Goal: Task Accomplishment & Management: Manage account settings

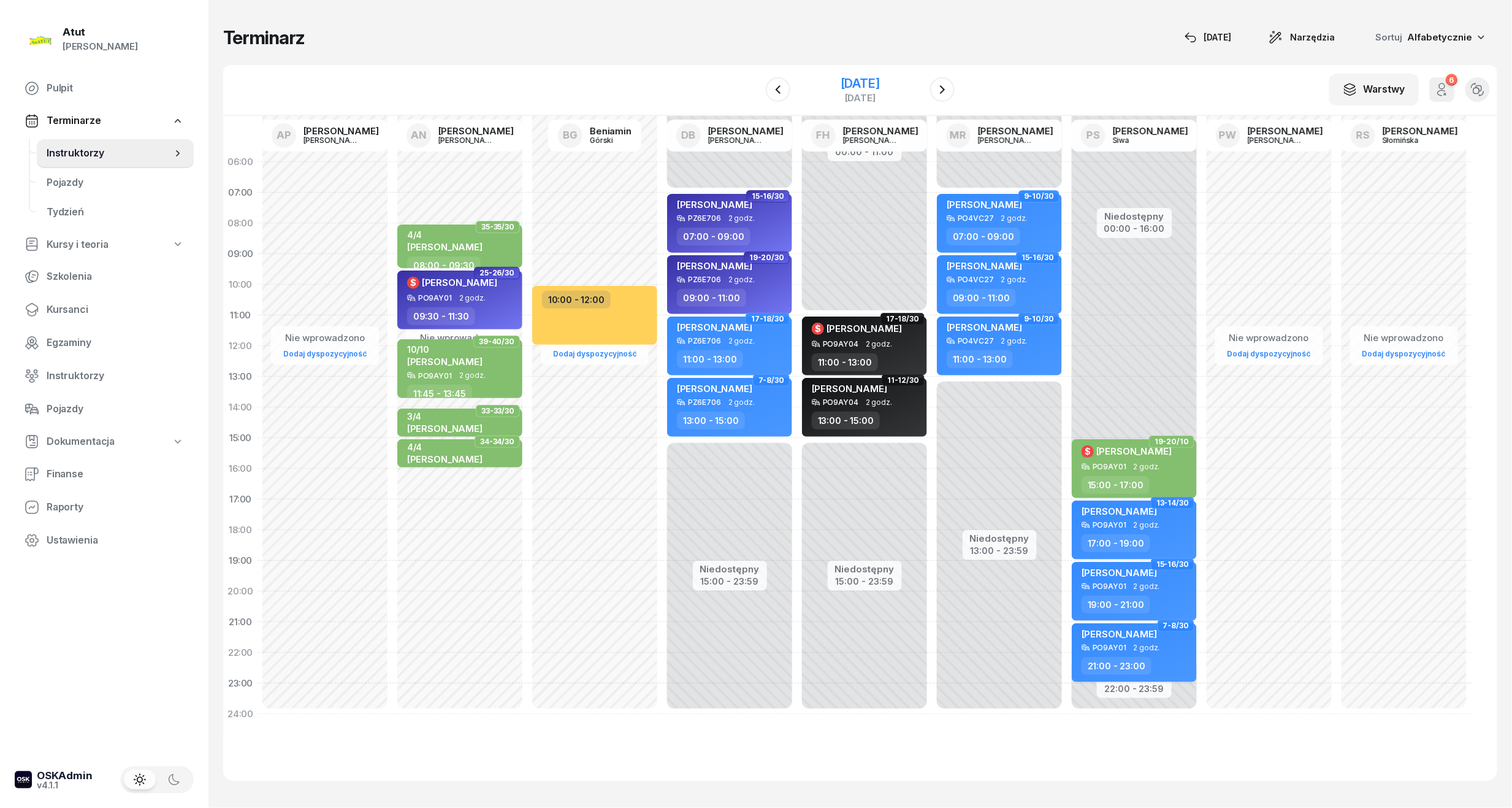
click at [841, 77] on div "[DATE]" at bounding box center [860, 83] width 39 height 12
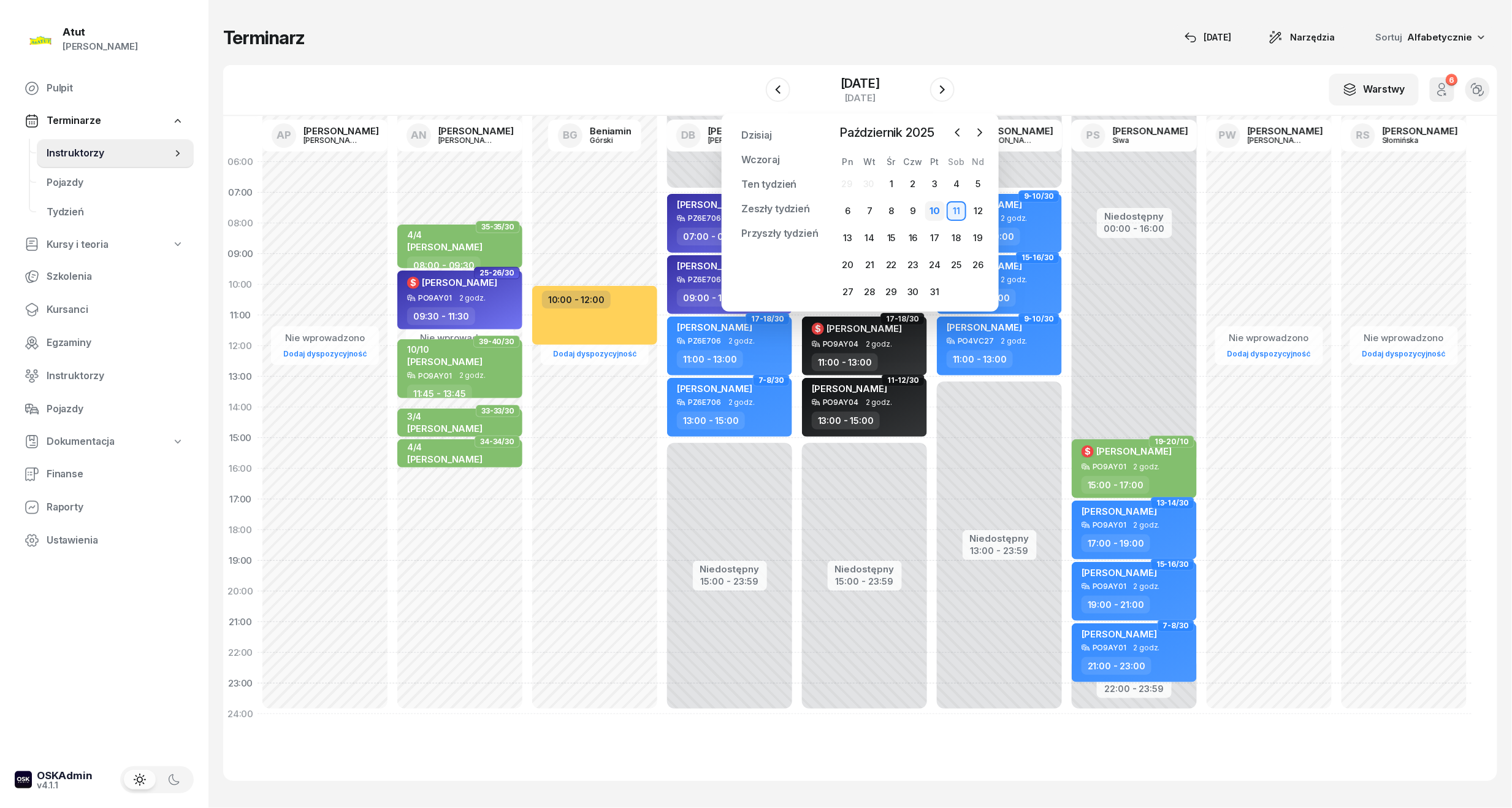
click at [928, 212] on div "10" at bounding box center [935, 211] width 20 height 20
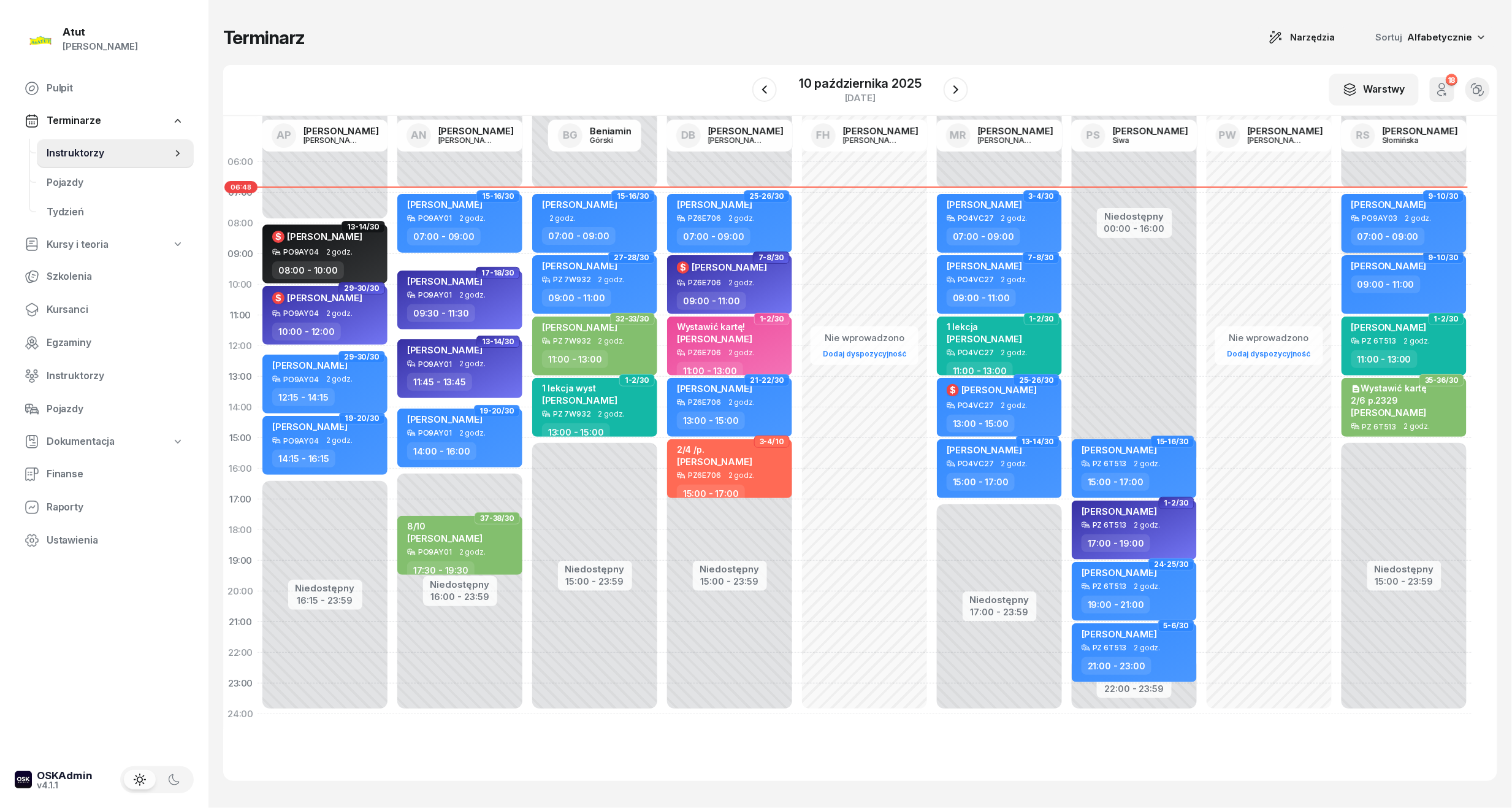
click at [1387, 203] on span "[PERSON_NAME]" at bounding box center [1389, 204] width 75 height 12
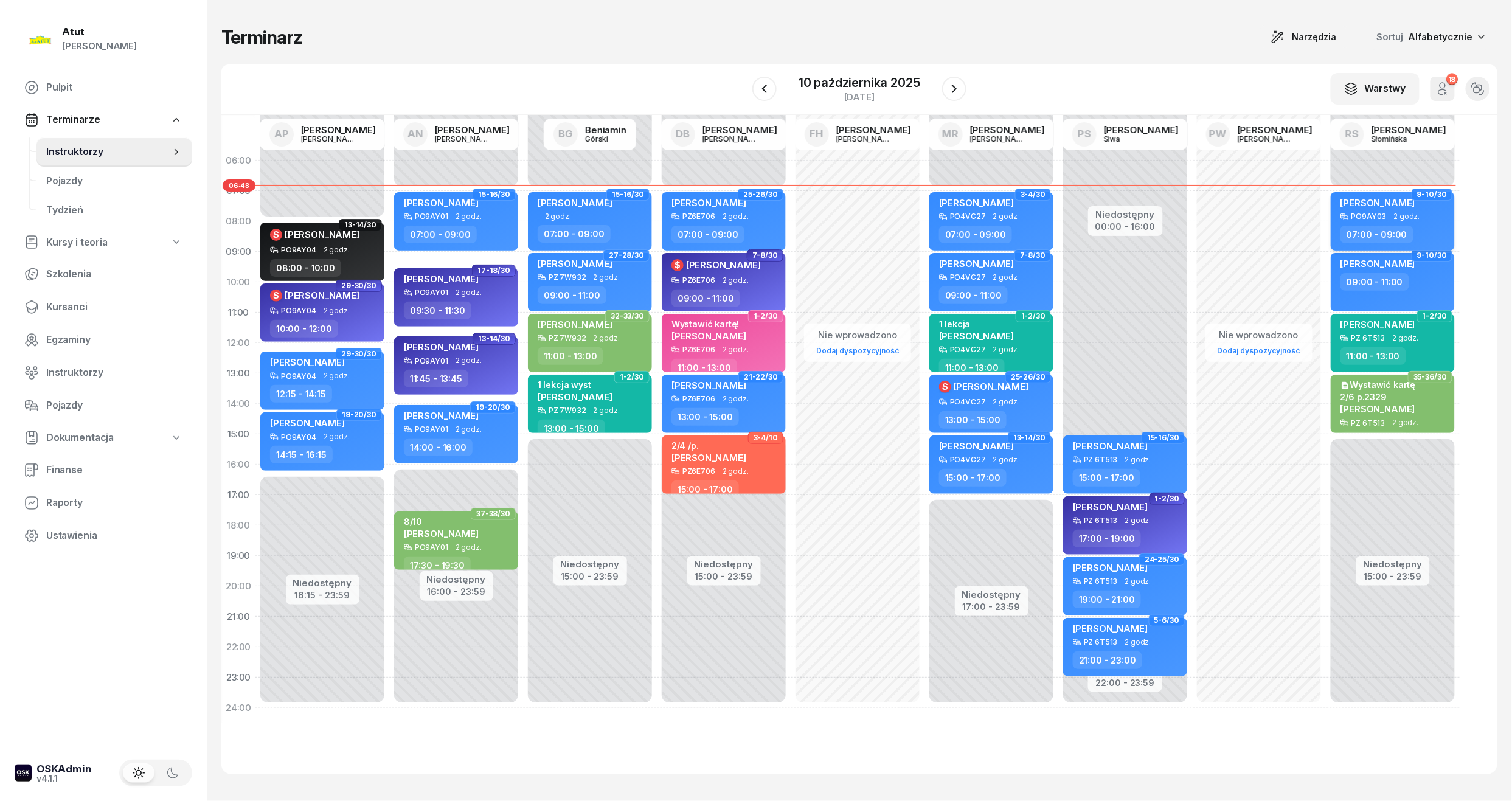
select select "07"
select select "09"
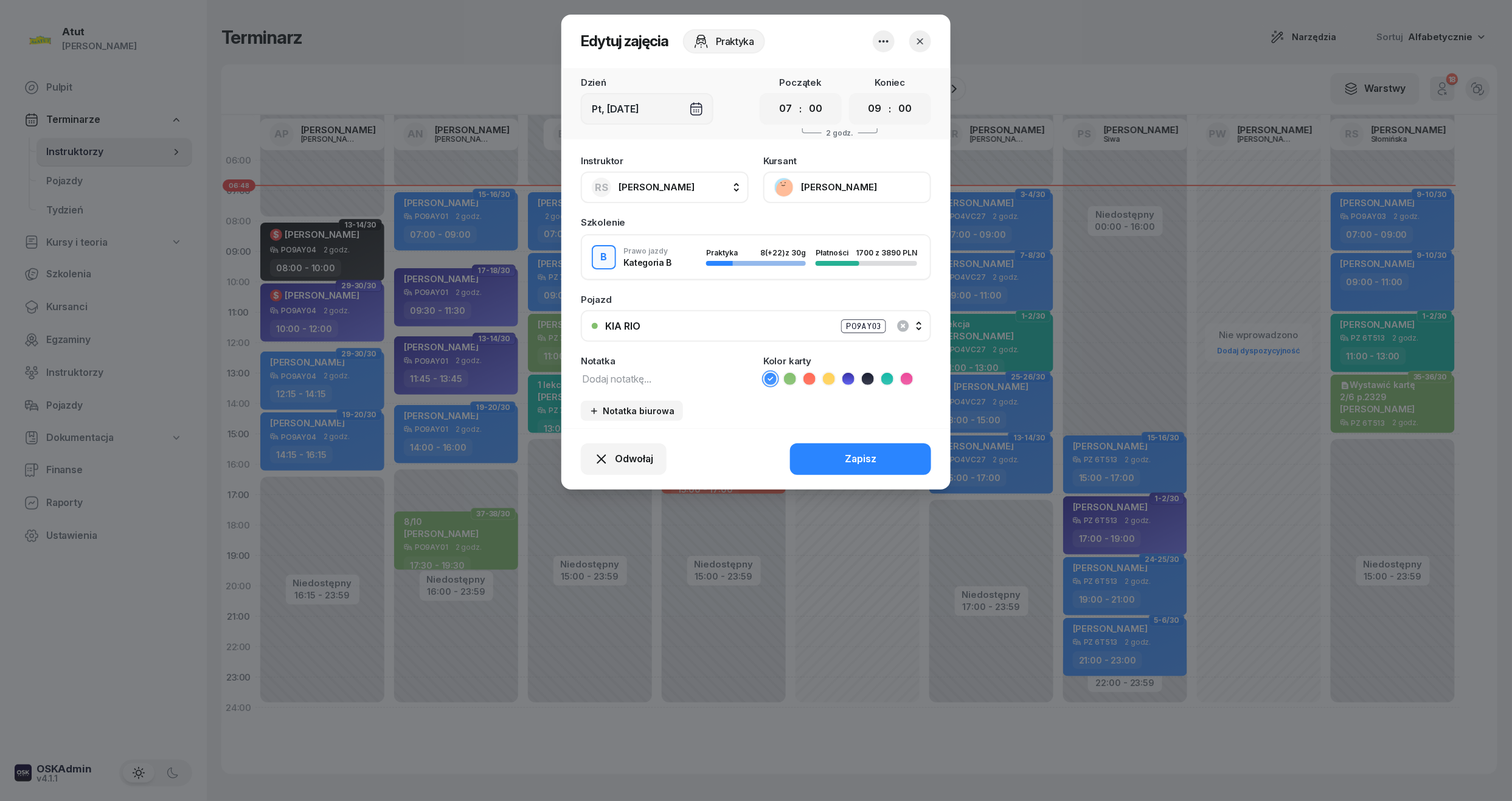
click at [816, 189] on button "[PERSON_NAME]" at bounding box center [847, 187] width 168 height 31
click at [815, 230] on div "Otwórz profil" at bounding box center [803, 229] width 59 height 16
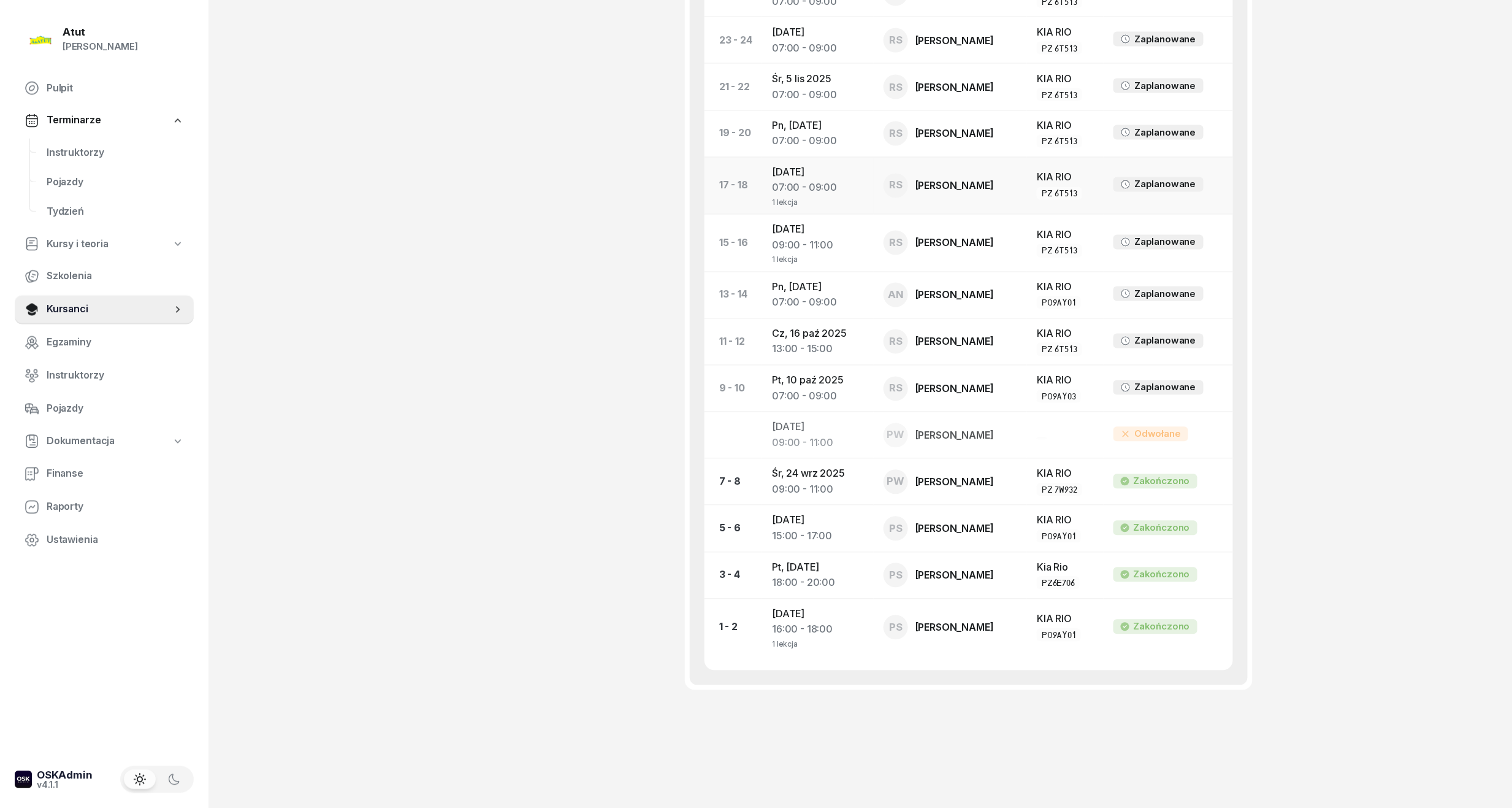
scroll to position [1040, 0]
click at [55, 150] on span "Instruktorzy" at bounding box center [115, 154] width 137 height 16
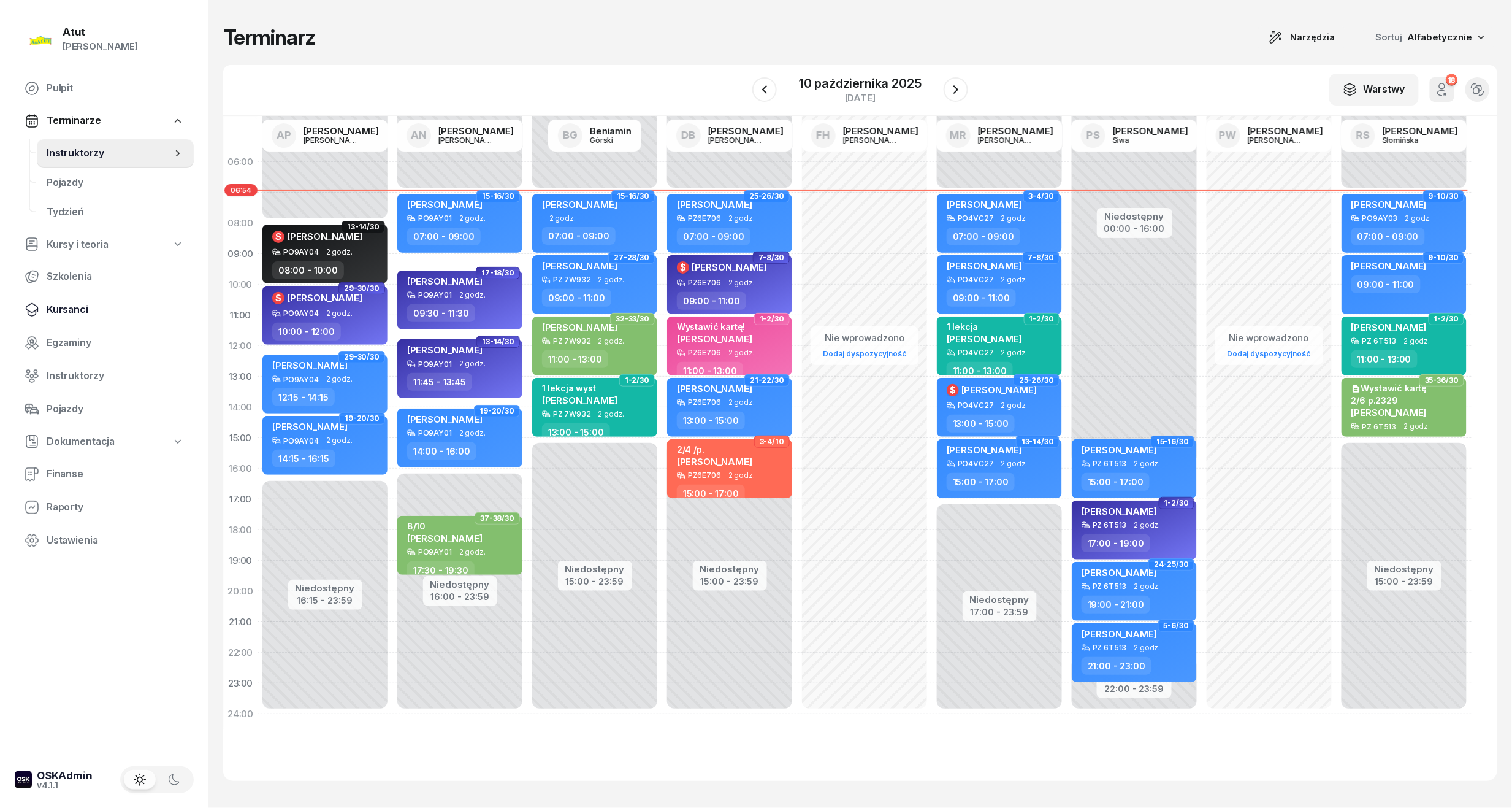
click at [73, 307] on span "Kursanci" at bounding box center [115, 310] width 137 height 16
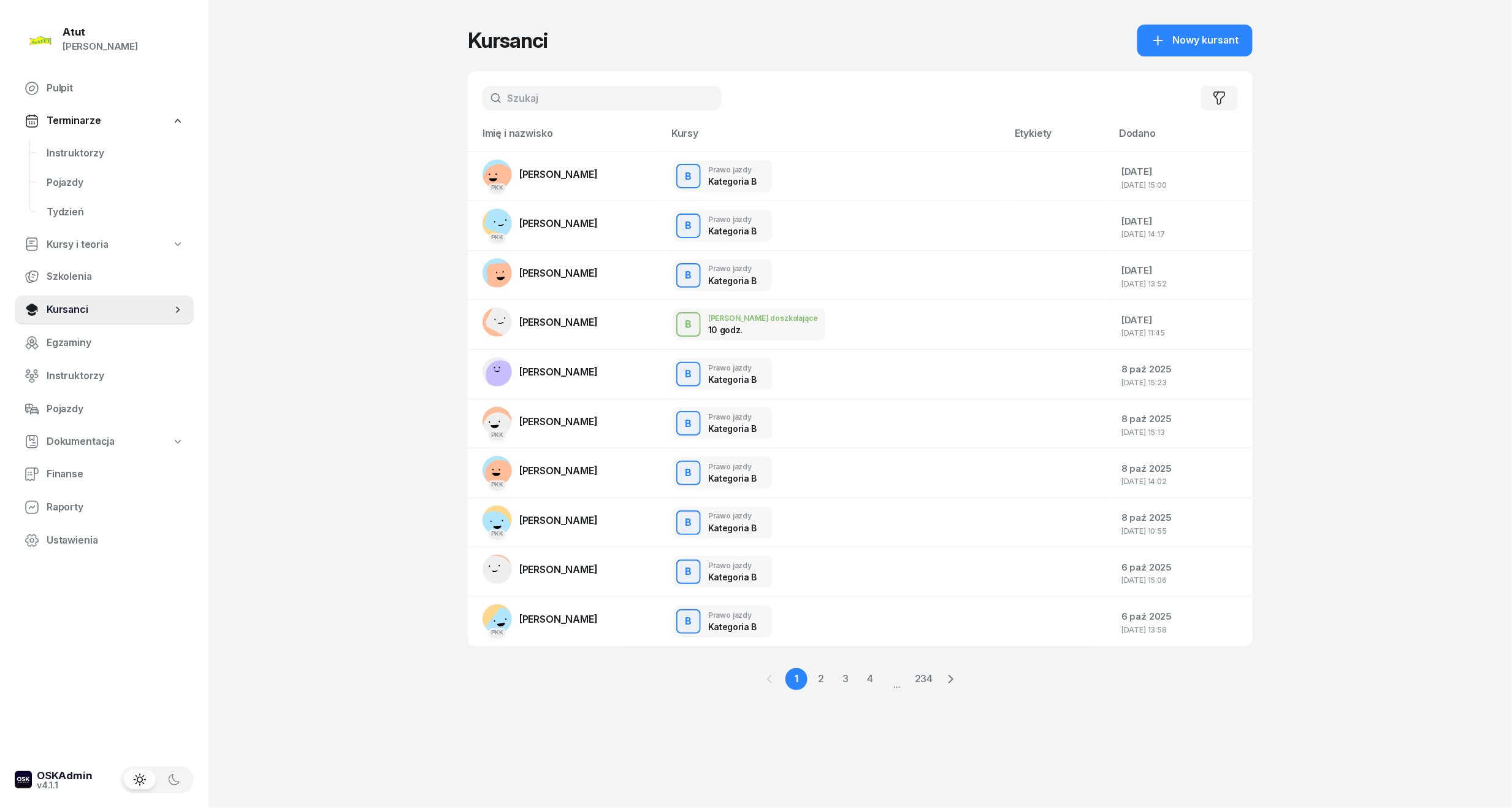
click at [573, 90] on input "text" at bounding box center [602, 98] width 239 height 24
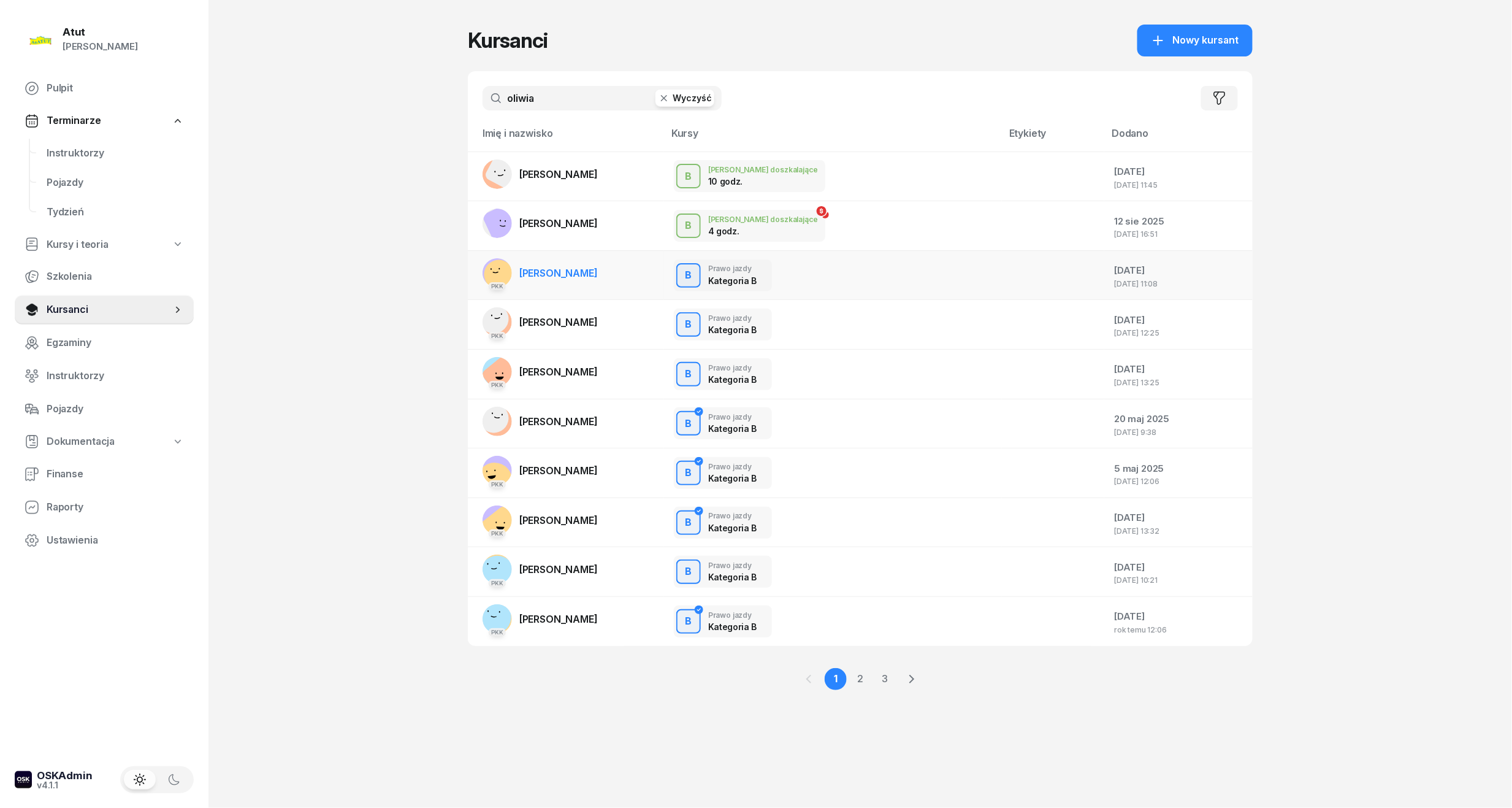
type input "oliwia"
click at [572, 277] on span "[PERSON_NAME]" at bounding box center [559, 273] width 78 height 12
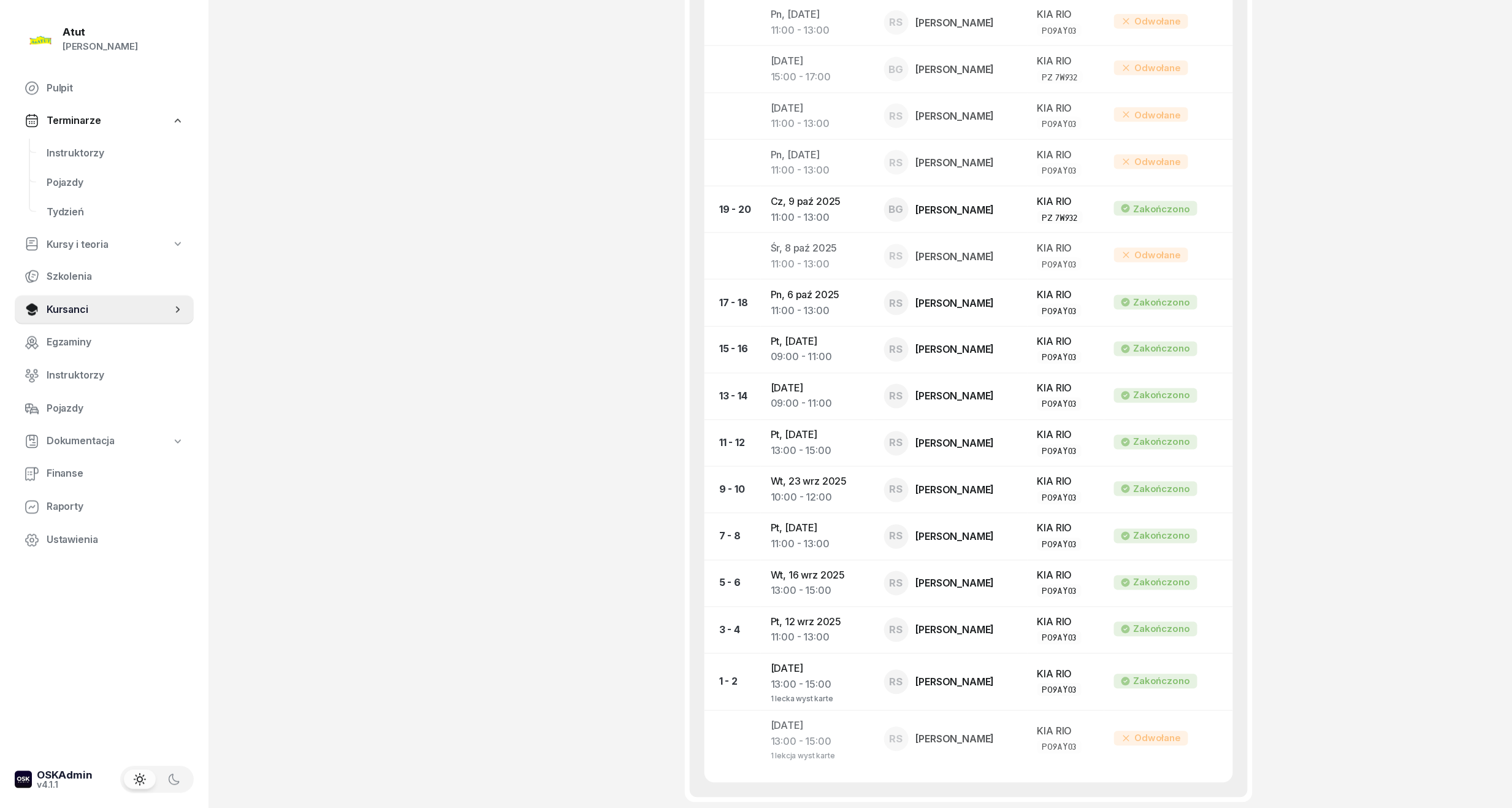
scroll to position [654, 0]
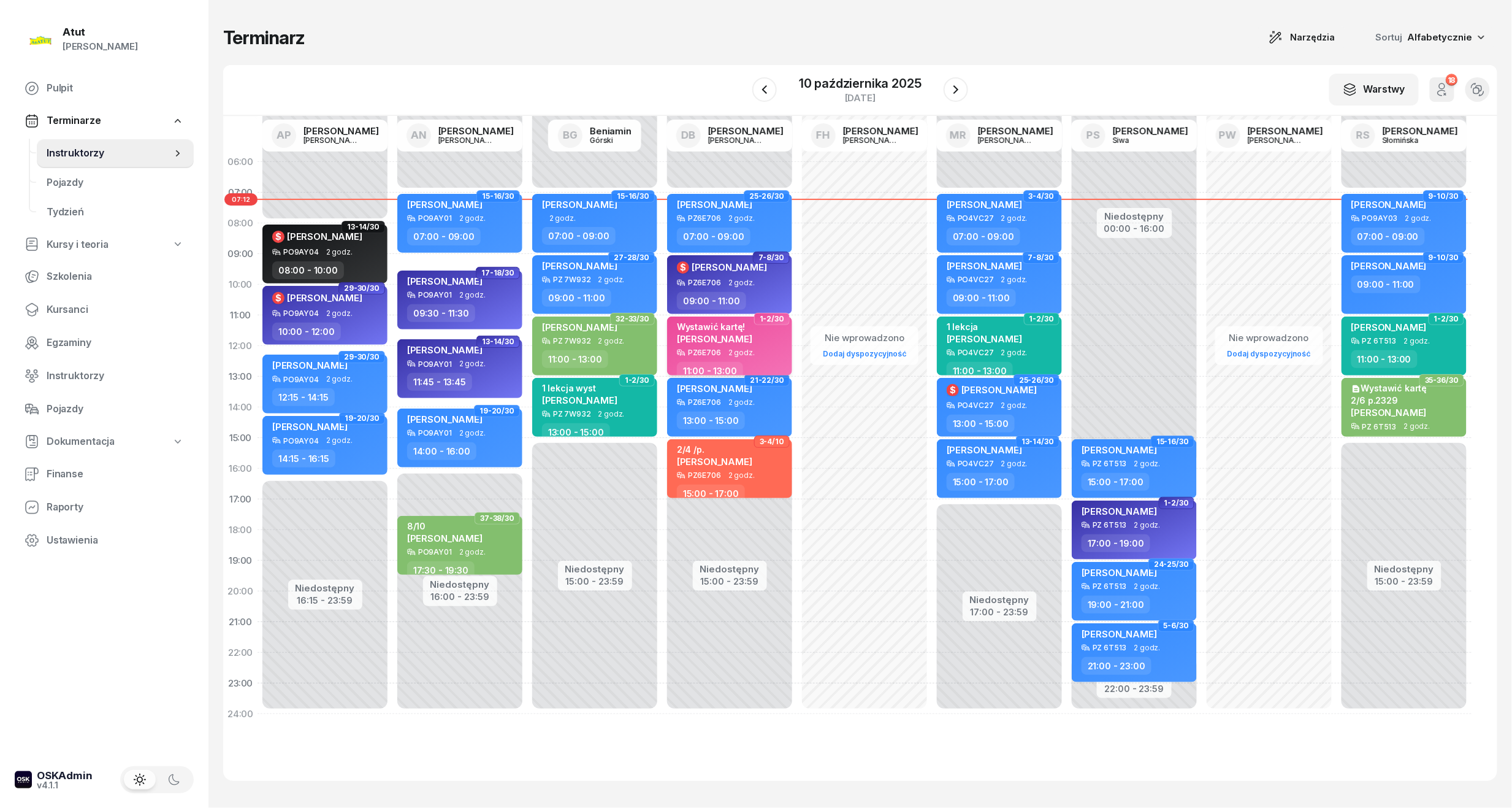
click at [700, 337] on span "[PERSON_NAME]" at bounding box center [714, 339] width 75 height 12
select select "11"
select select "13"
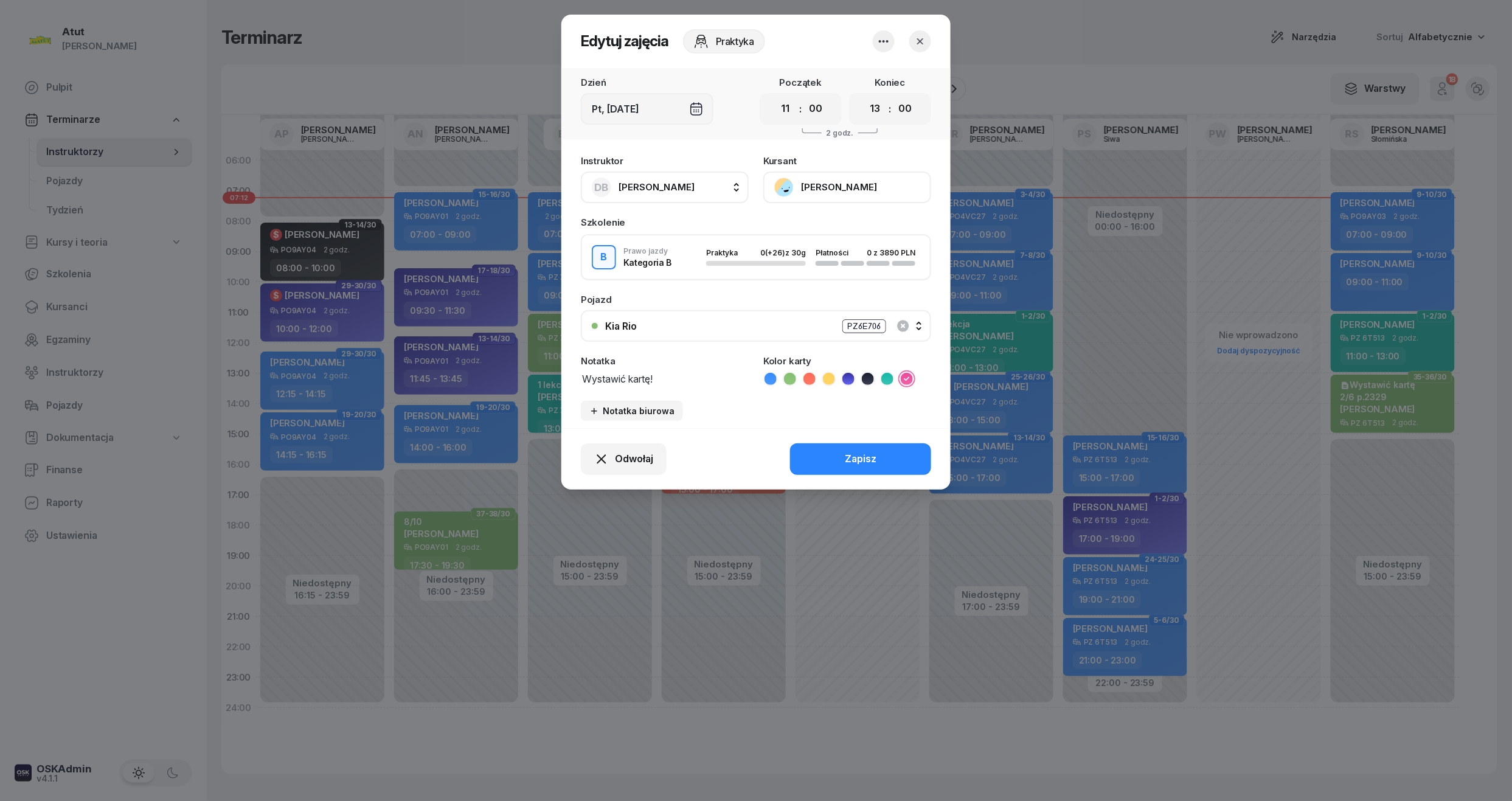
click at [665, 382] on textarea "Wystawić kartę!" at bounding box center [664, 378] width 168 height 16
type textarea "Wystawić kartę :)"
click at [871, 453] on div "Zapisz" at bounding box center [860, 459] width 31 height 16
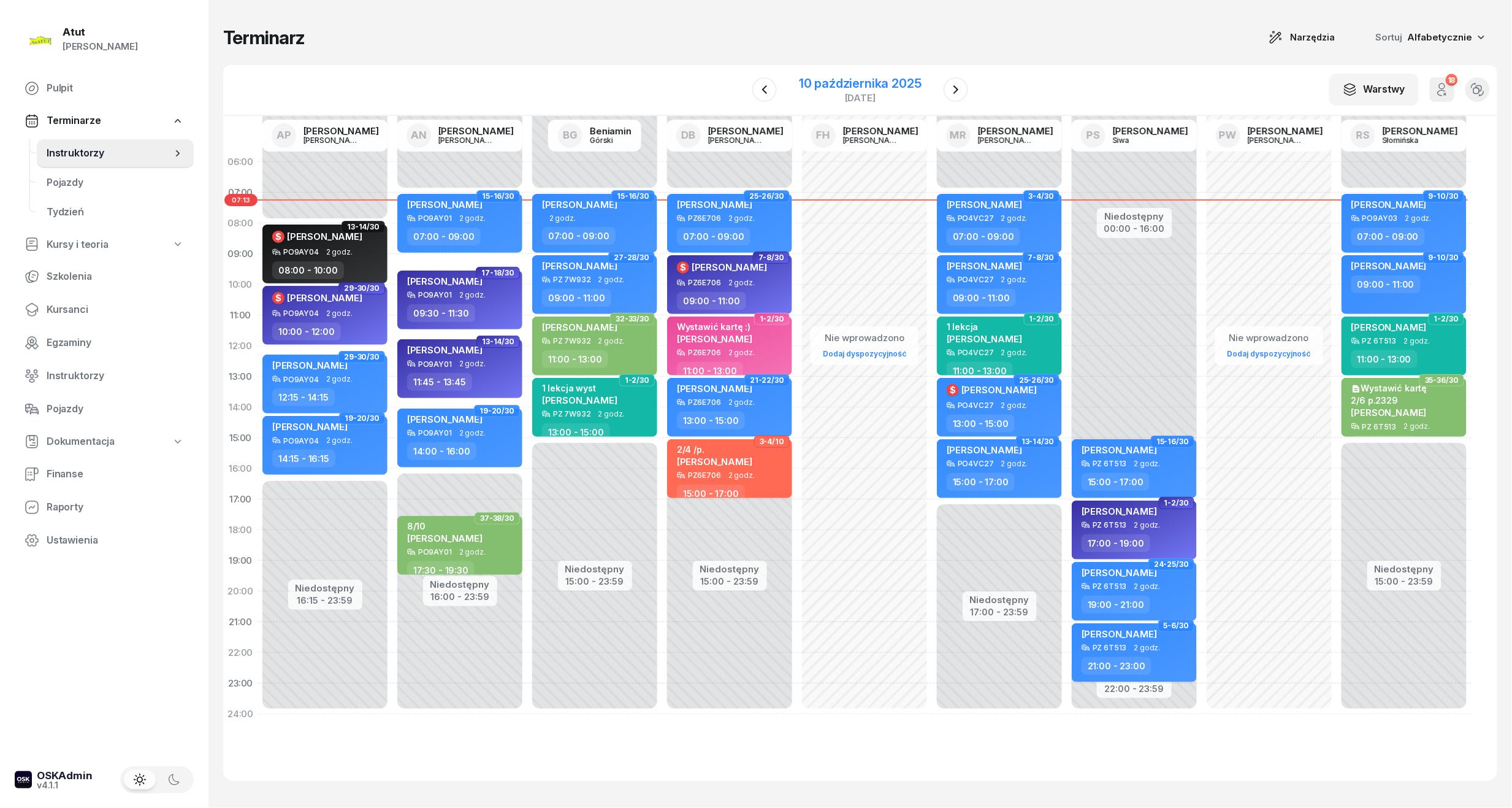
click at [896, 80] on div "10 października 2025" at bounding box center [860, 83] width 122 height 12
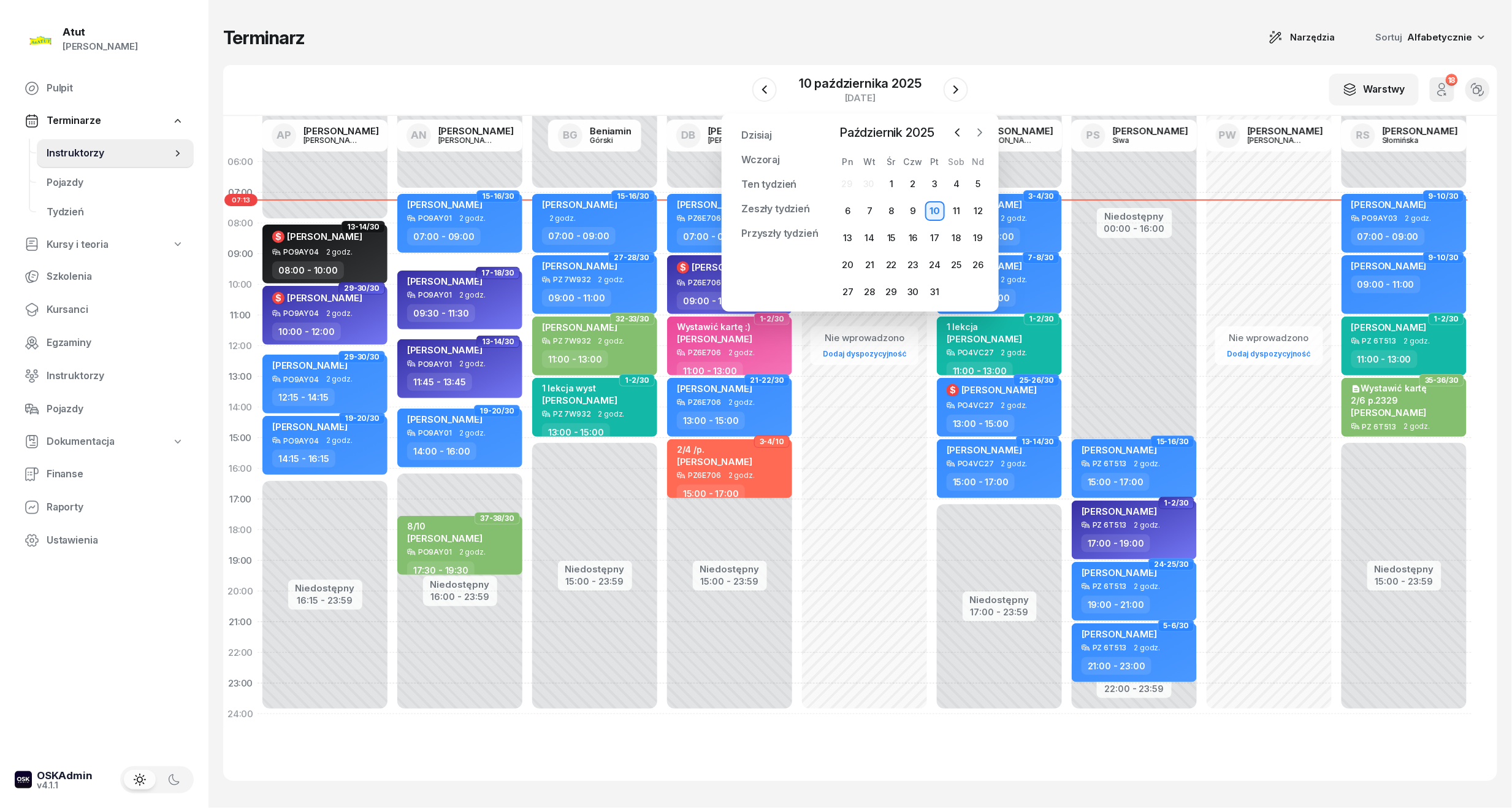
click at [978, 132] on icon "button" at bounding box center [980, 132] width 12 height 12
click at [894, 259] on div "19" at bounding box center [892, 265] width 20 height 20
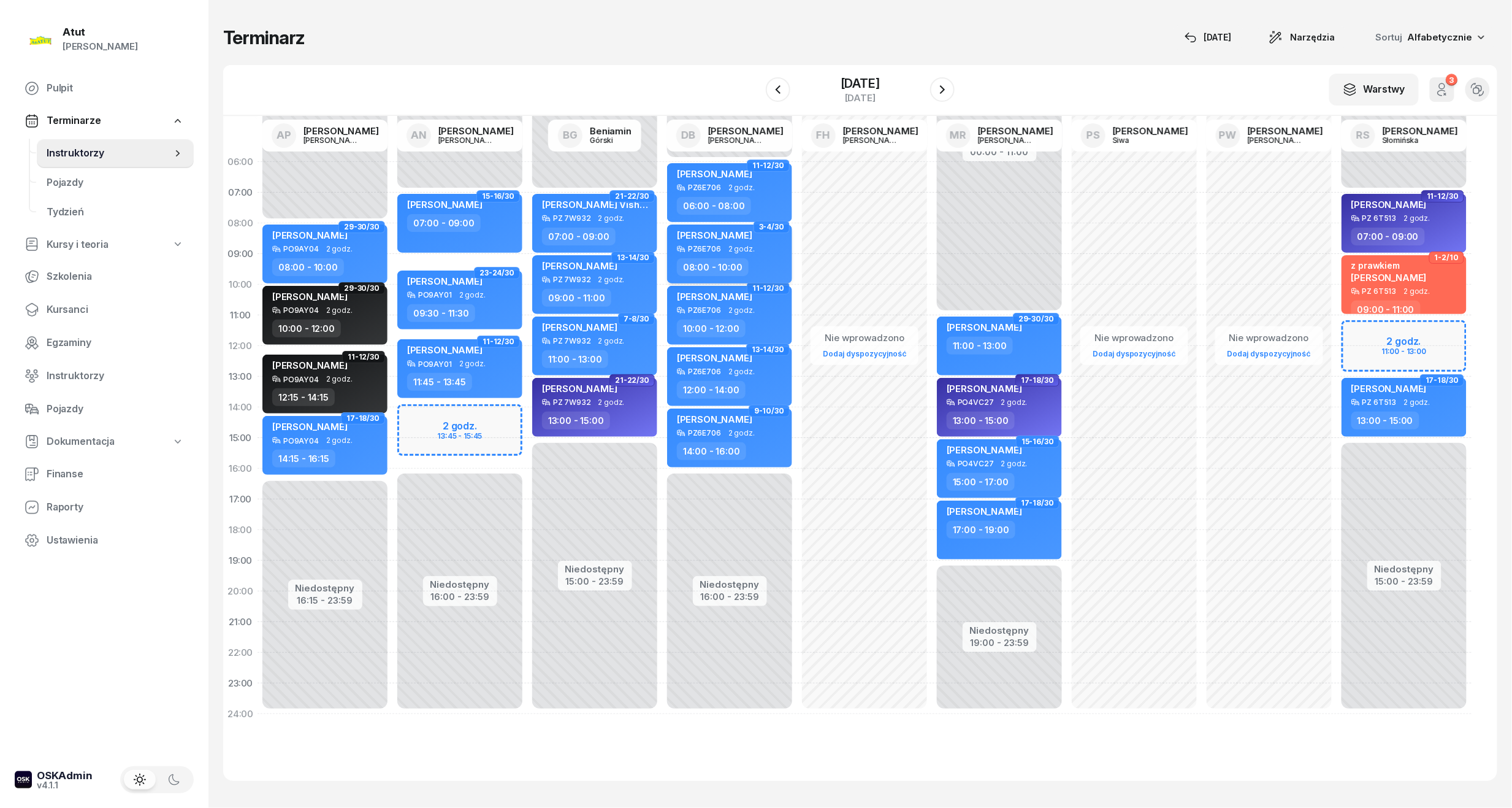
click at [717, 231] on span "[PERSON_NAME]" at bounding box center [714, 235] width 75 height 12
select select "08"
select select "10"
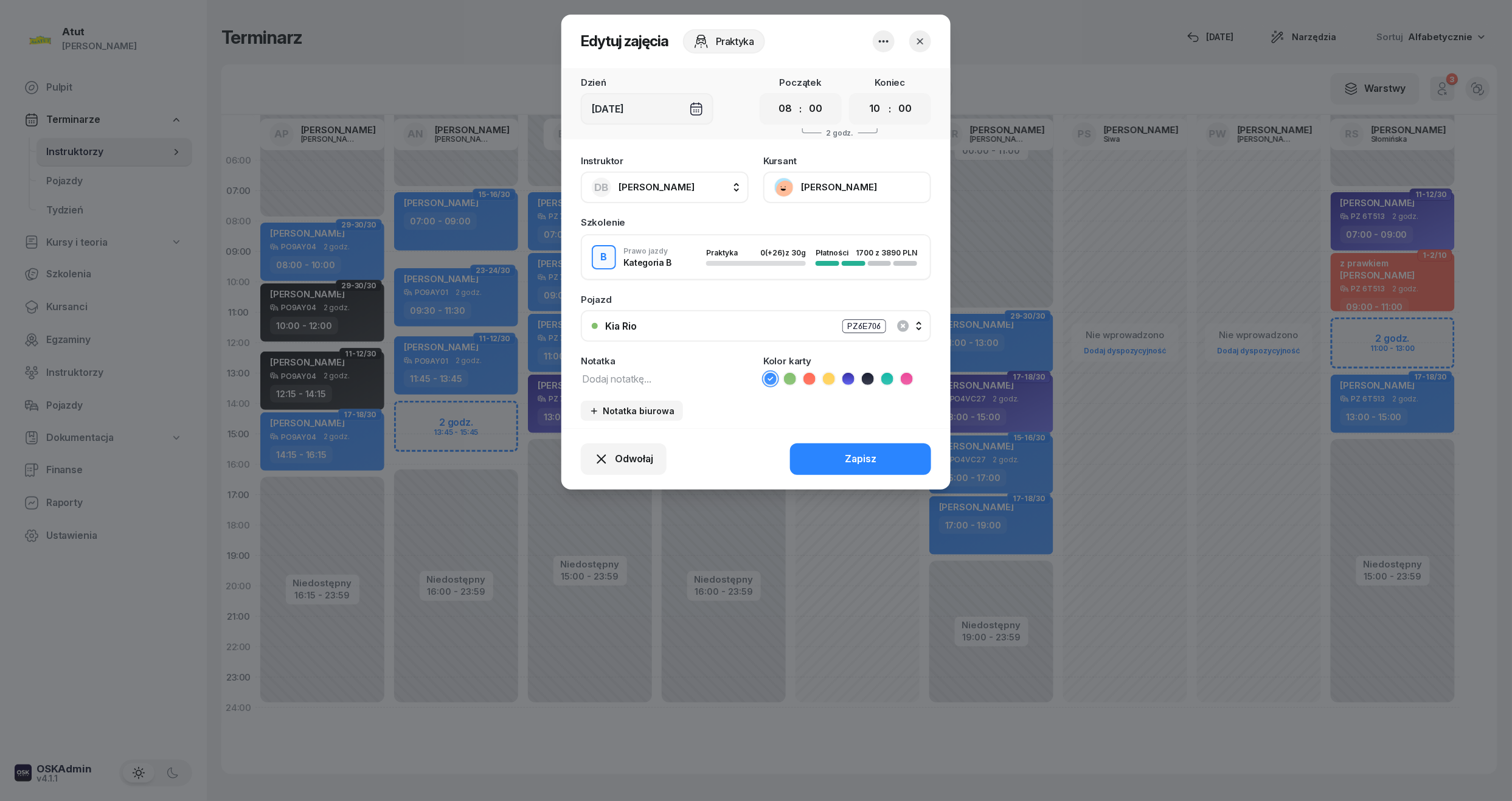
click at [843, 185] on button "[PERSON_NAME]" at bounding box center [847, 187] width 168 height 31
click at [826, 232] on div "Otwórz profil" at bounding box center [803, 229] width 59 height 16
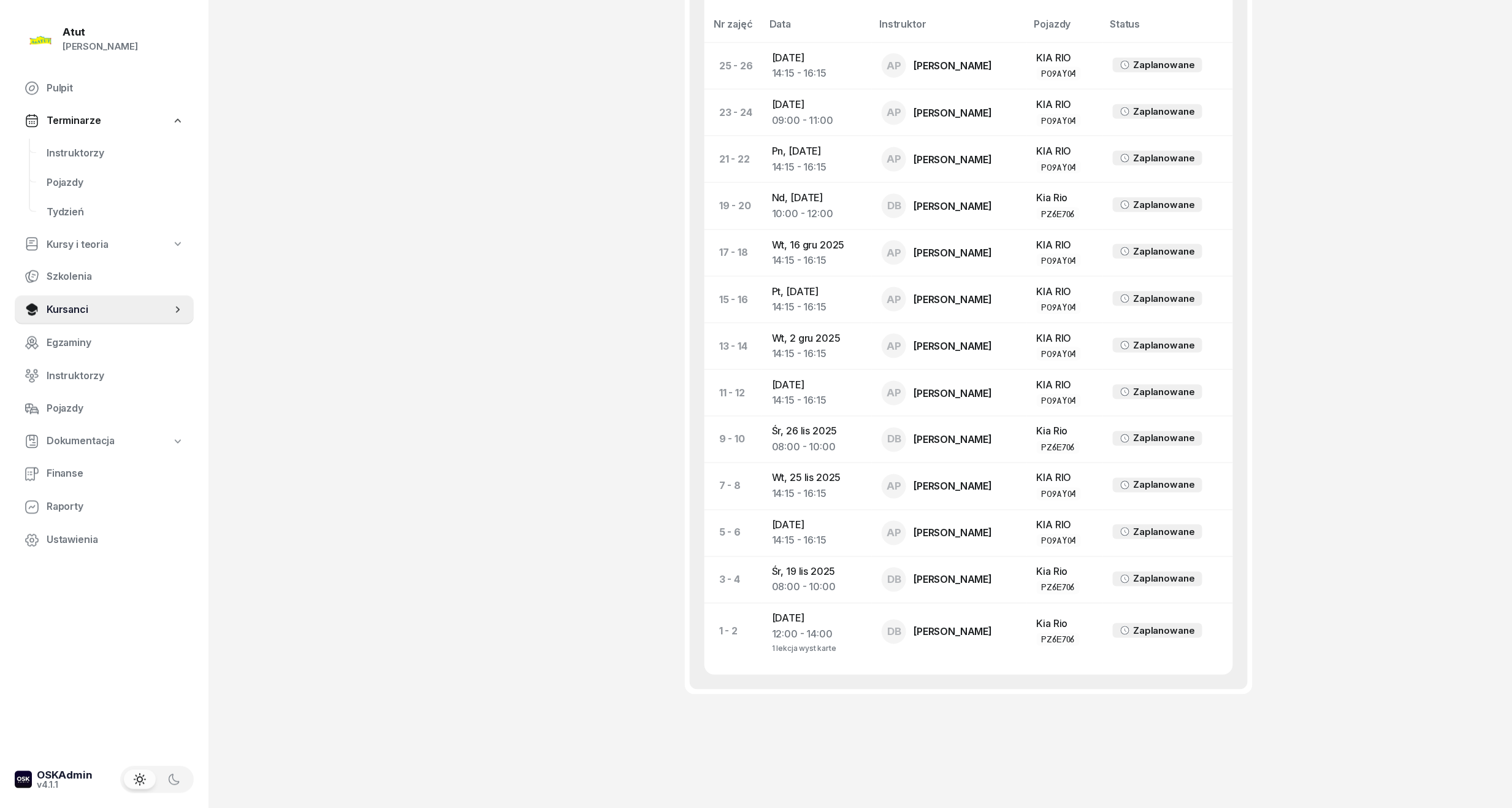
scroll to position [420, 0]
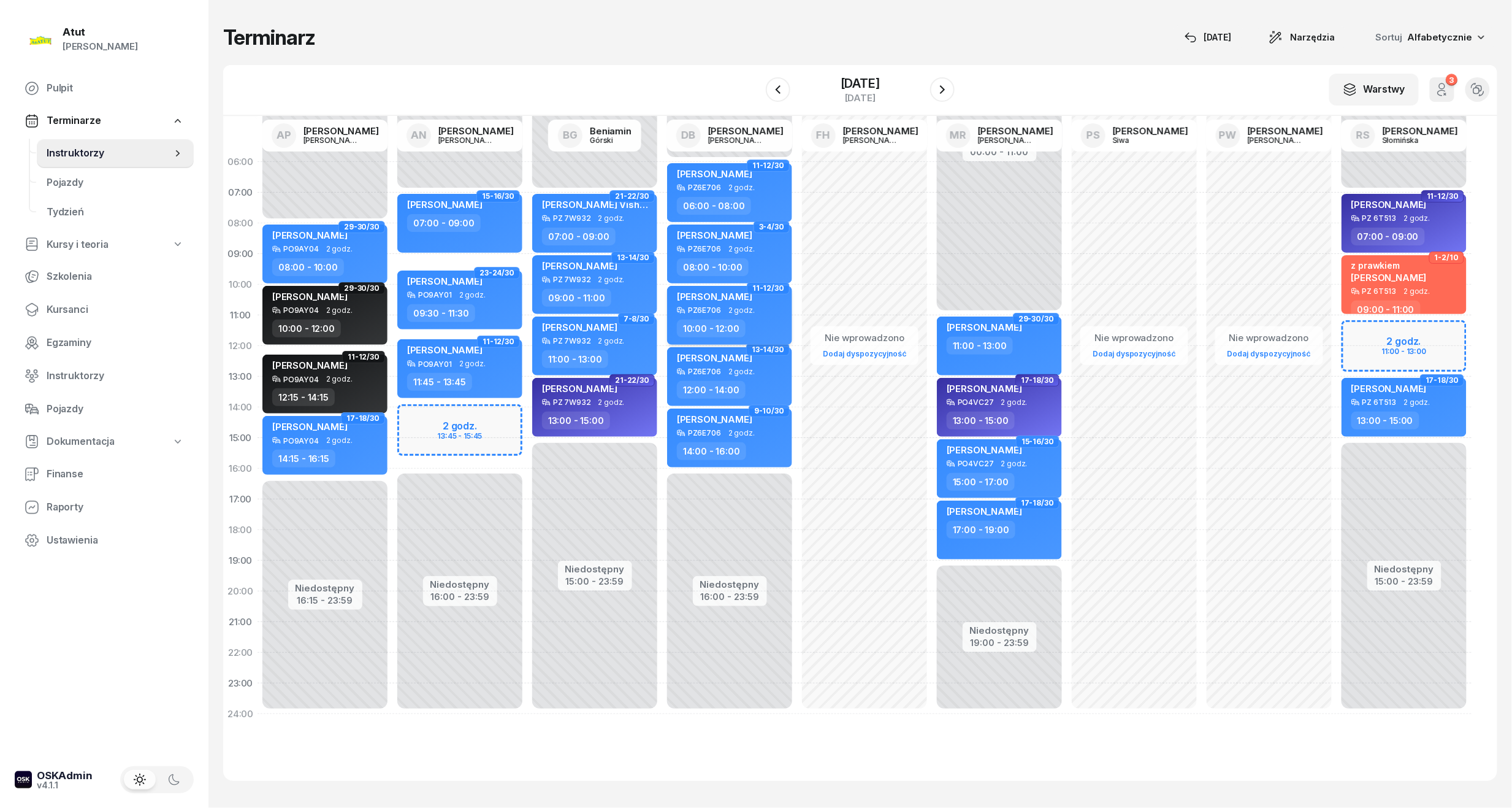
click at [724, 296] on span "[PERSON_NAME]" at bounding box center [714, 296] width 75 height 12
select select "10"
select select "12"
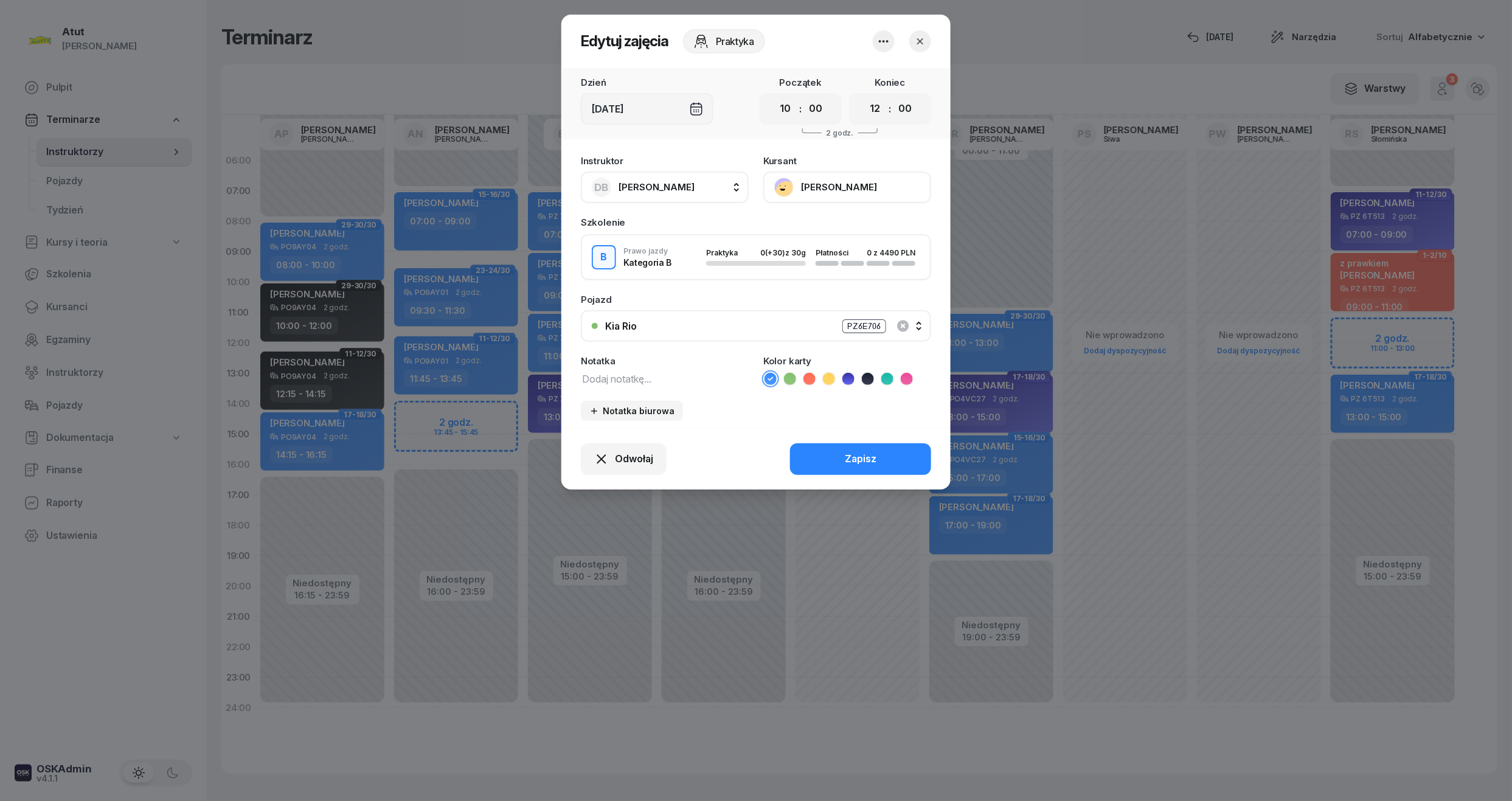
click at [827, 195] on button "[PERSON_NAME]" at bounding box center [847, 187] width 168 height 31
click at [812, 224] on div "Otwórz profil" at bounding box center [803, 229] width 59 height 16
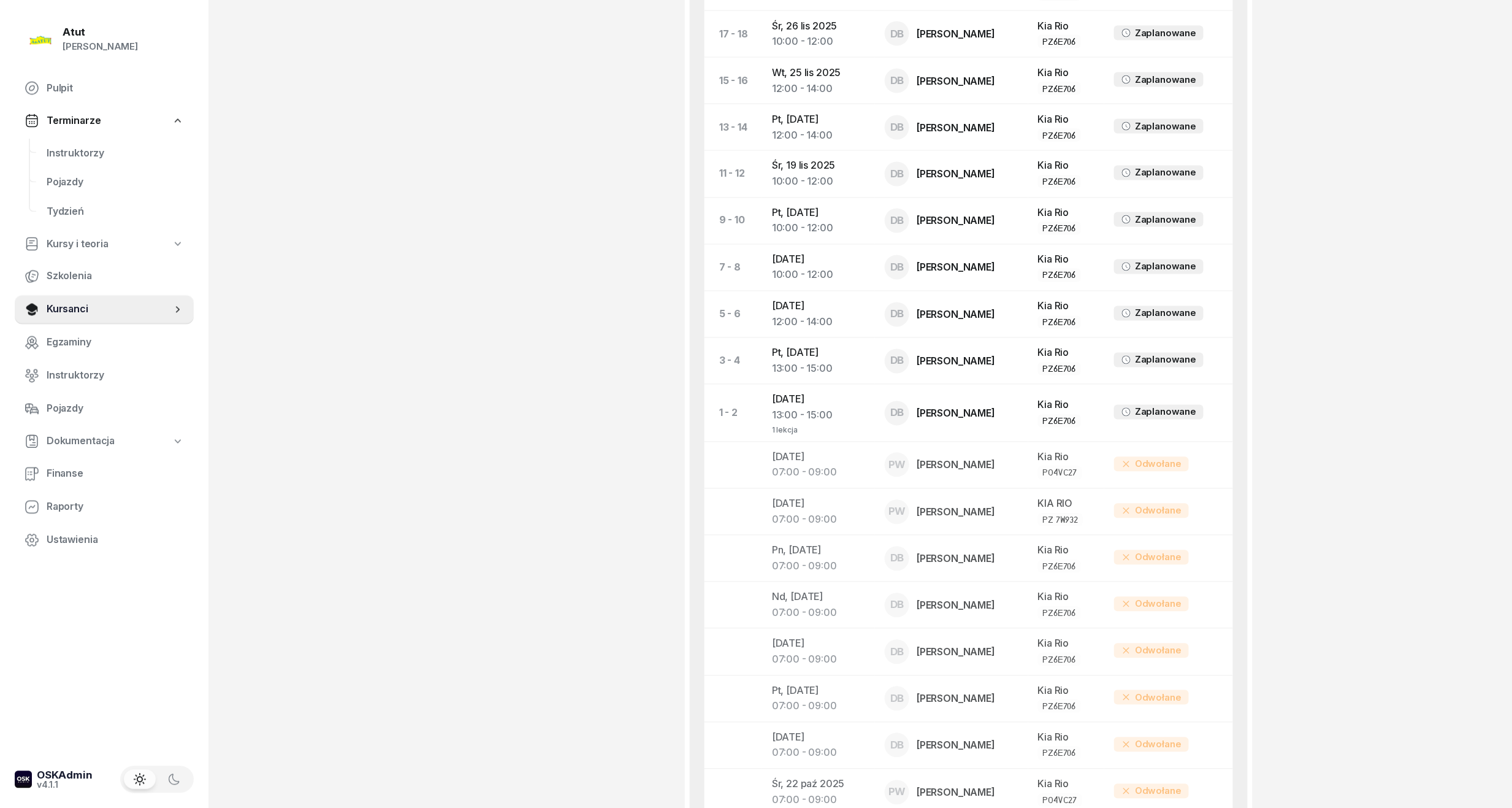
scroll to position [817, 0]
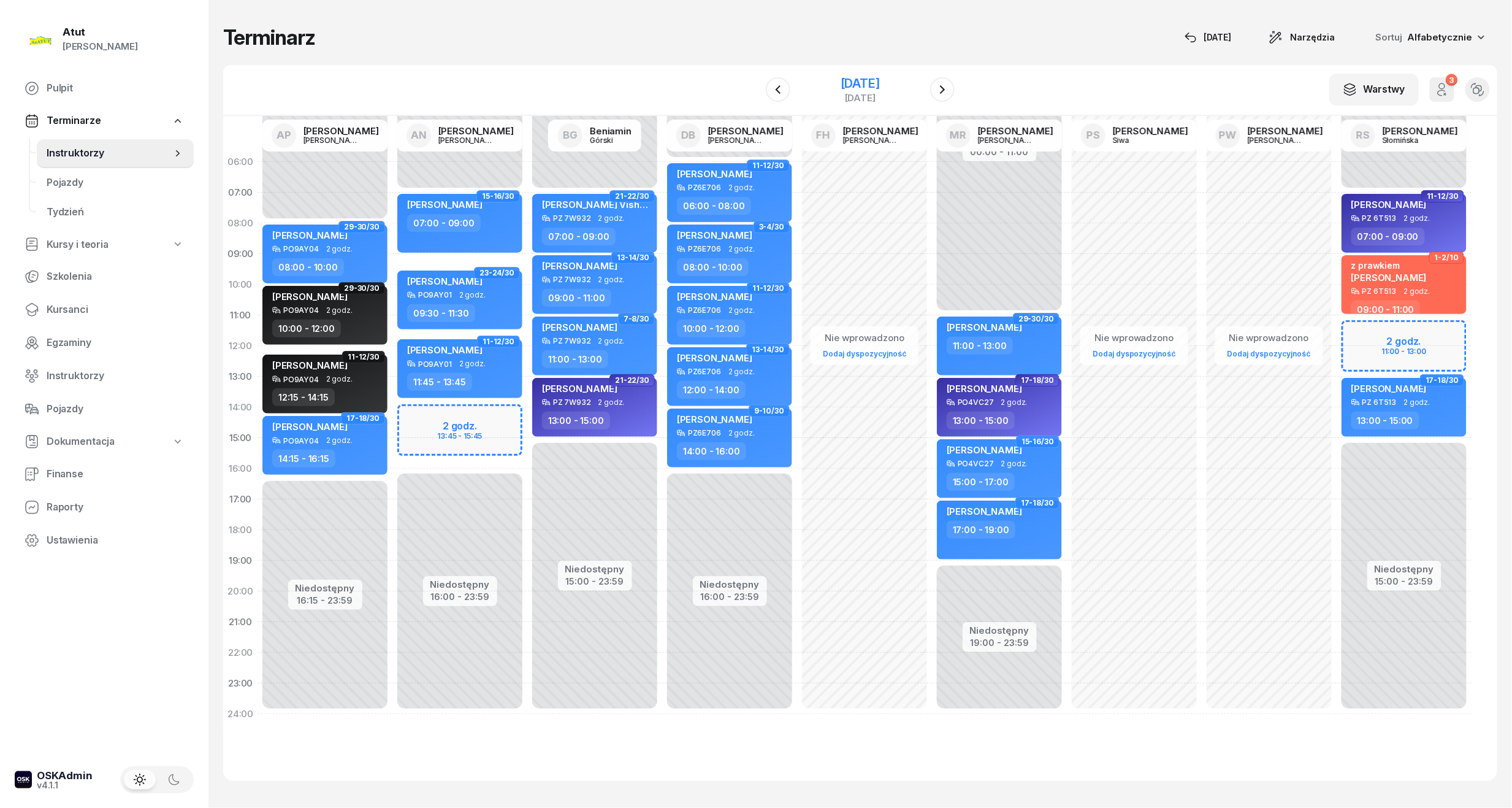
click at [841, 82] on div "19 listopada 2025" at bounding box center [860, 83] width 39 height 12
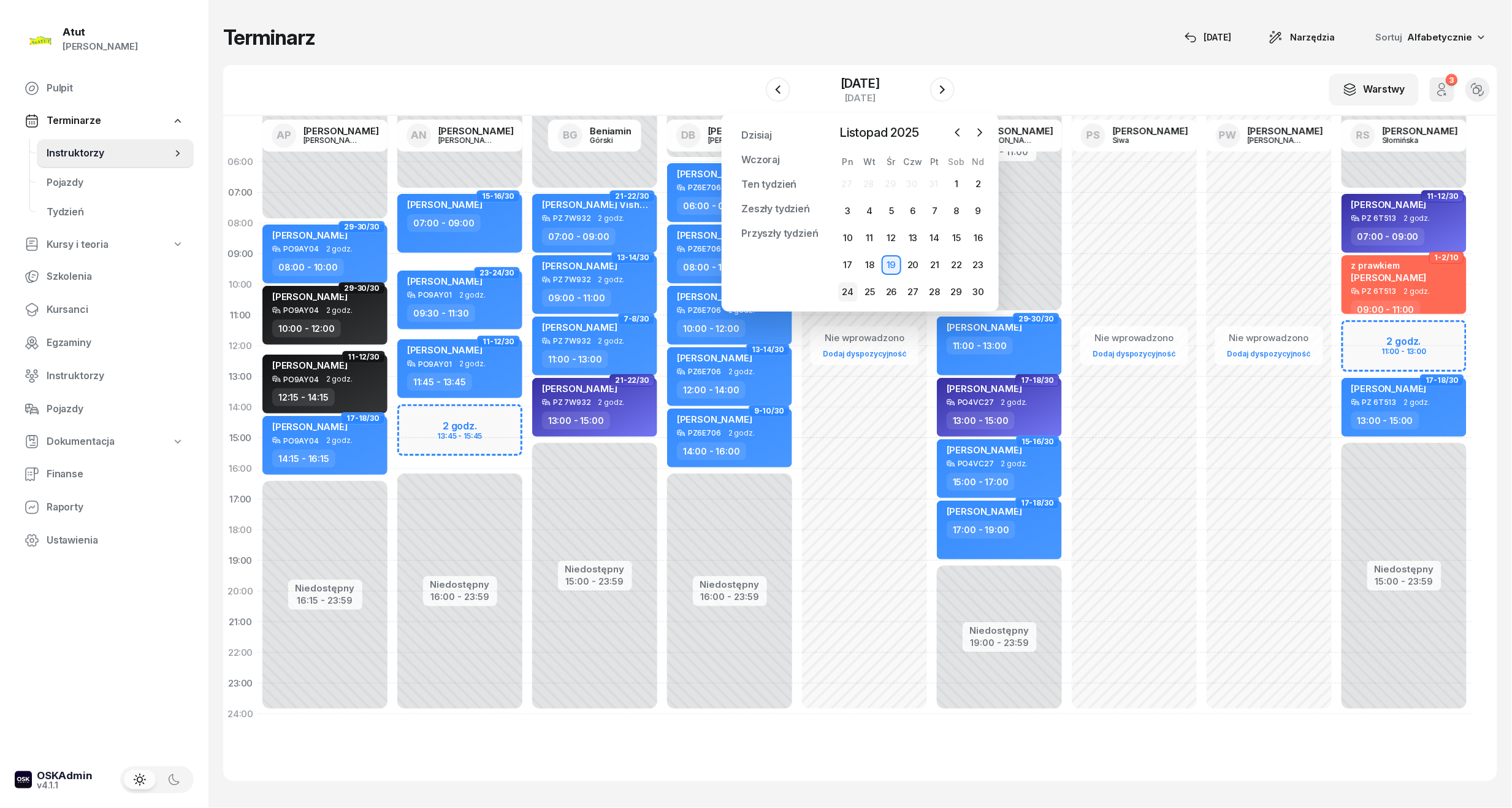
click at [845, 285] on div "24" at bounding box center [848, 292] width 20 height 20
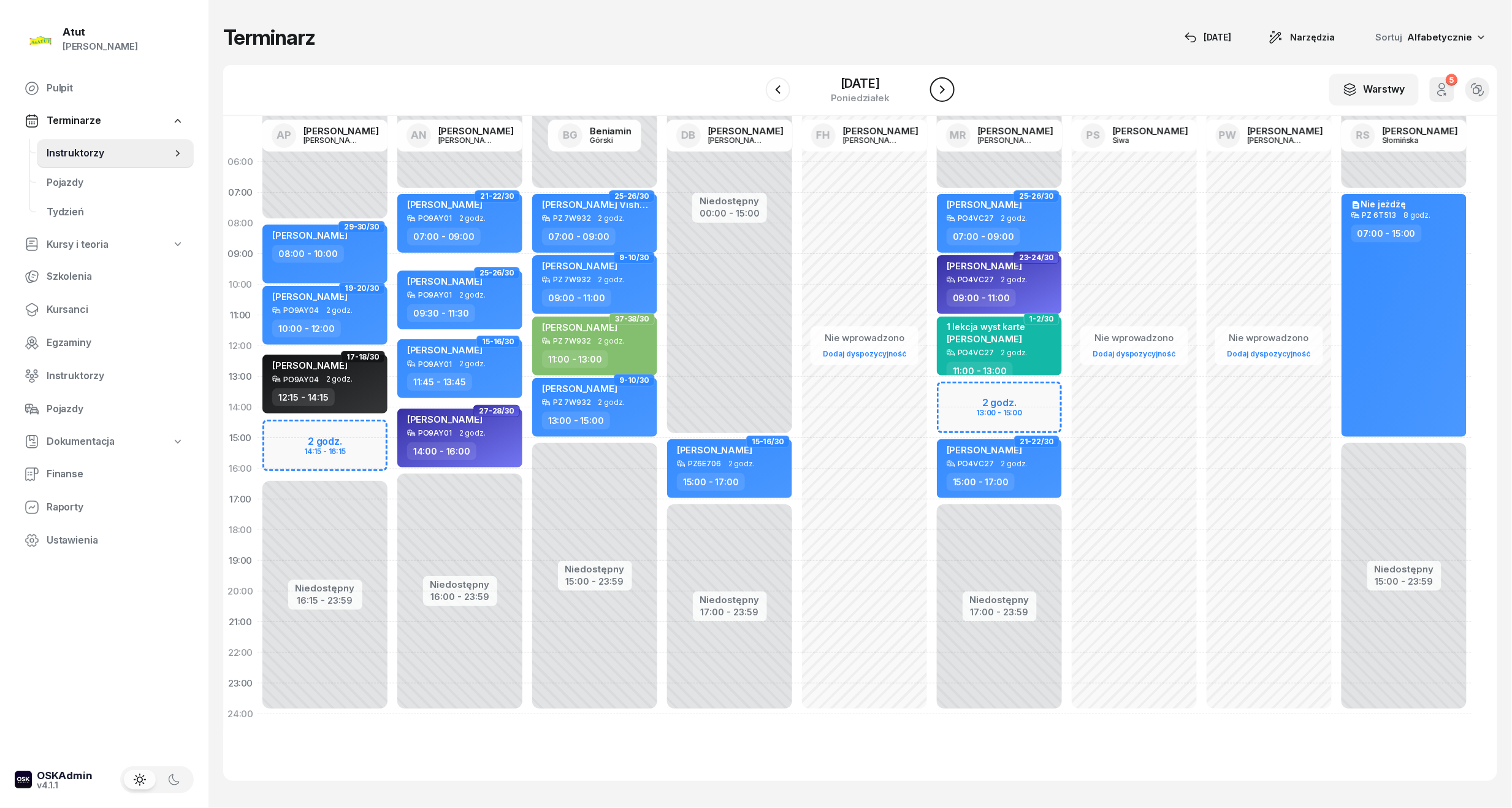
click at [950, 89] on icon "button" at bounding box center [943, 90] width 15 height 15
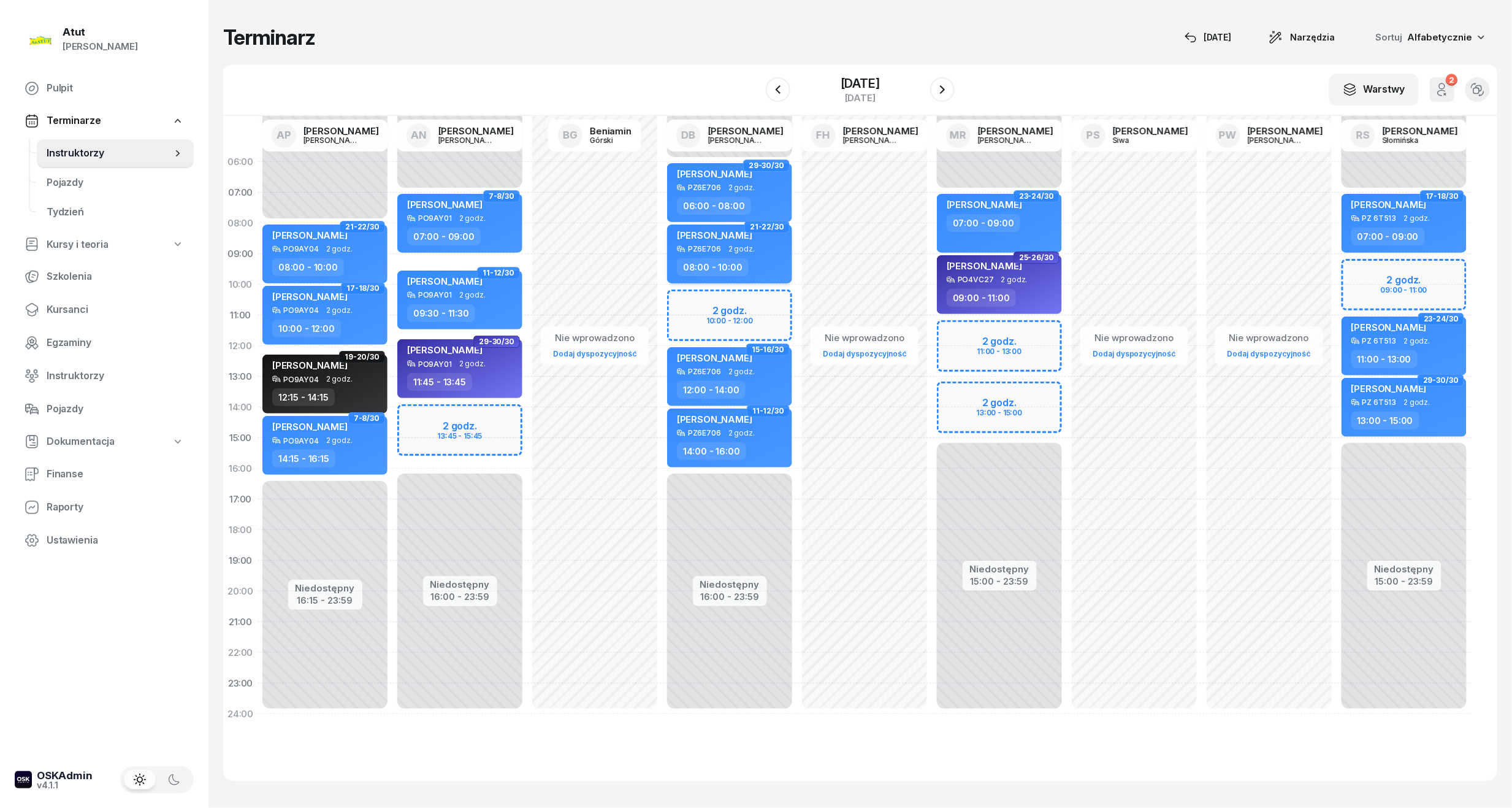
click at [718, 234] on span "Julia Kotowicz" at bounding box center [714, 235] width 75 height 12
select select "08"
select select "10"
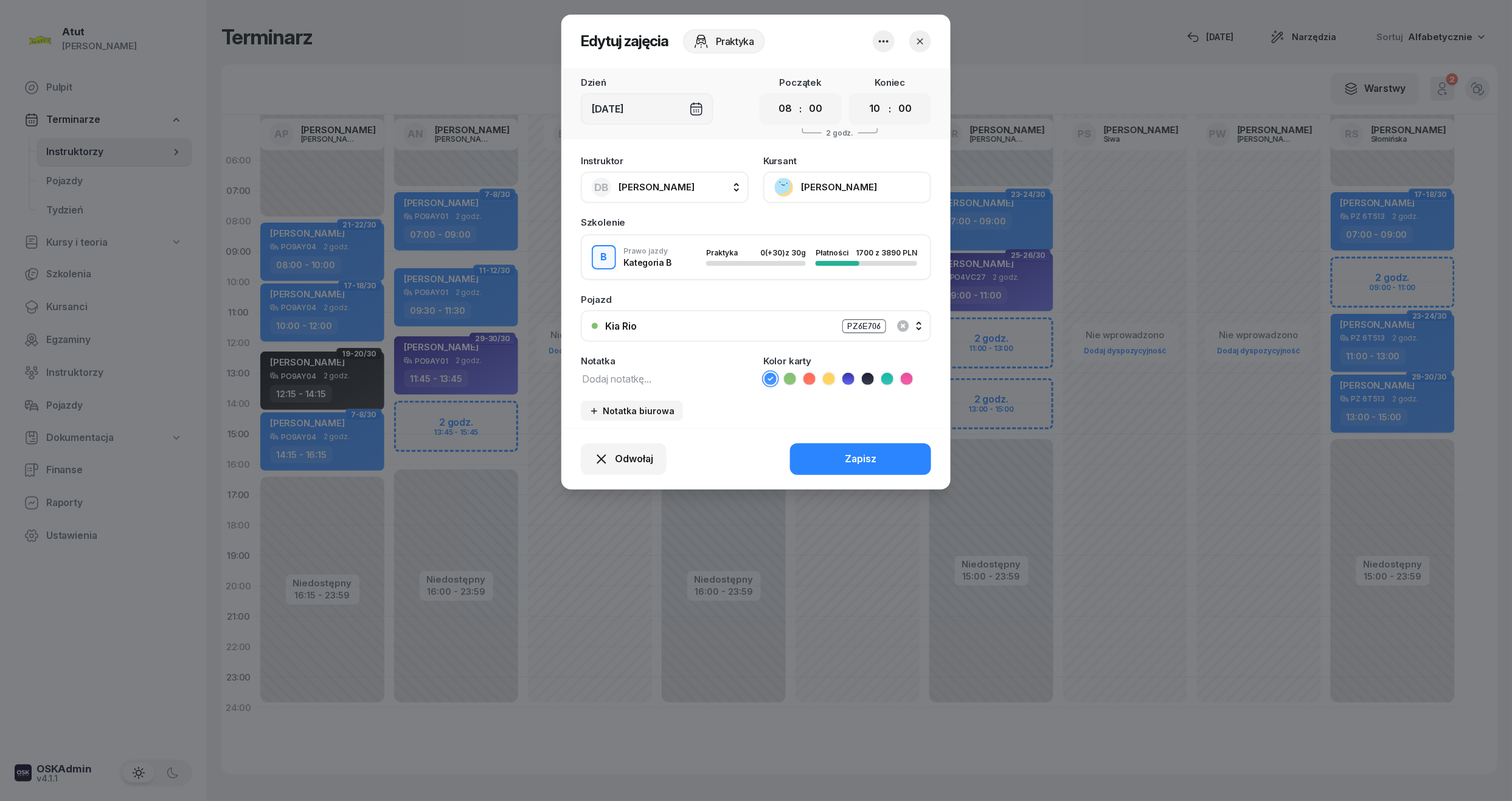
click at [807, 185] on button "Julia Kotowicz" at bounding box center [847, 187] width 168 height 31
click at [797, 227] on div "Otwórz profil" at bounding box center [803, 229] width 59 height 16
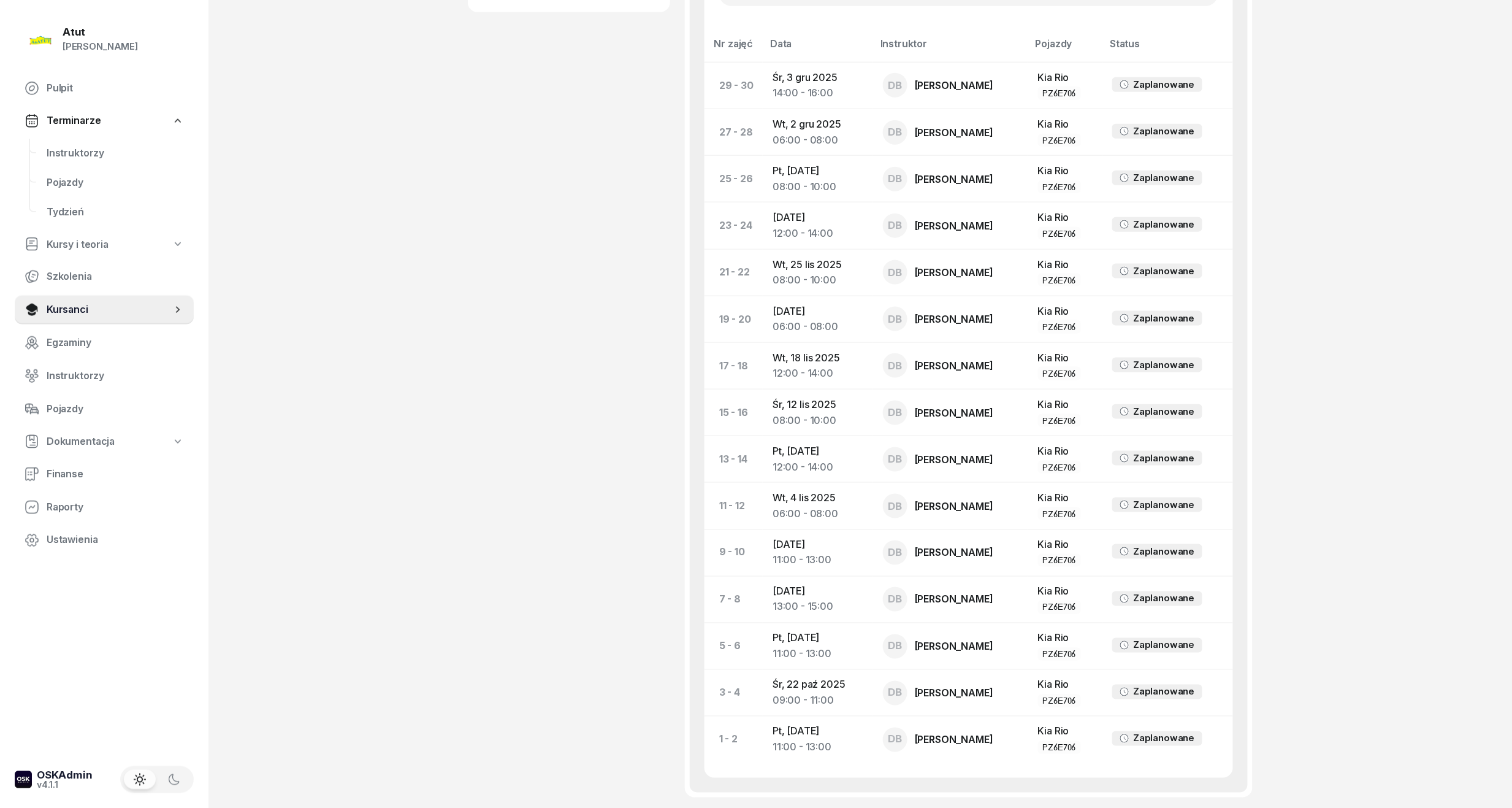
scroll to position [470, 0]
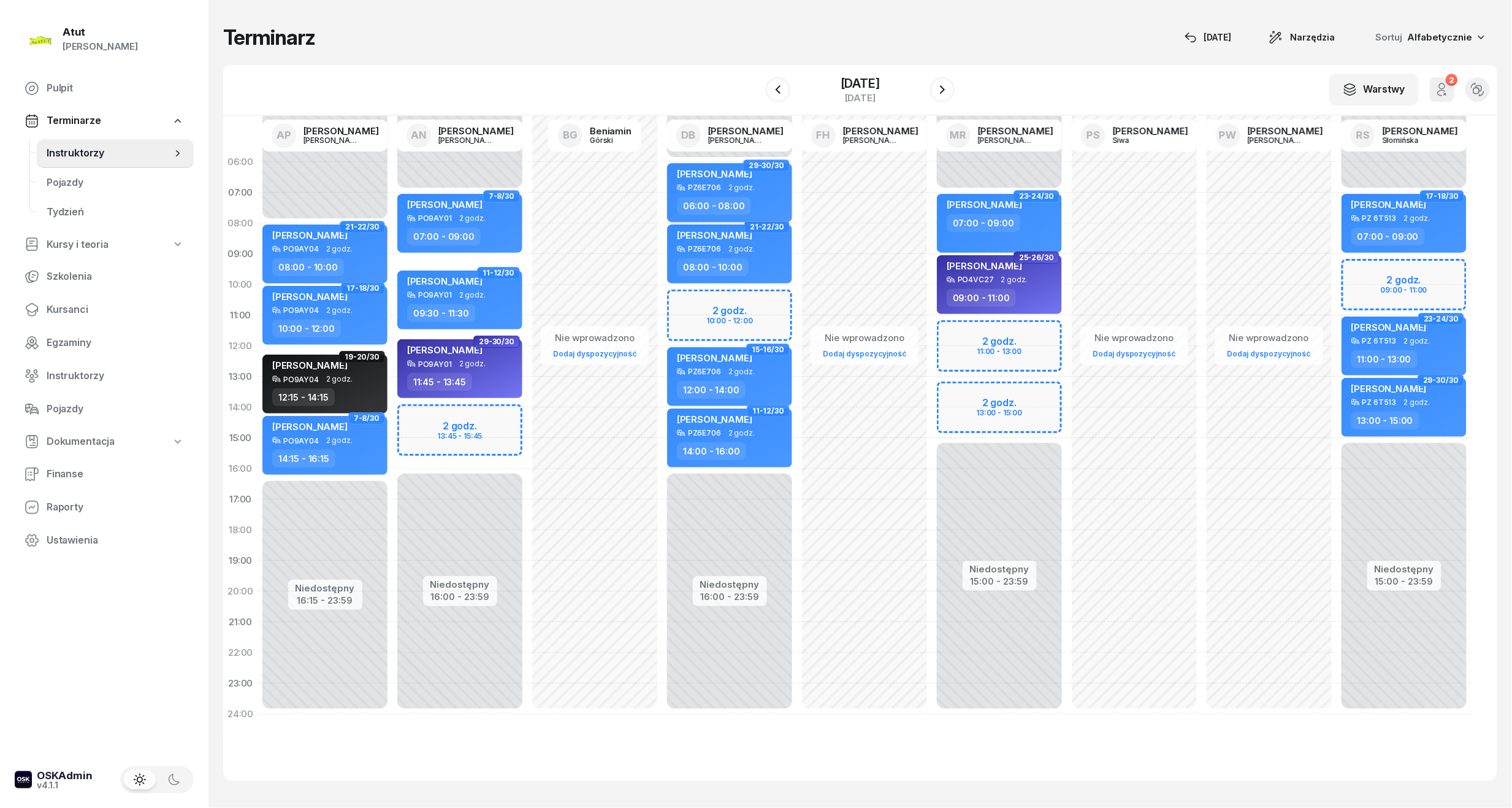
click at [710, 174] on span "Julia Haraszczak" at bounding box center [714, 173] width 75 height 12
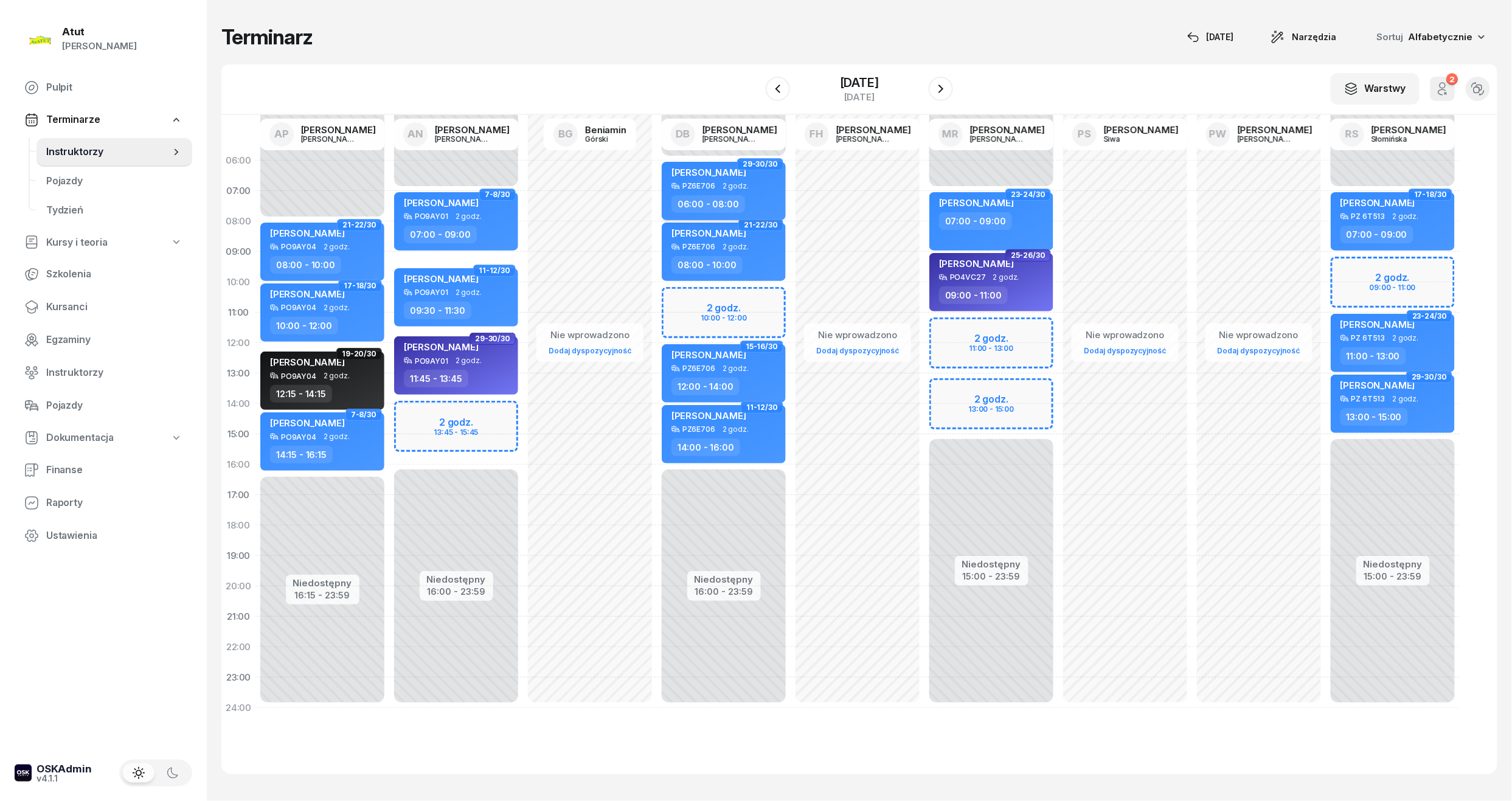
select select "06"
select select "08"
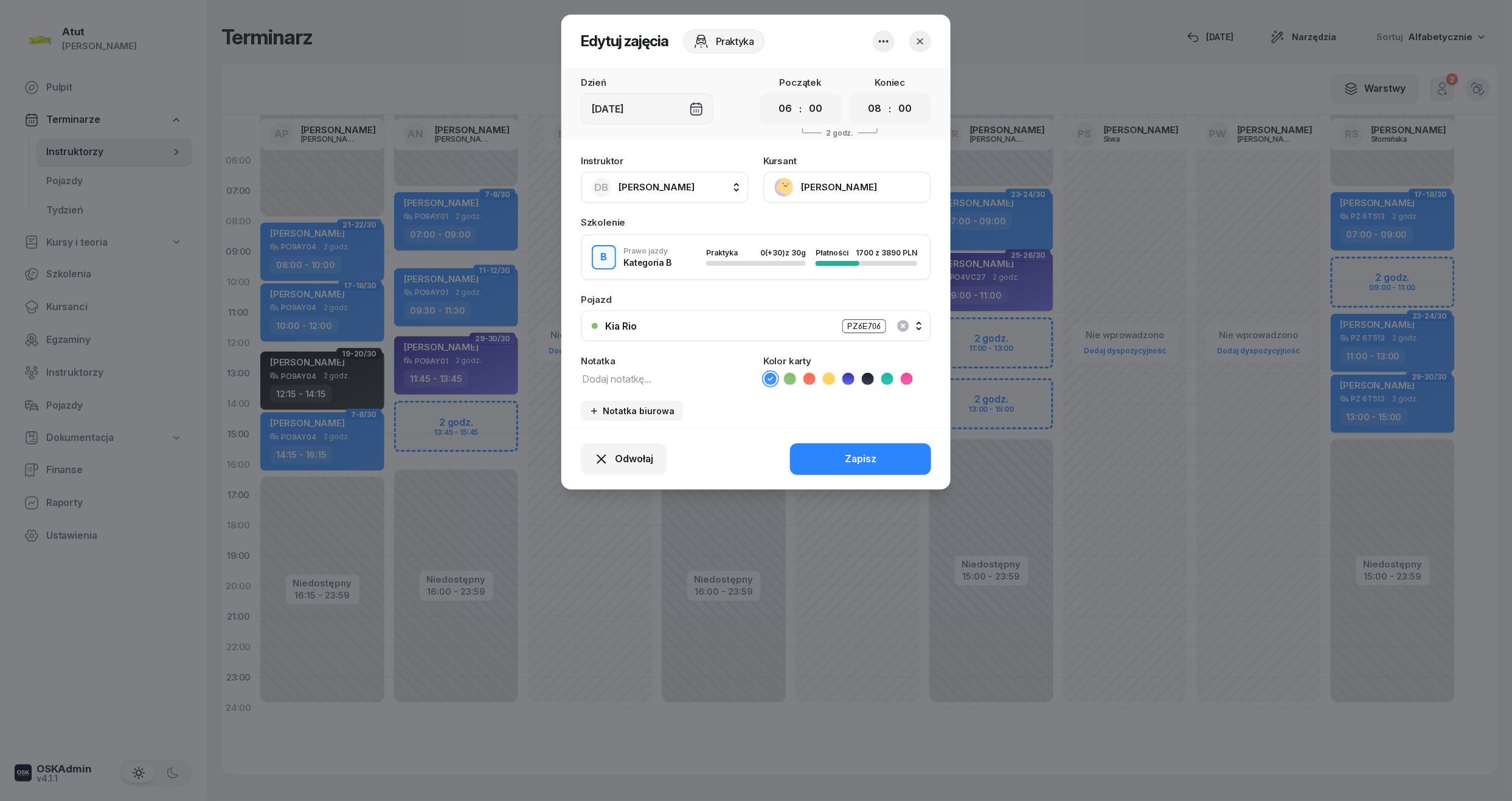
click at [815, 187] on button "Julia Haraszczak" at bounding box center [847, 187] width 168 height 31
click at [826, 229] on div "Otwórz profil" at bounding box center [803, 229] width 59 height 16
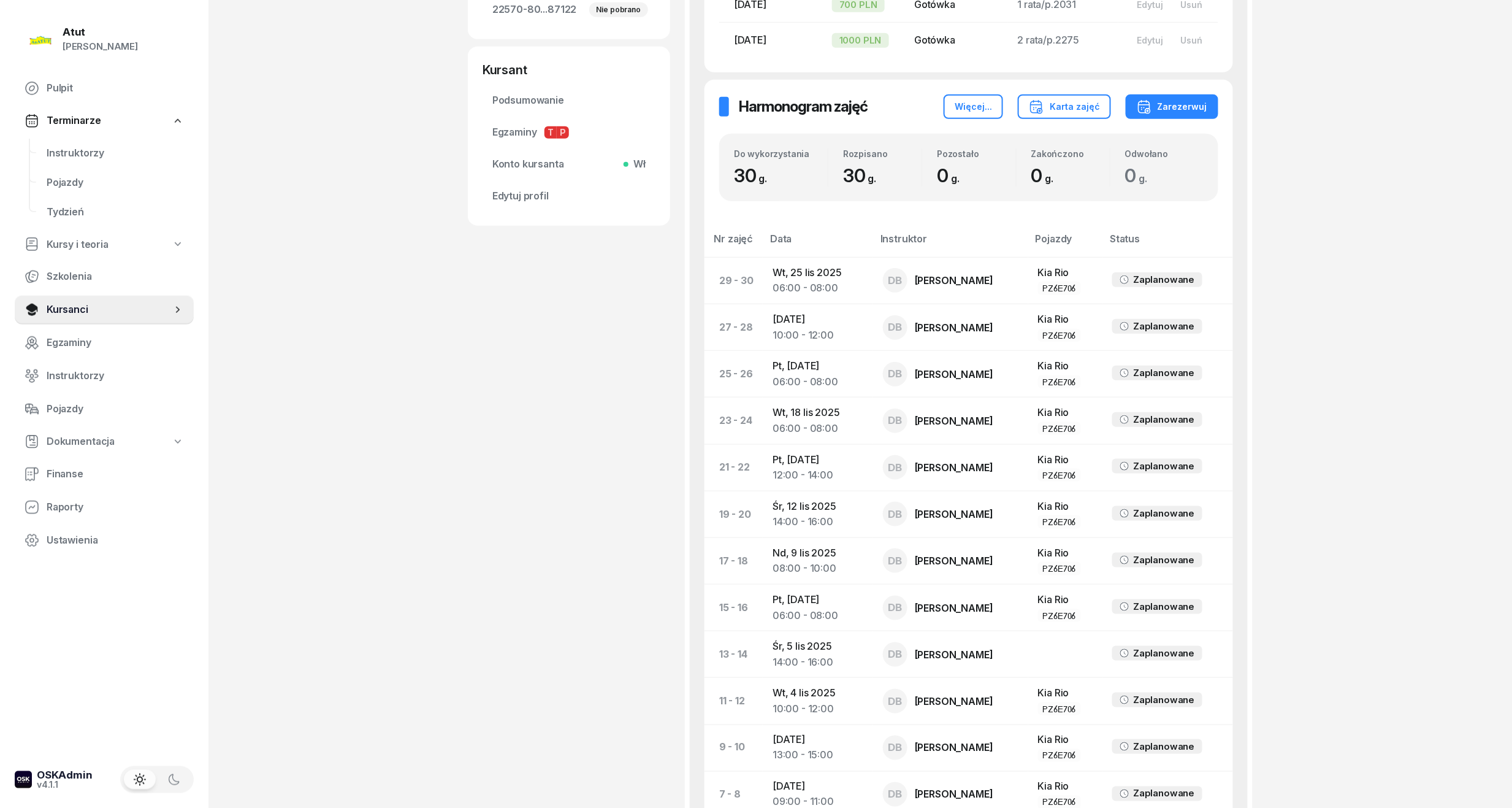
scroll to position [388, 0]
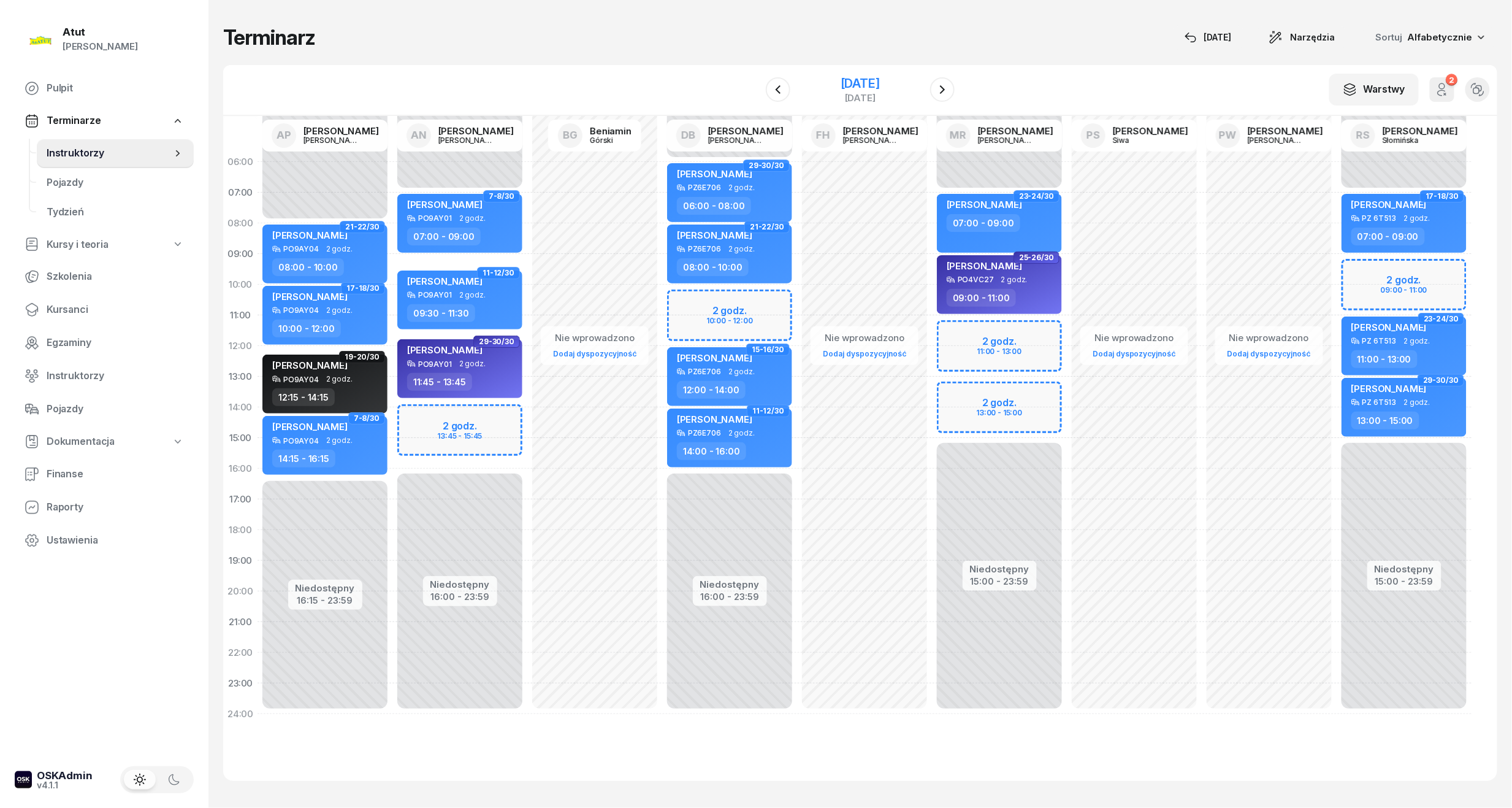
click at [841, 82] on div "25 listopada 2025" at bounding box center [860, 83] width 39 height 12
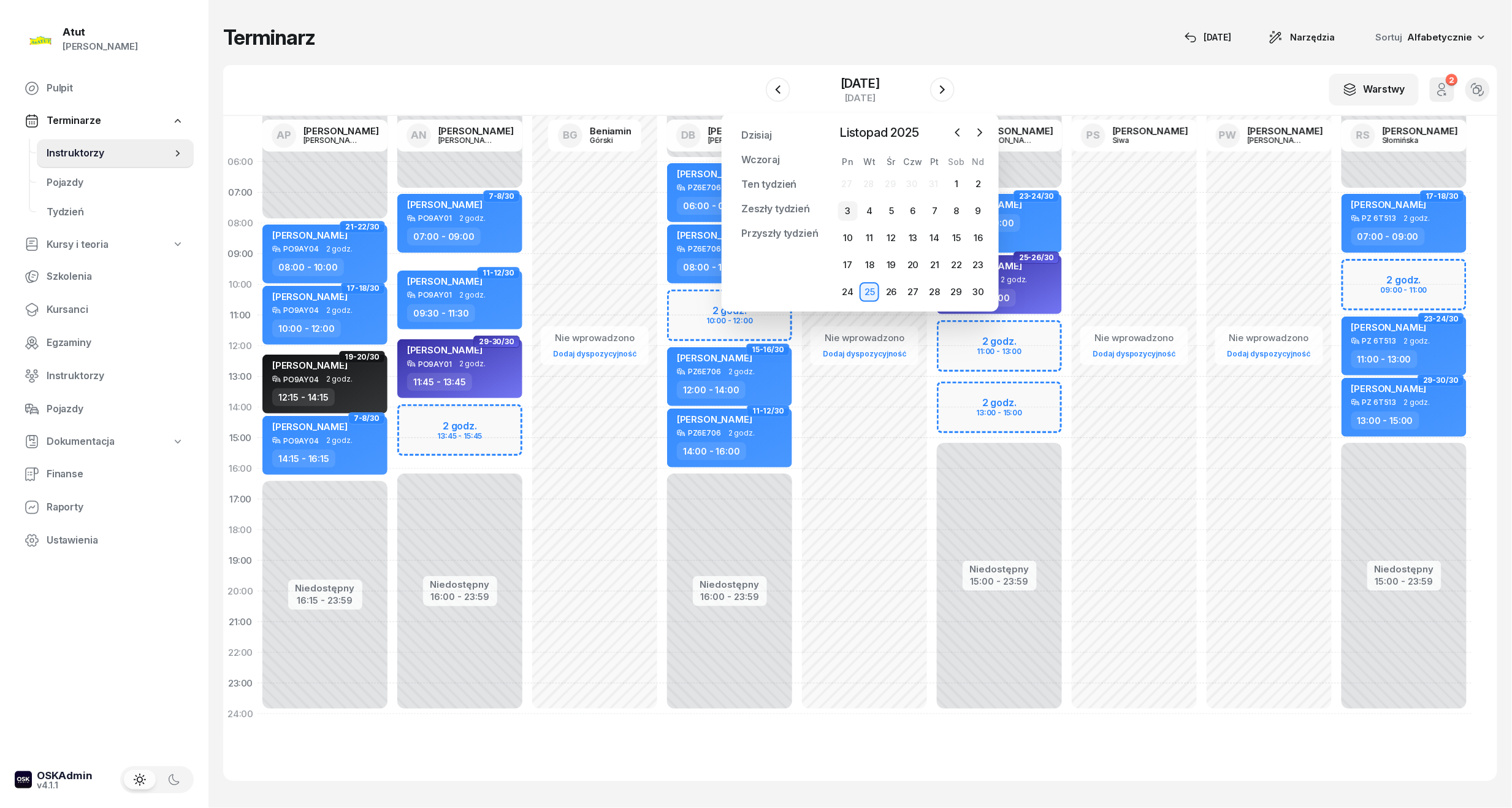
click at [854, 209] on div "3" at bounding box center [848, 211] width 20 height 20
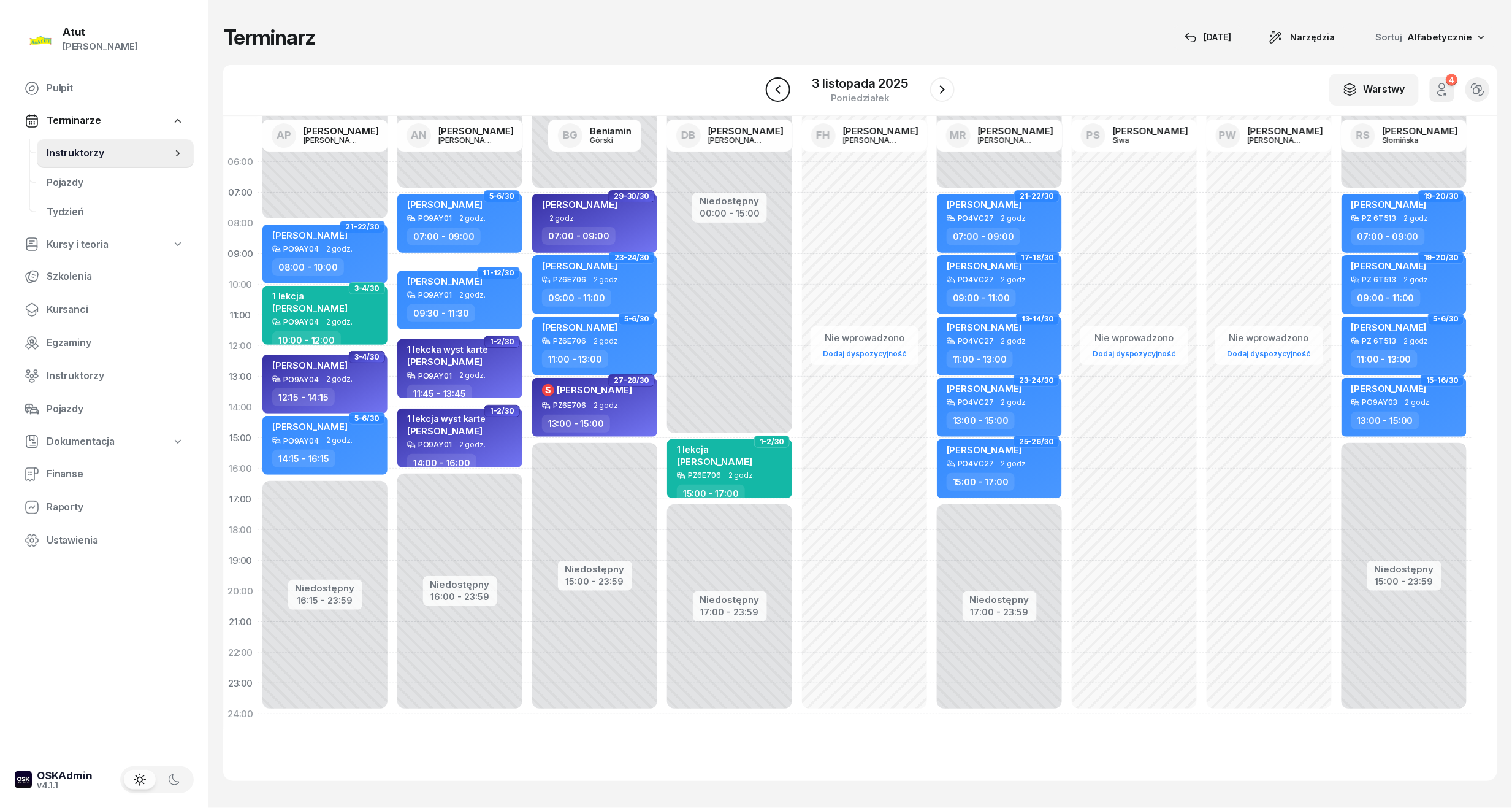
click at [787, 88] on button "button" at bounding box center [778, 89] width 24 height 24
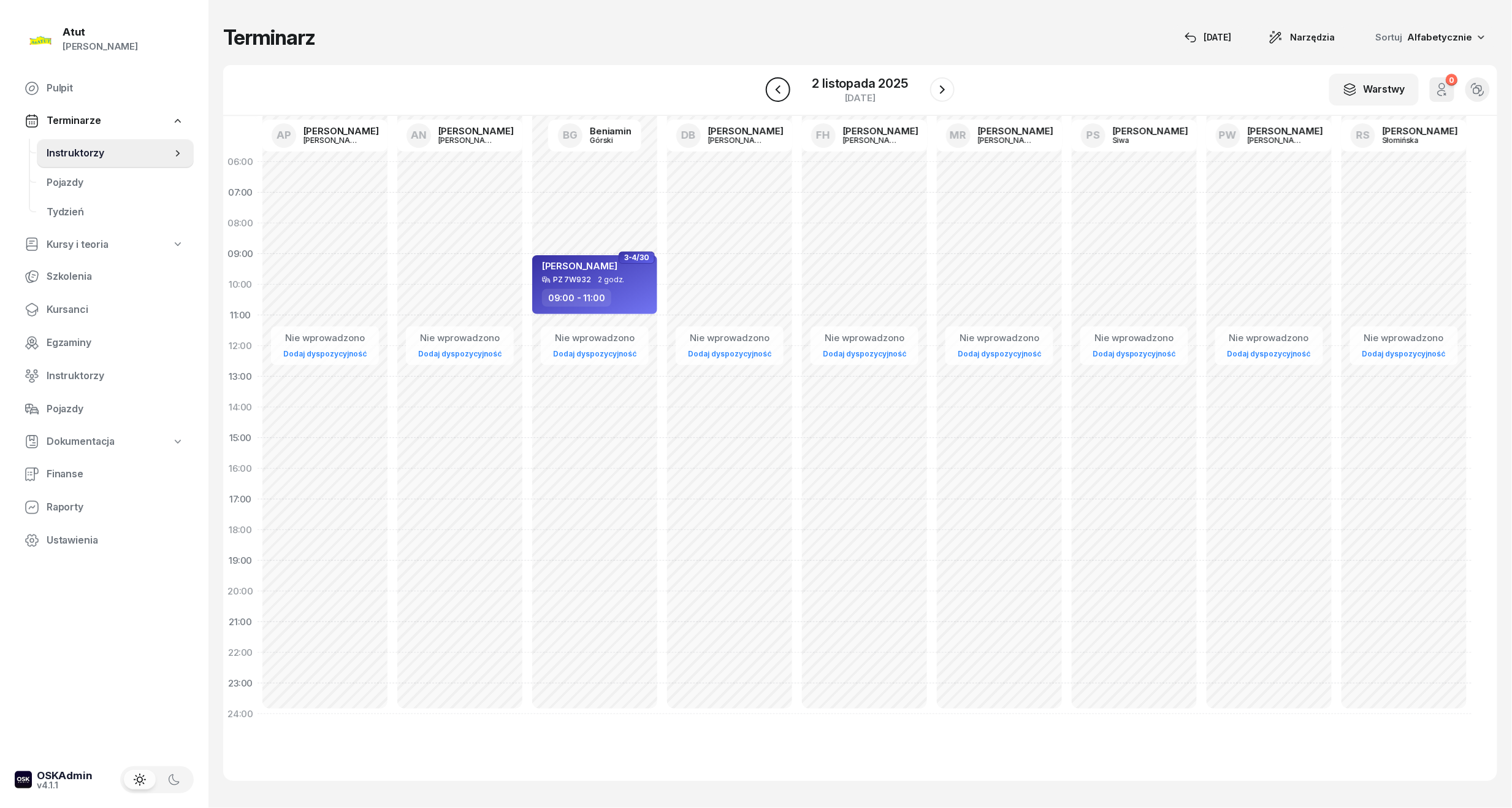
click at [787, 88] on button "button" at bounding box center [778, 89] width 24 height 24
click at [846, 88] on div "1 listopada 2025" at bounding box center [860, 83] width 93 height 12
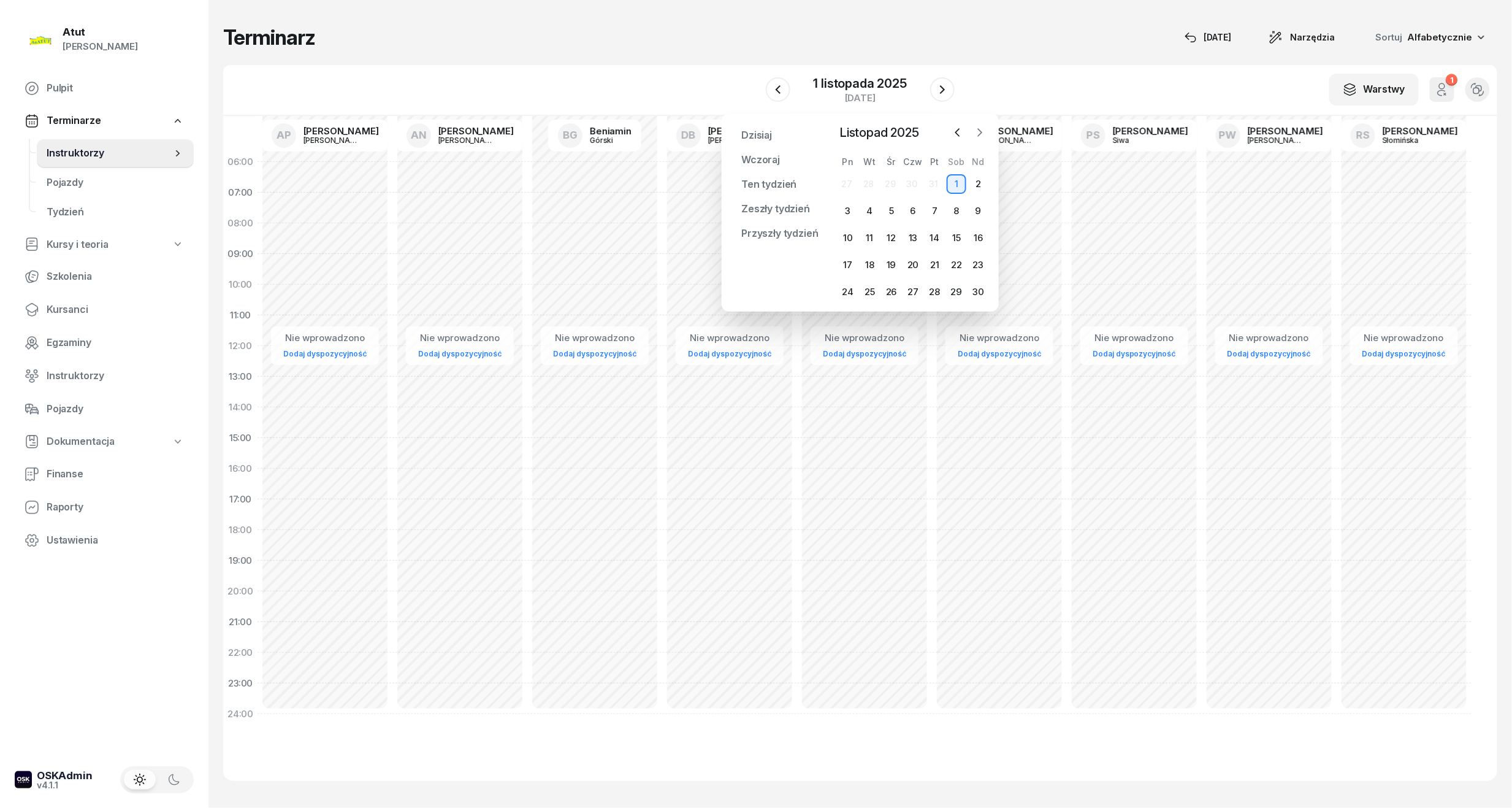
click at [981, 132] on icon "button" at bounding box center [980, 132] width 12 height 12
click at [894, 260] on div "24" at bounding box center [892, 265] width 20 height 20
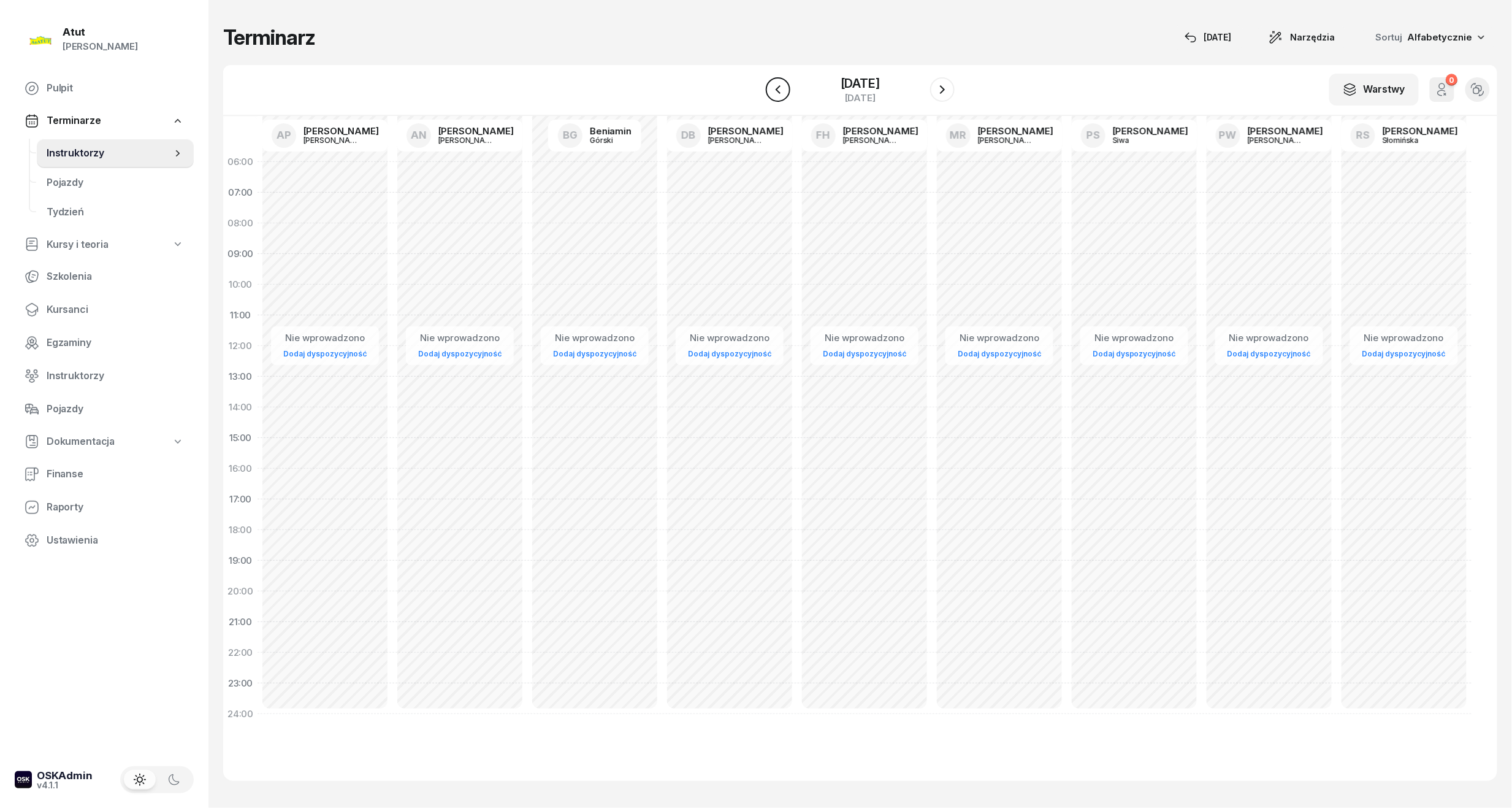
click at [777, 92] on icon "button" at bounding box center [778, 90] width 15 height 15
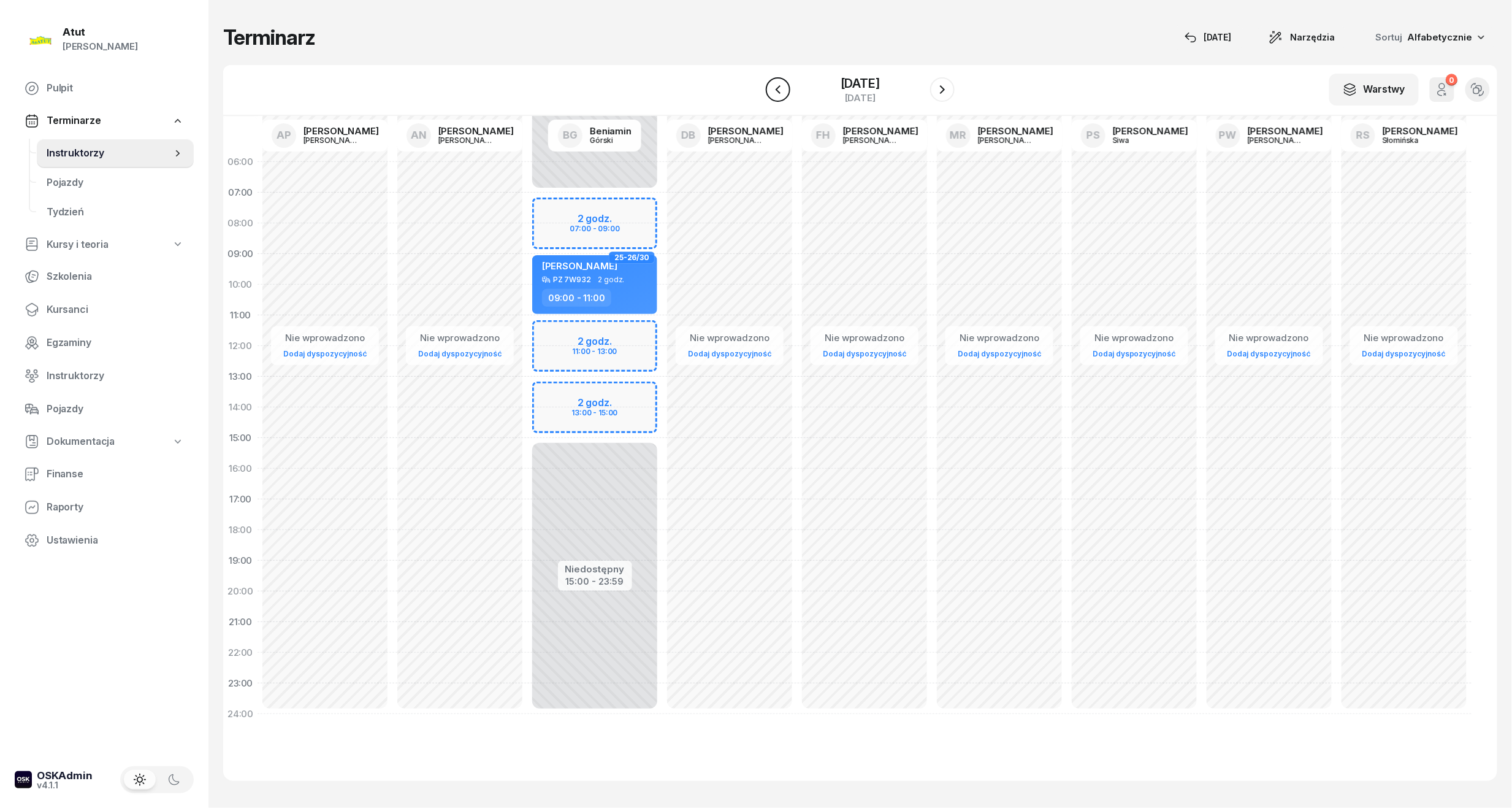
click at [777, 92] on icon "button" at bounding box center [778, 90] width 15 height 15
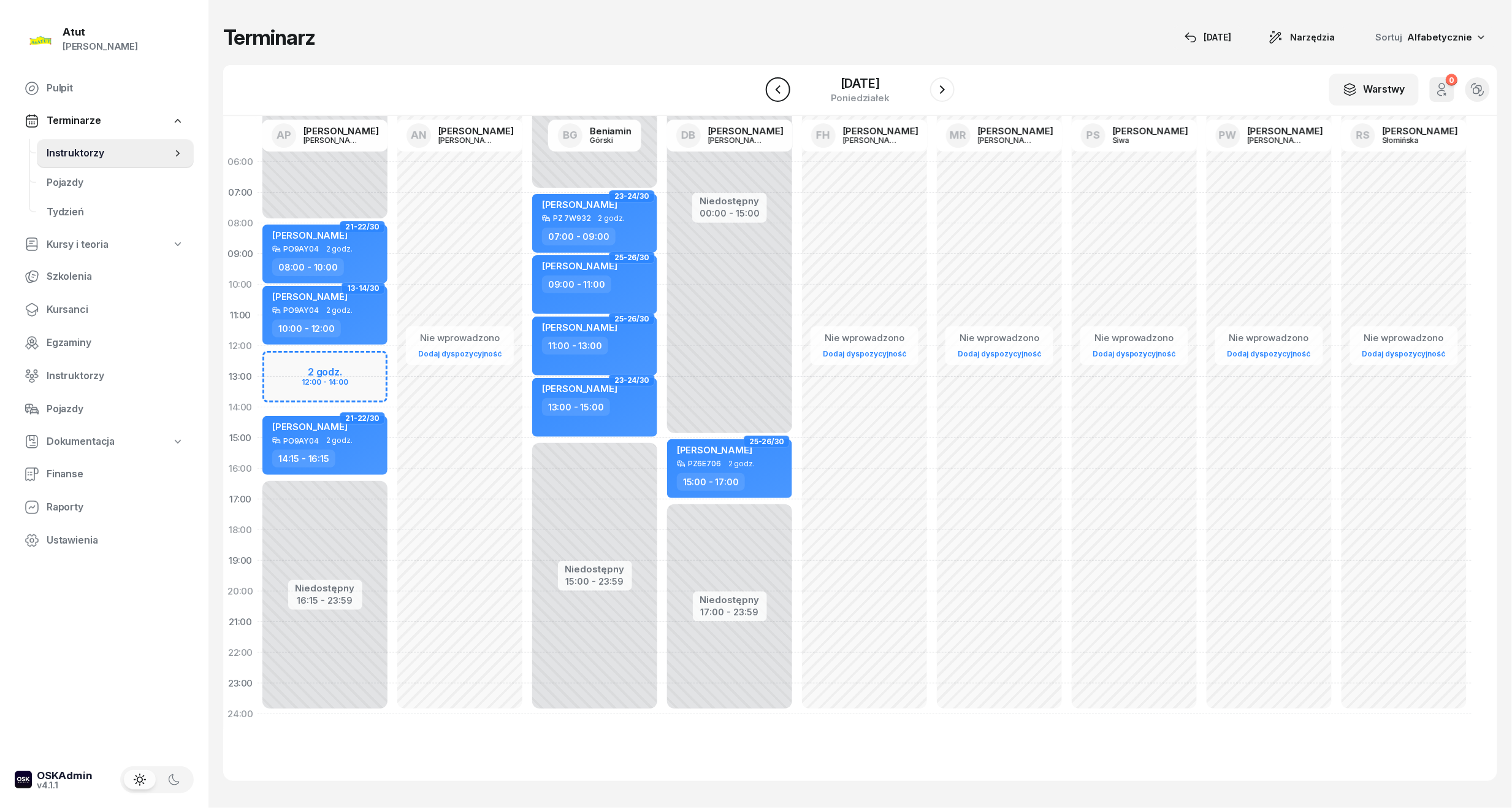
click at [778, 86] on icon "button" at bounding box center [778, 90] width 15 height 15
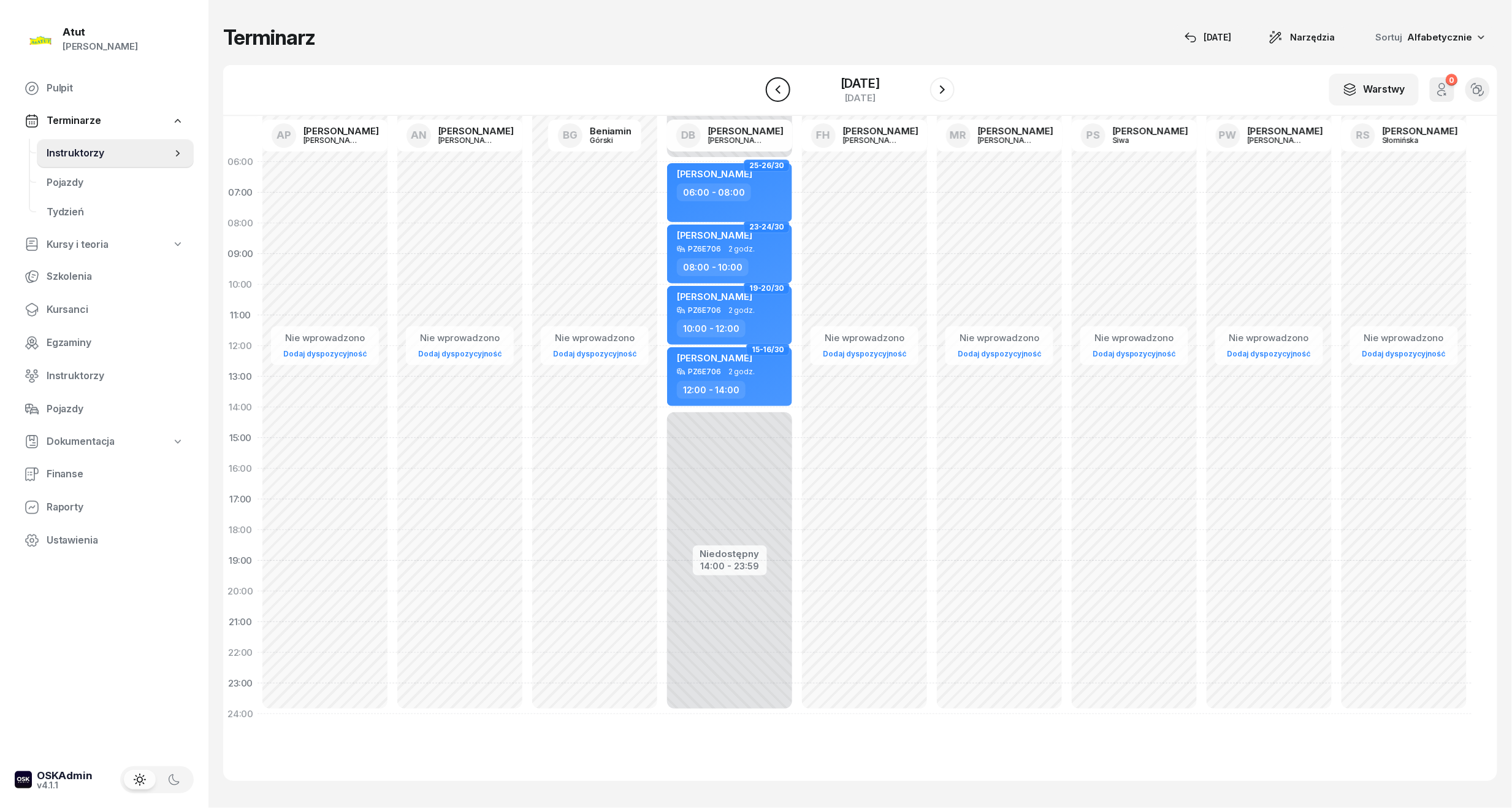
click at [778, 86] on icon "button" at bounding box center [778, 90] width 15 height 15
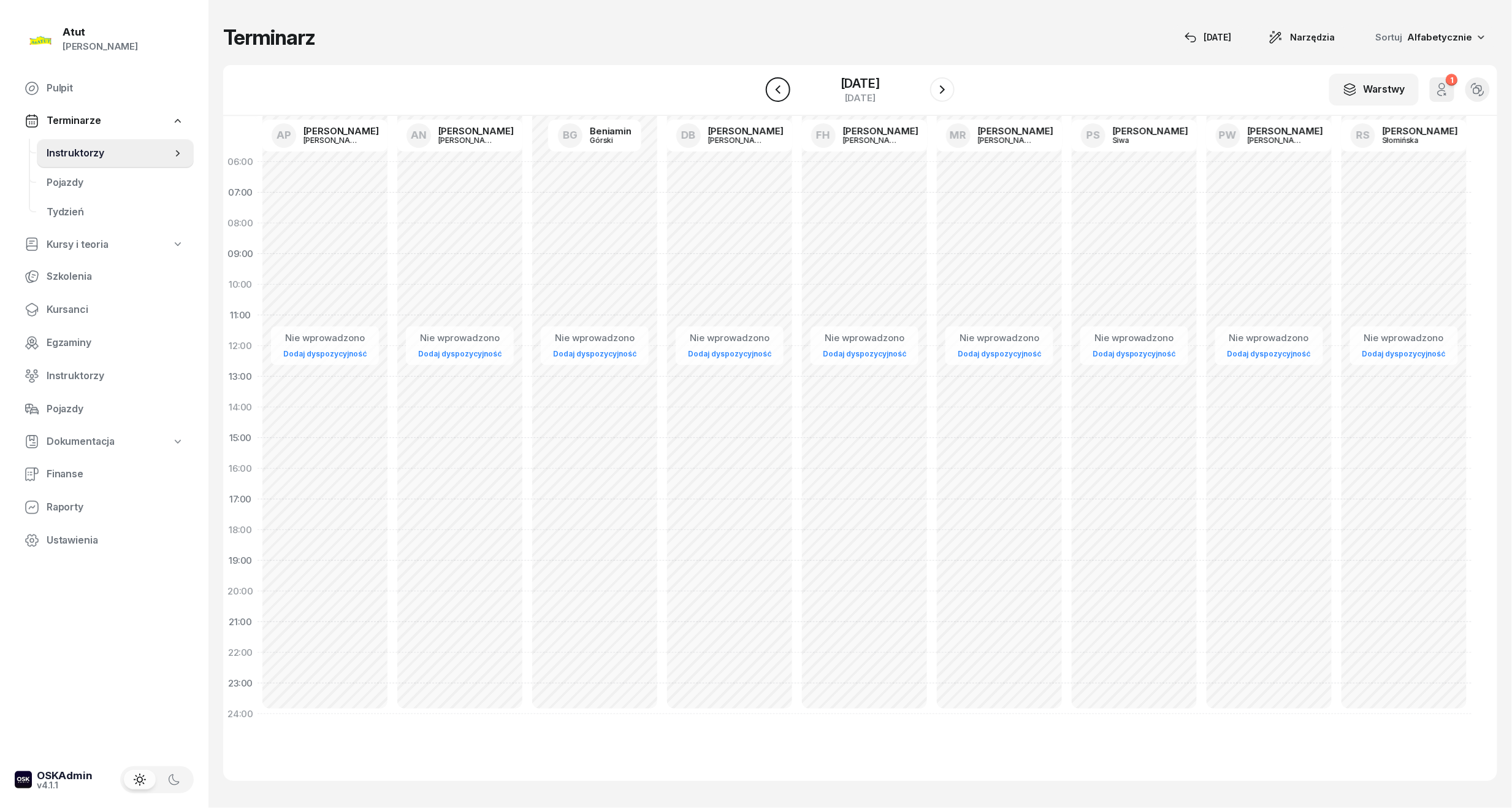
click at [778, 86] on icon "button" at bounding box center [778, 90] width 15 height 15
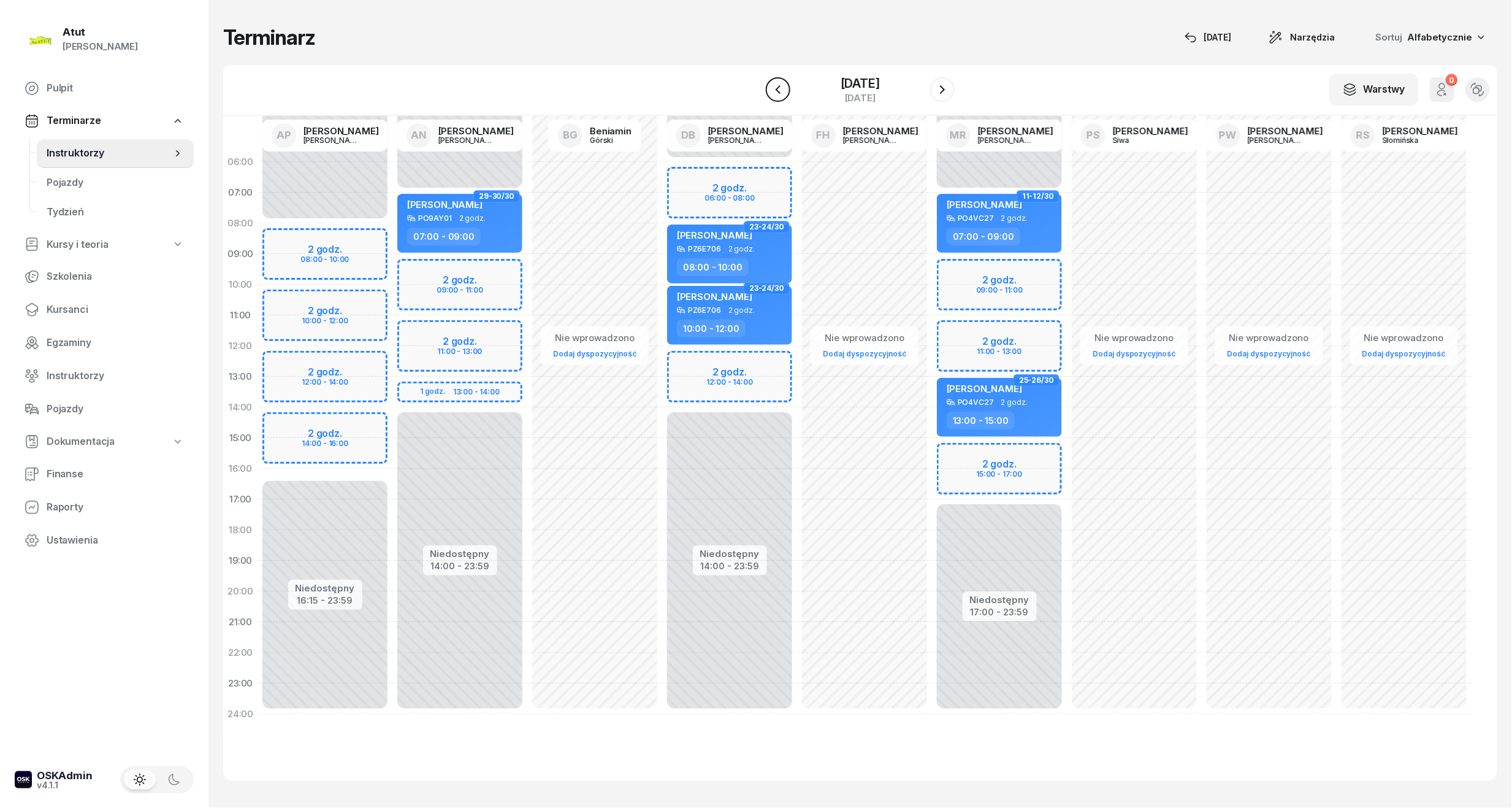
click at [778, 86] on icon "button" at bounding box center [778, 90] width 15 height 15
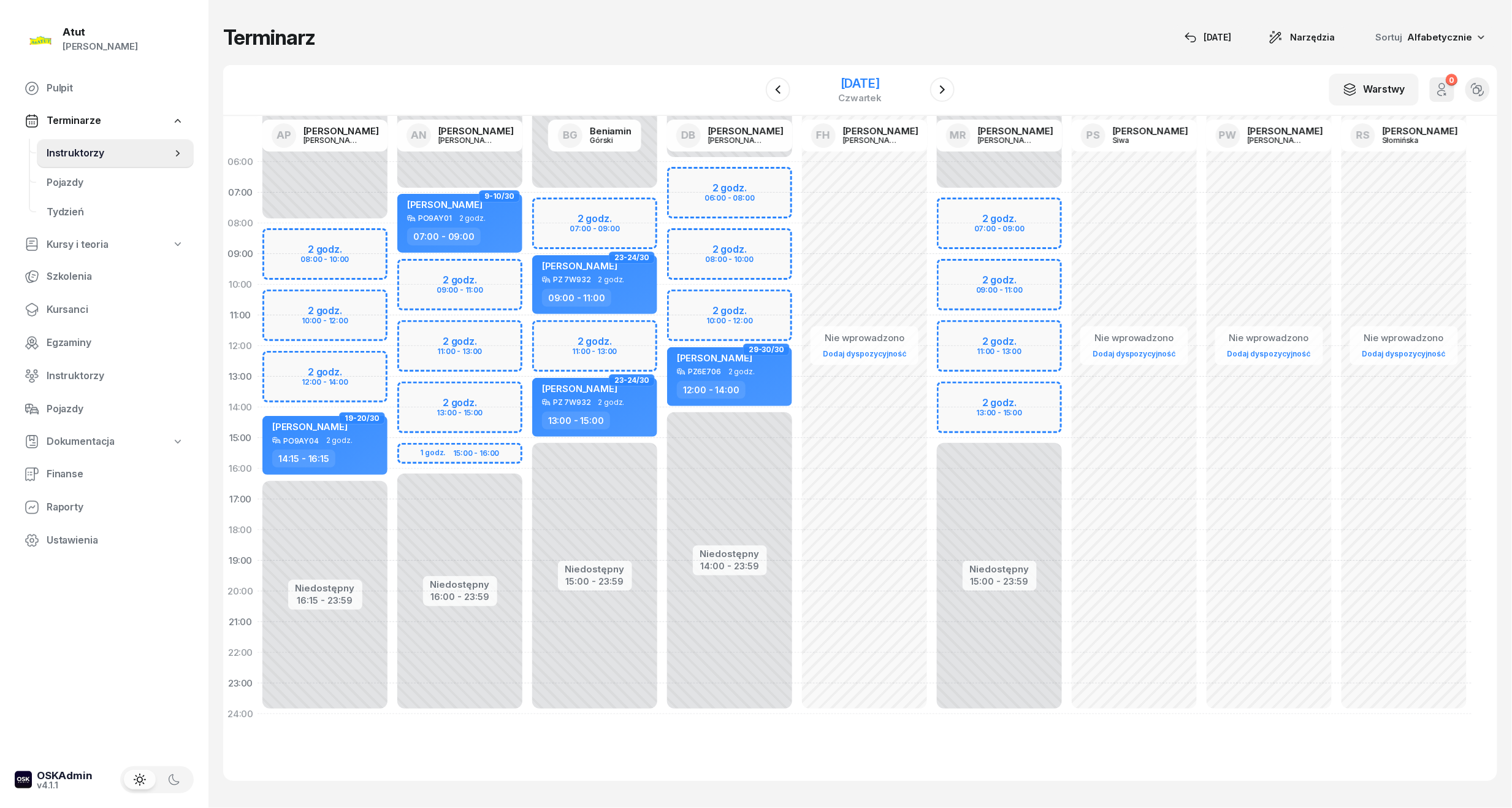
click at [874, 85] on div "18 grudnia 2025" at bounding box center [861, 83] width 44 height 12
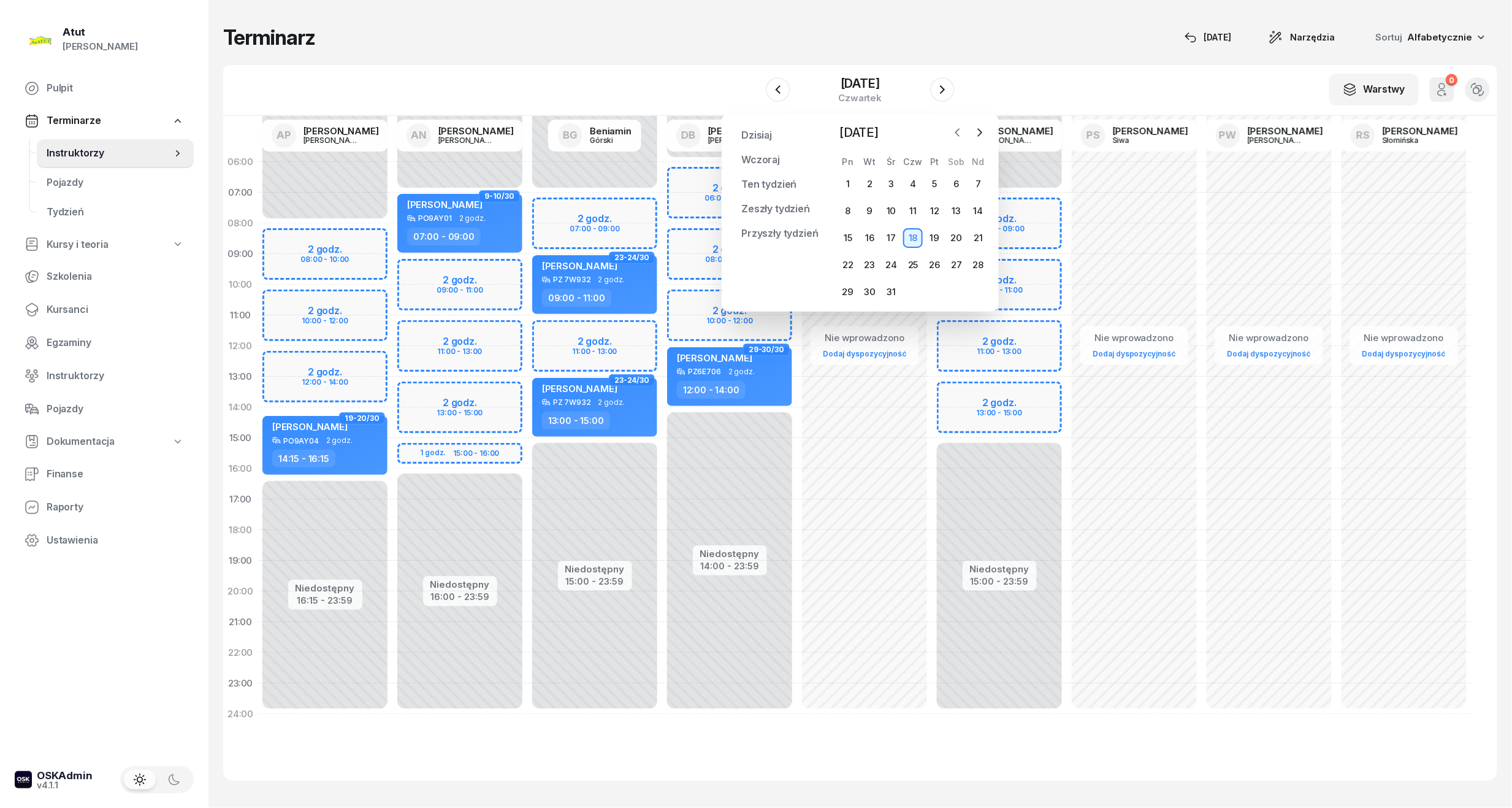
click at [955, 131] on icon "button" at bounding box center [958, 132] width 12 height 12
click at [955, 131] on icon "button" at bounding box center [958, 132] width 12 height 12
click at [935, 208] on div "10" at bounding box center [935, 211] width 20 height 20
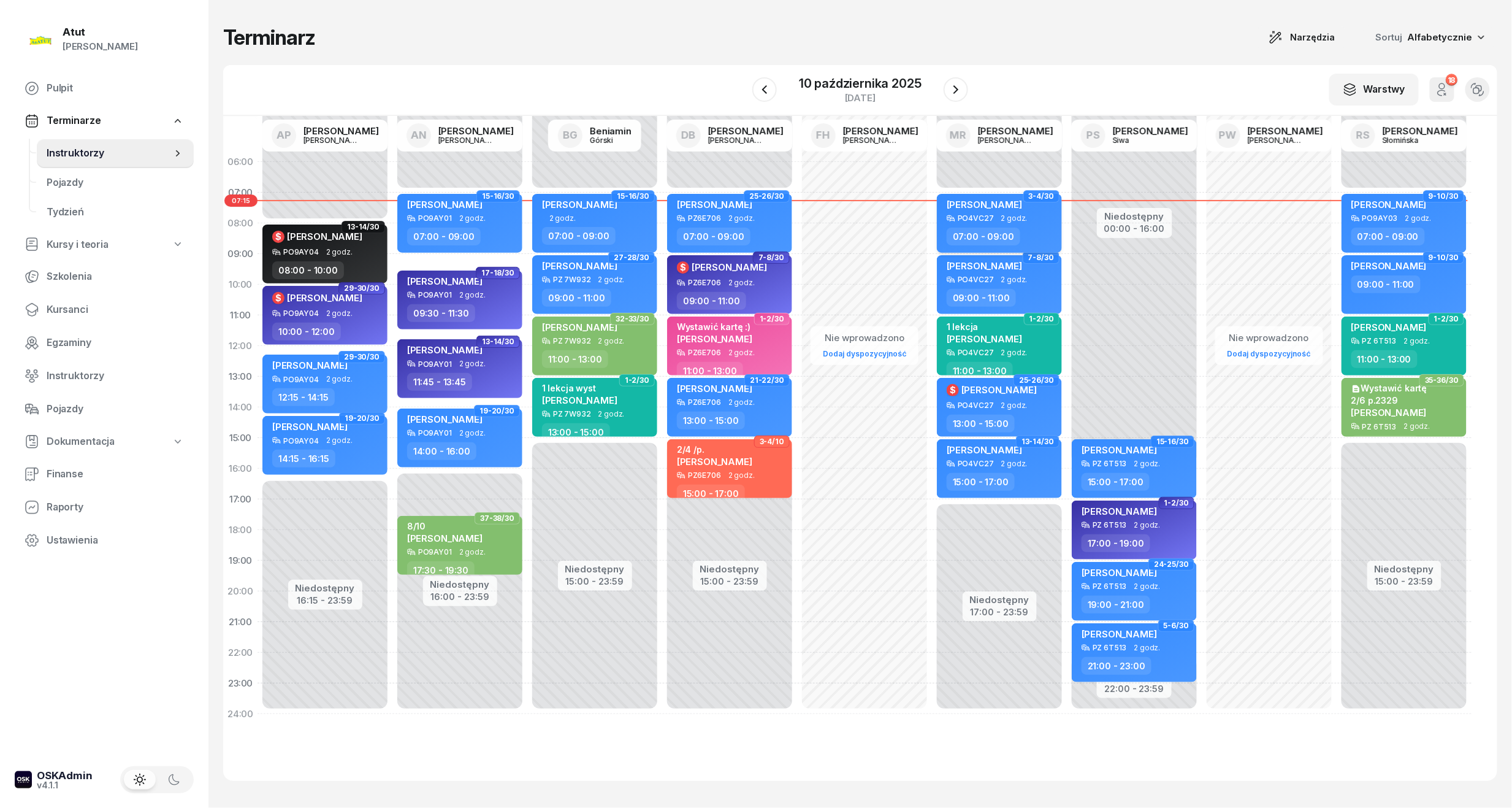
click at [963, 202] on span "[PERSON_NAME]" at bounding box center [984, 204] width 75 height 12
select select "07"
select select "09"
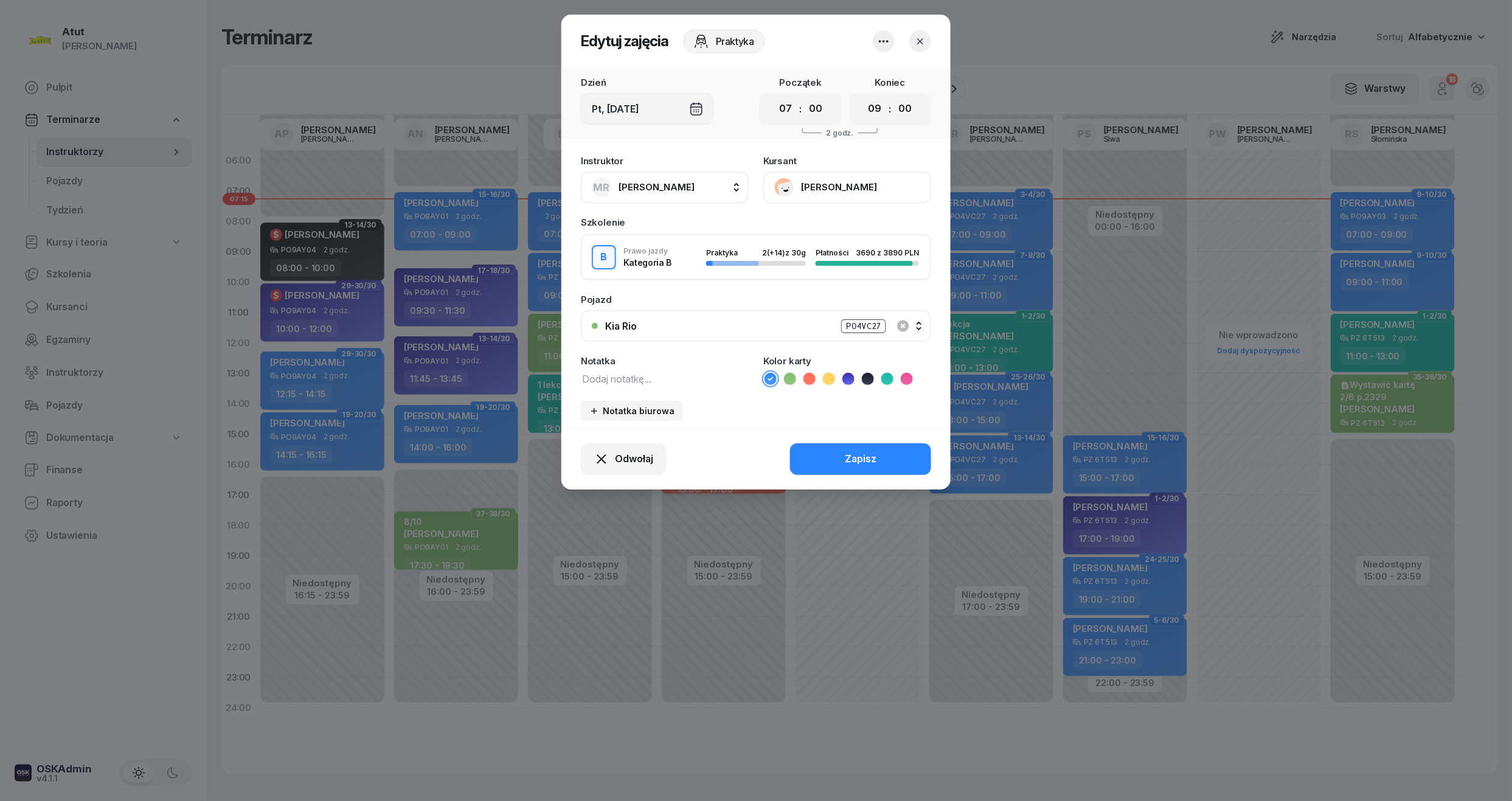
click at [817, 184] on button "[PERSON_NAME]" at bounding box center [847, 187] width 168 height 31
click at [813, 232] on div "Otwórz profil" at bounding box center [803, 229] width 59 height 16
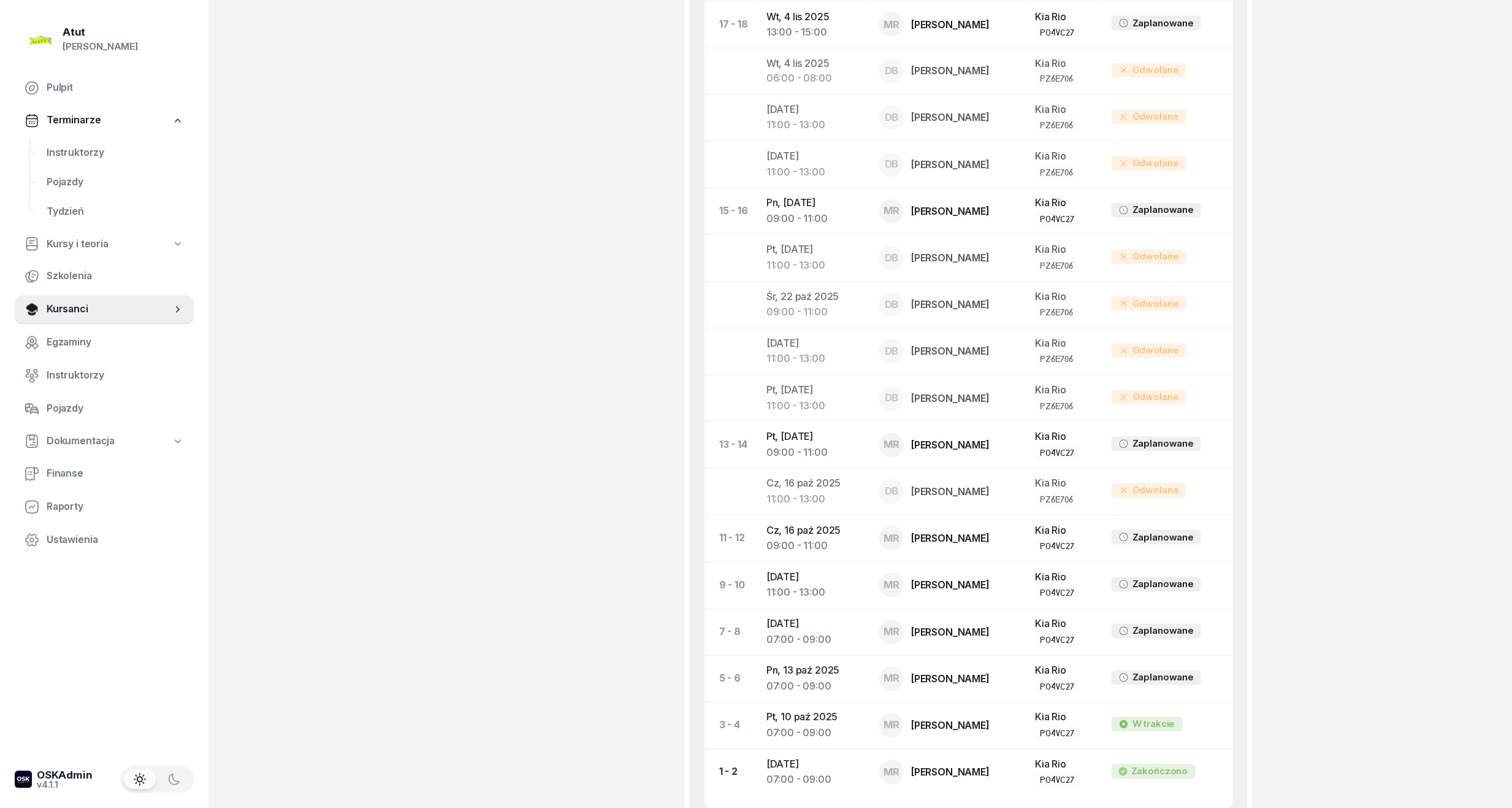
scroll to position [1208, 0]
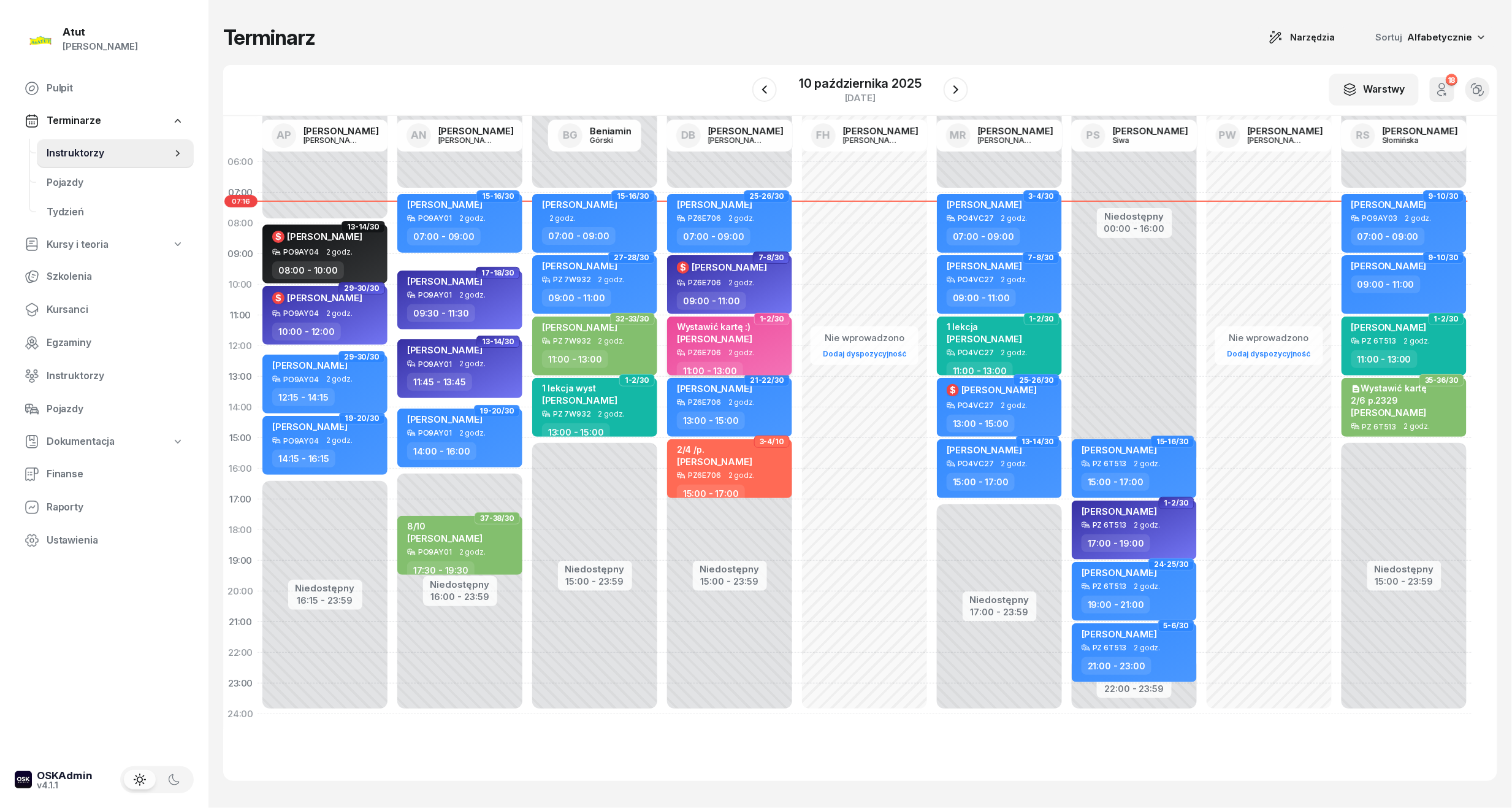
click at [723, 335] on span "[PERSON_NAME]" at bounding box center [714, 339] width 75 height 12
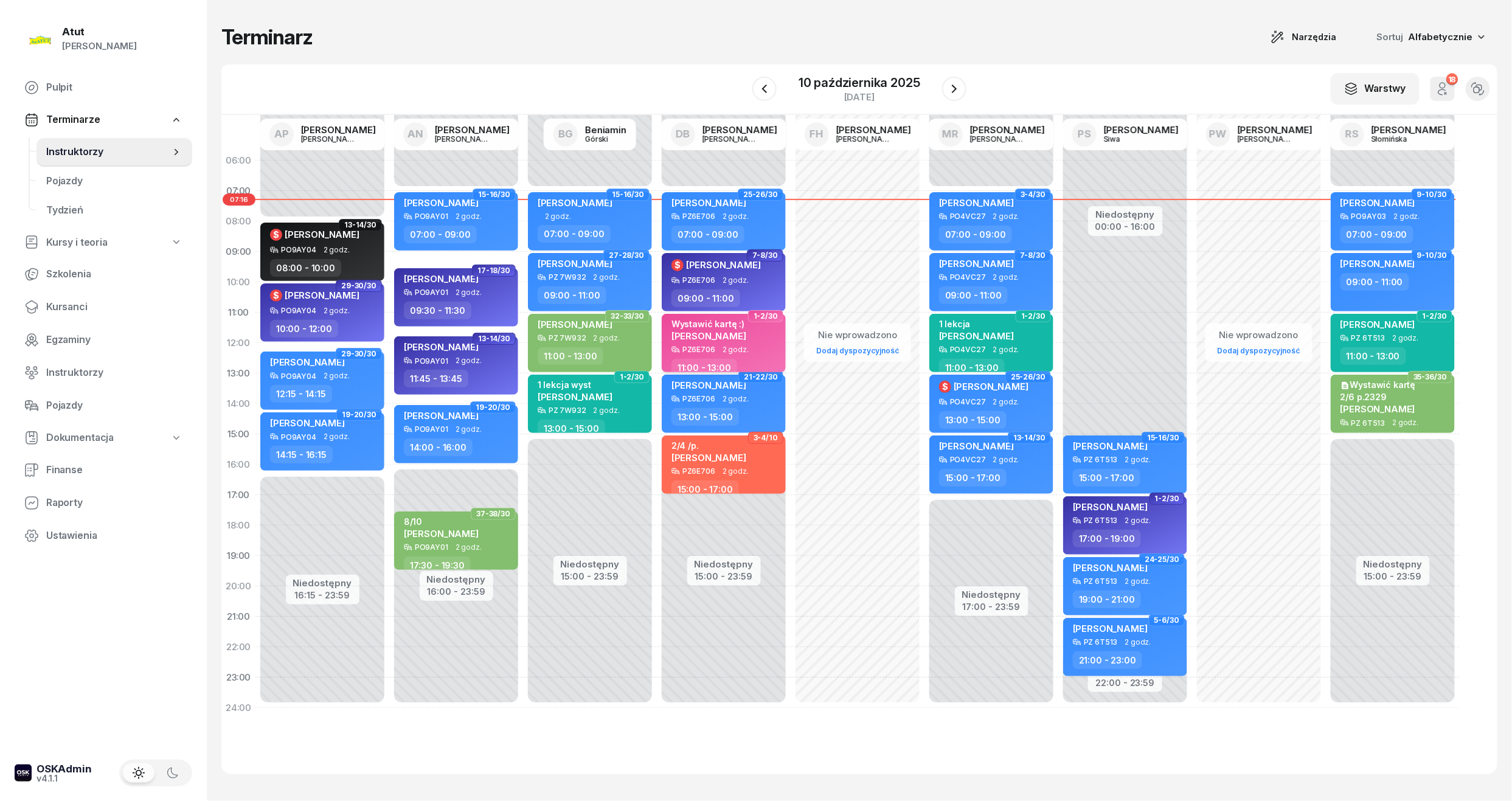
select select "11"
select select "13"
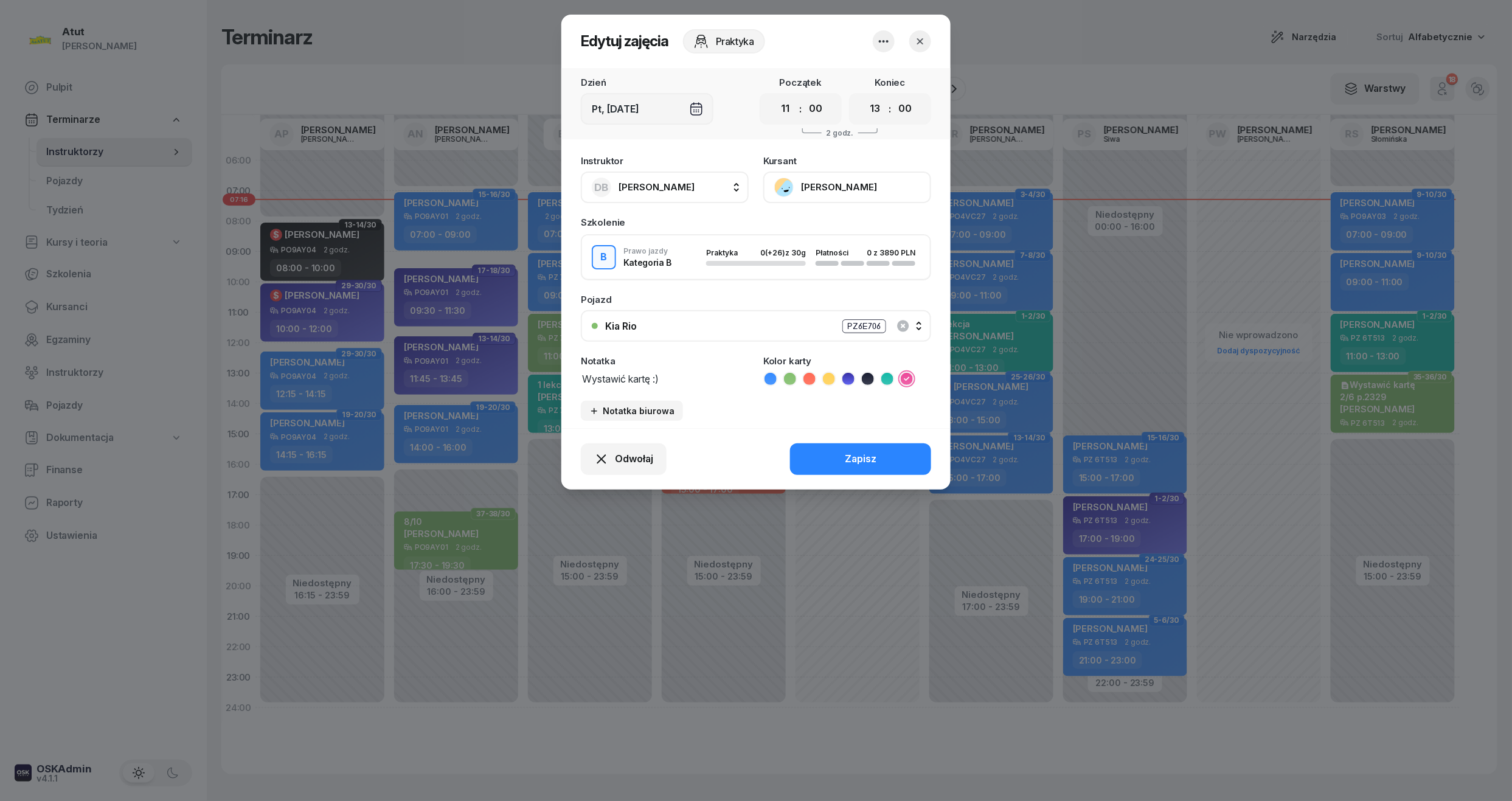
click at [818, 185] on button "[PERSON_NAME]" at bounding box center [847, 187] width 168 height 31
click at [808, 225] on div "Otwórz profil" at bounding box center [803, 229] width 59 height 16
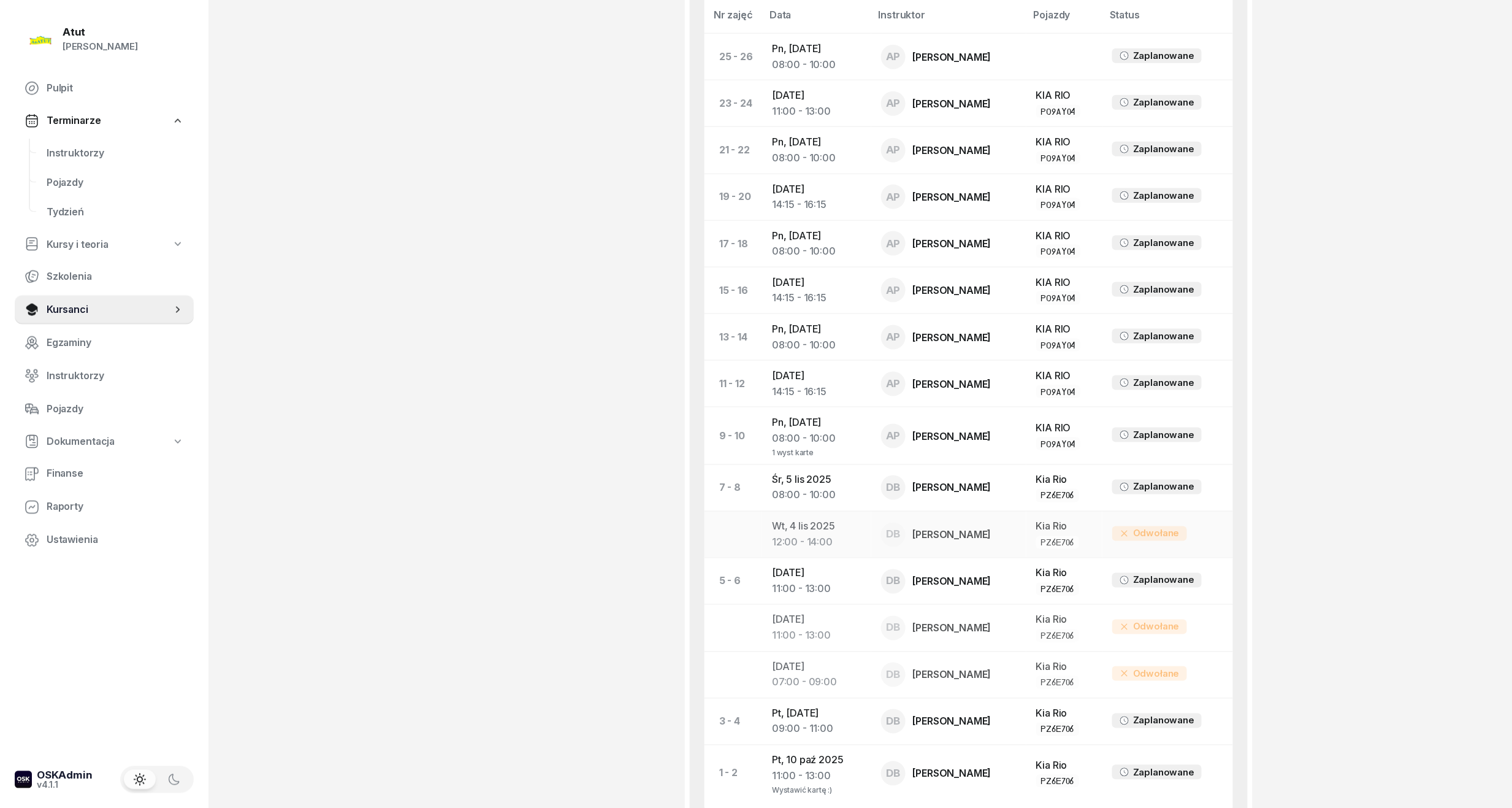
scroll to position [837, 0]
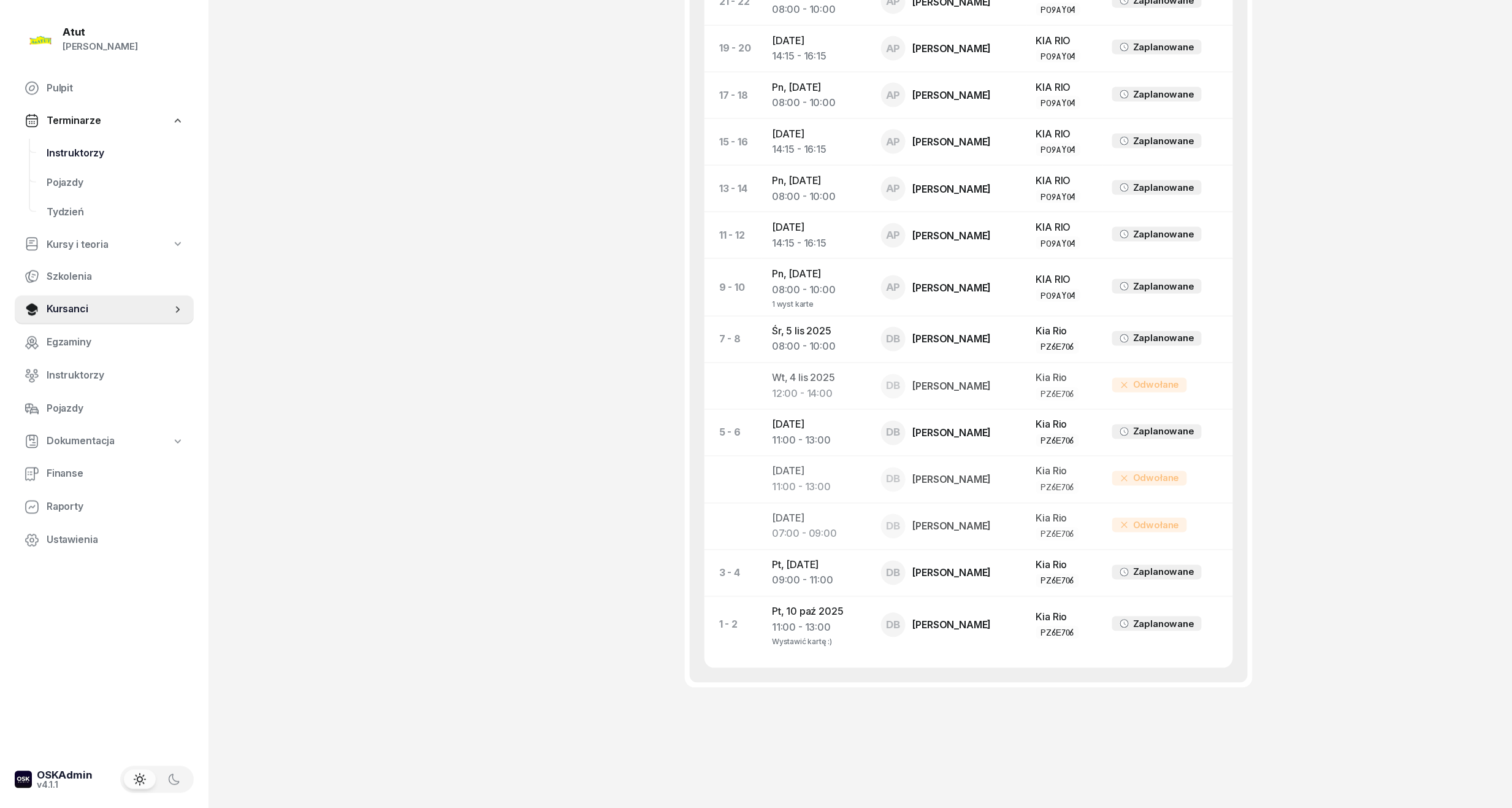
click at [71, 154] on span "Instruktorzy" at bounding box center [115, 154] width 137 height 16
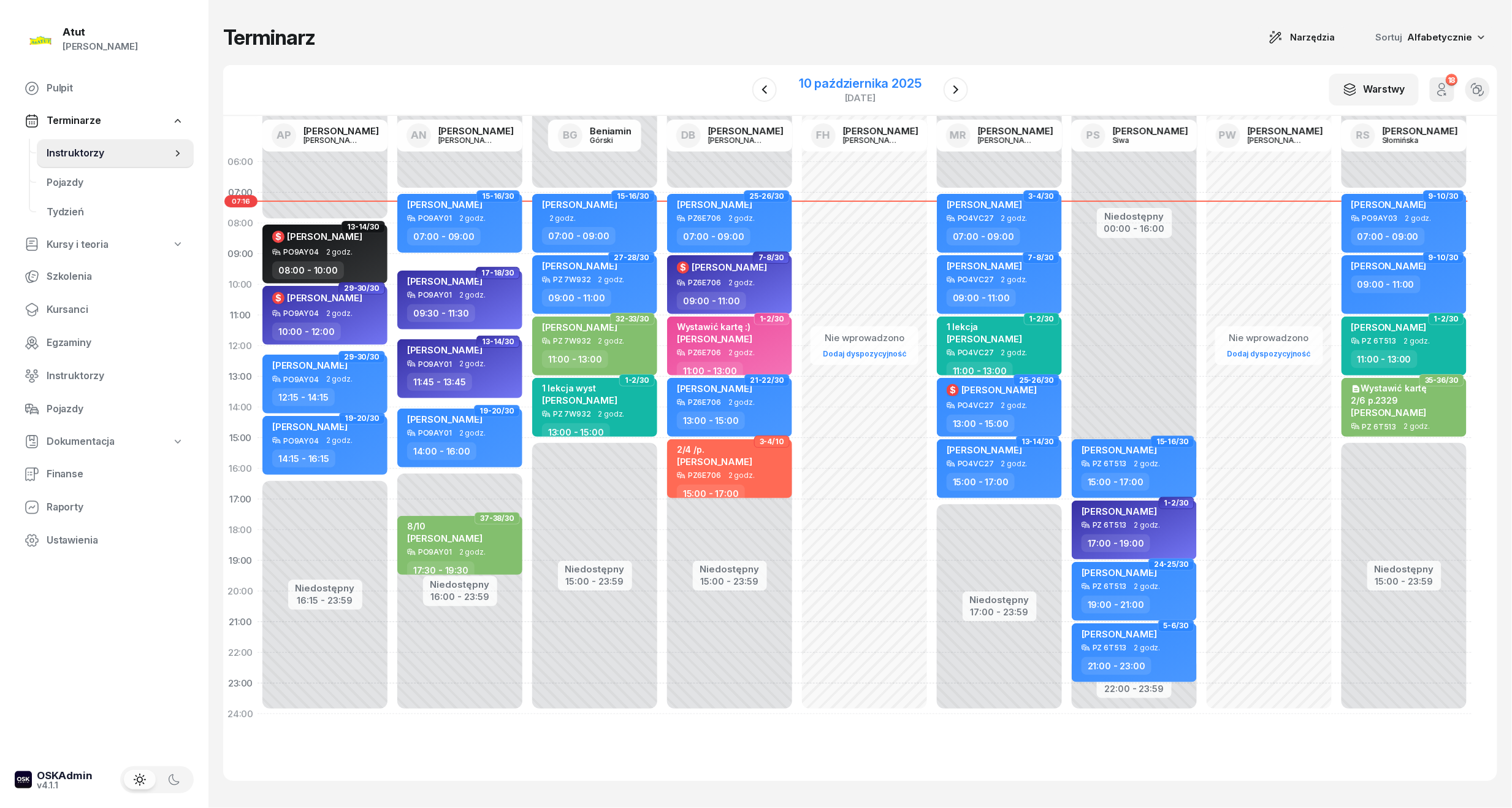
click at [879, 81] on div "10 października 2025" at bounding box center [860, 83] width 122 height 12
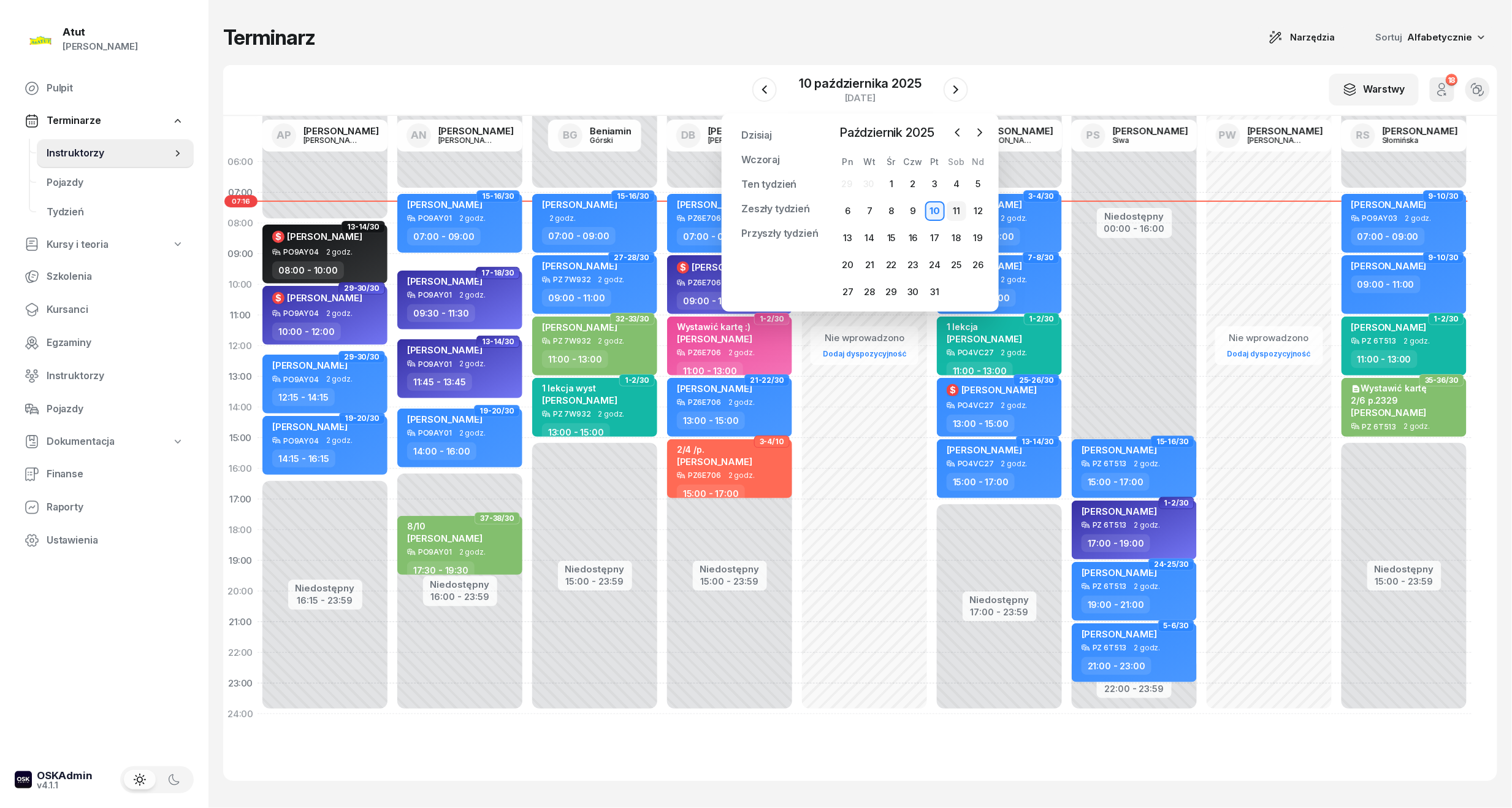
click at [953, 205] on div "11" at bounding box center [957, 211] width 20 height 20
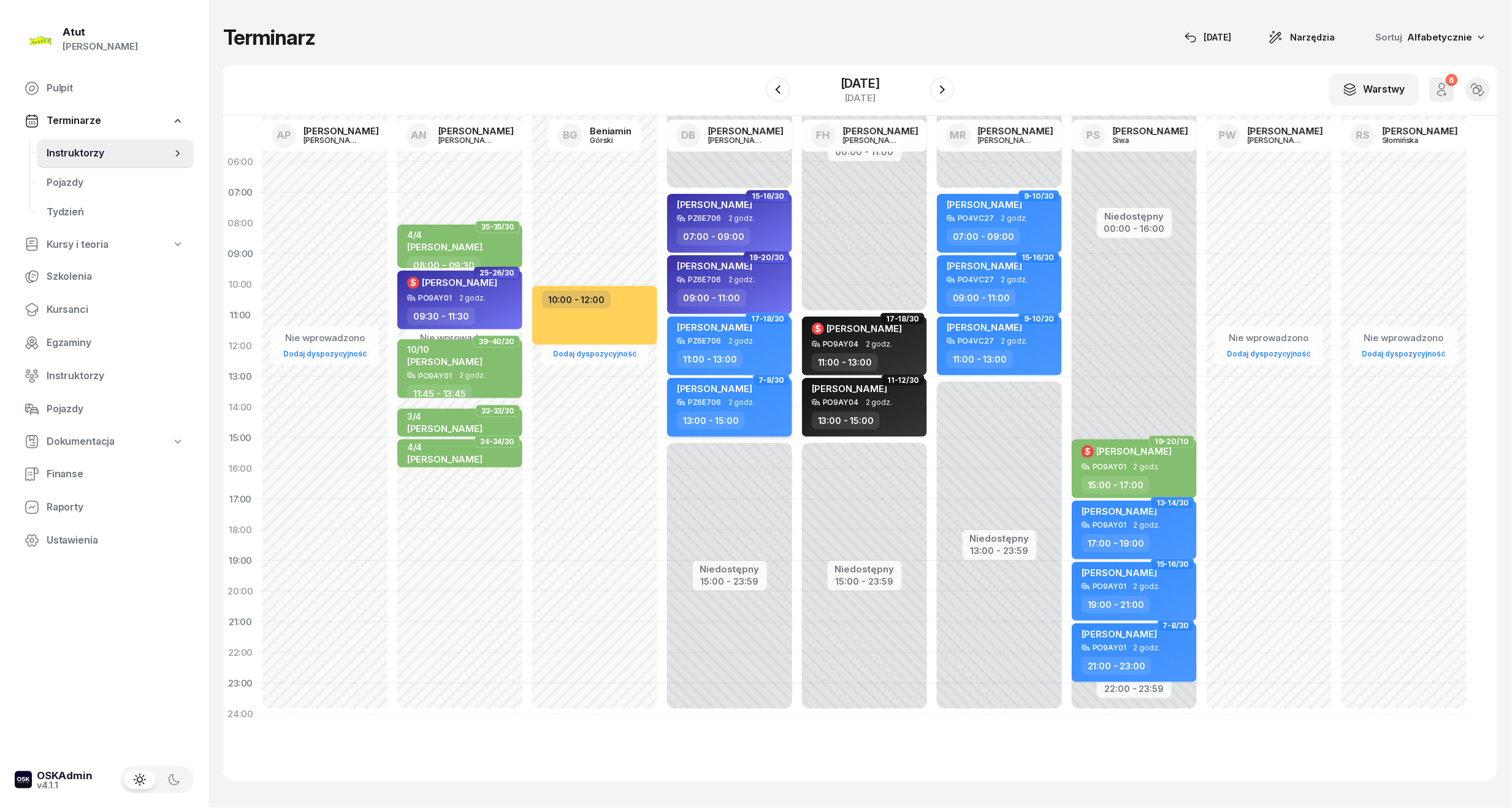
click at [734, 388] on span "[PERSON_NAME]" at bounding box center [714, 388] width 75 height 12
select select "13"
select select "15"
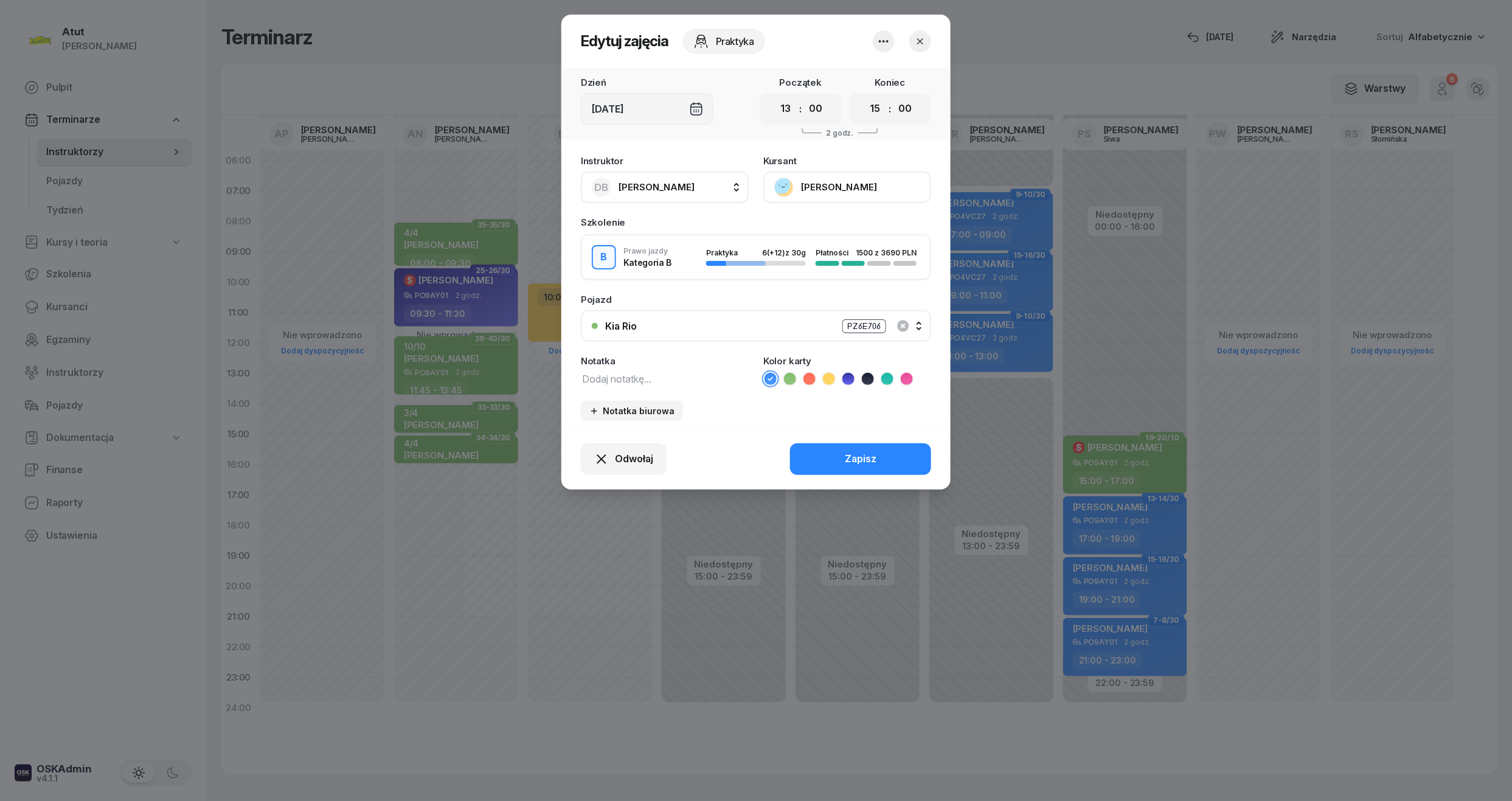
click at [819, 185] on button "[PERSON_NAME]" at bounding box center [847, 187] width 168 height 31
click at [810, 227] on div "Otwórz profil" at bounding box center [803, 229] width 59 height 16
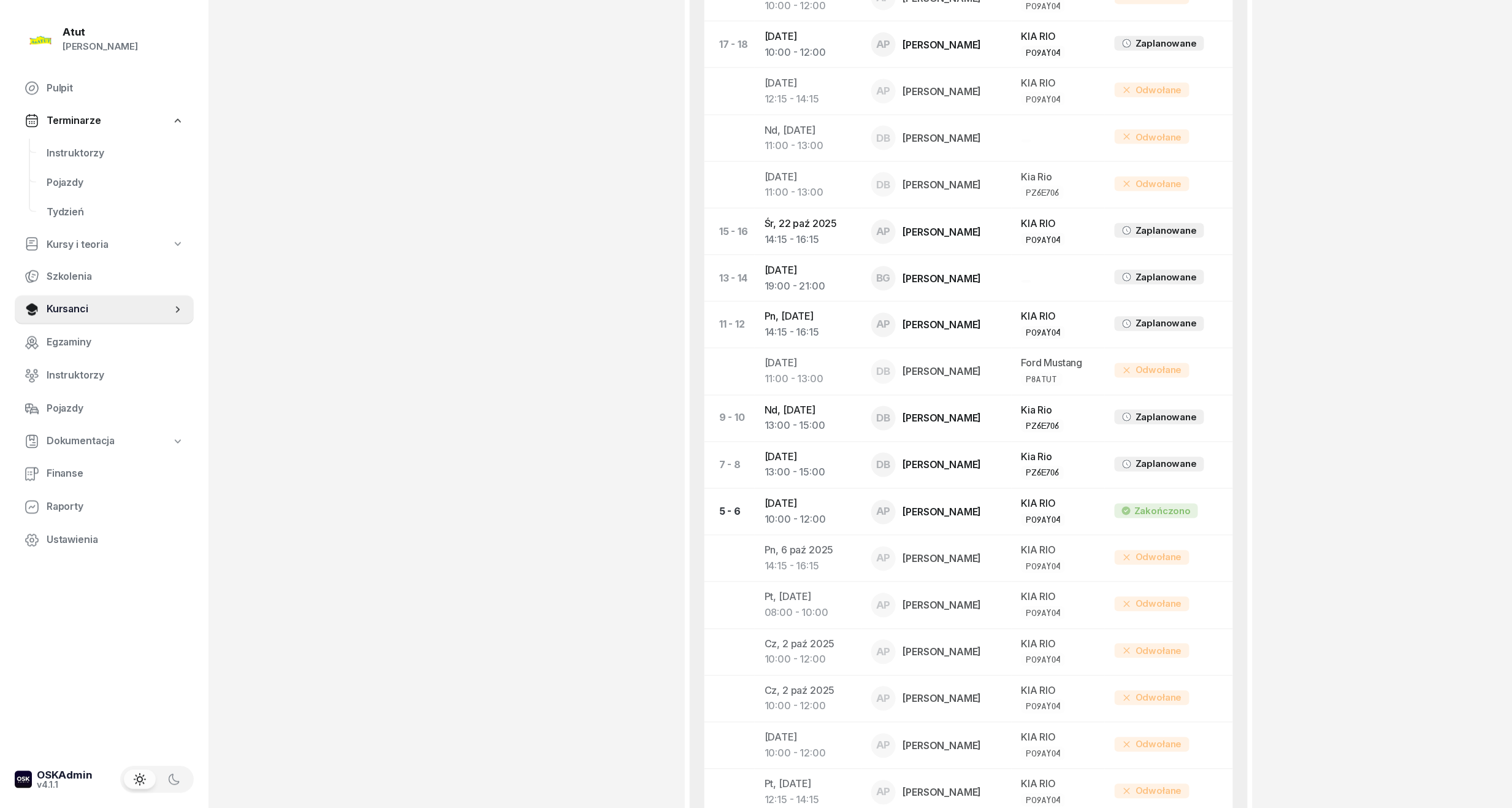
scroll to position [666, 0]
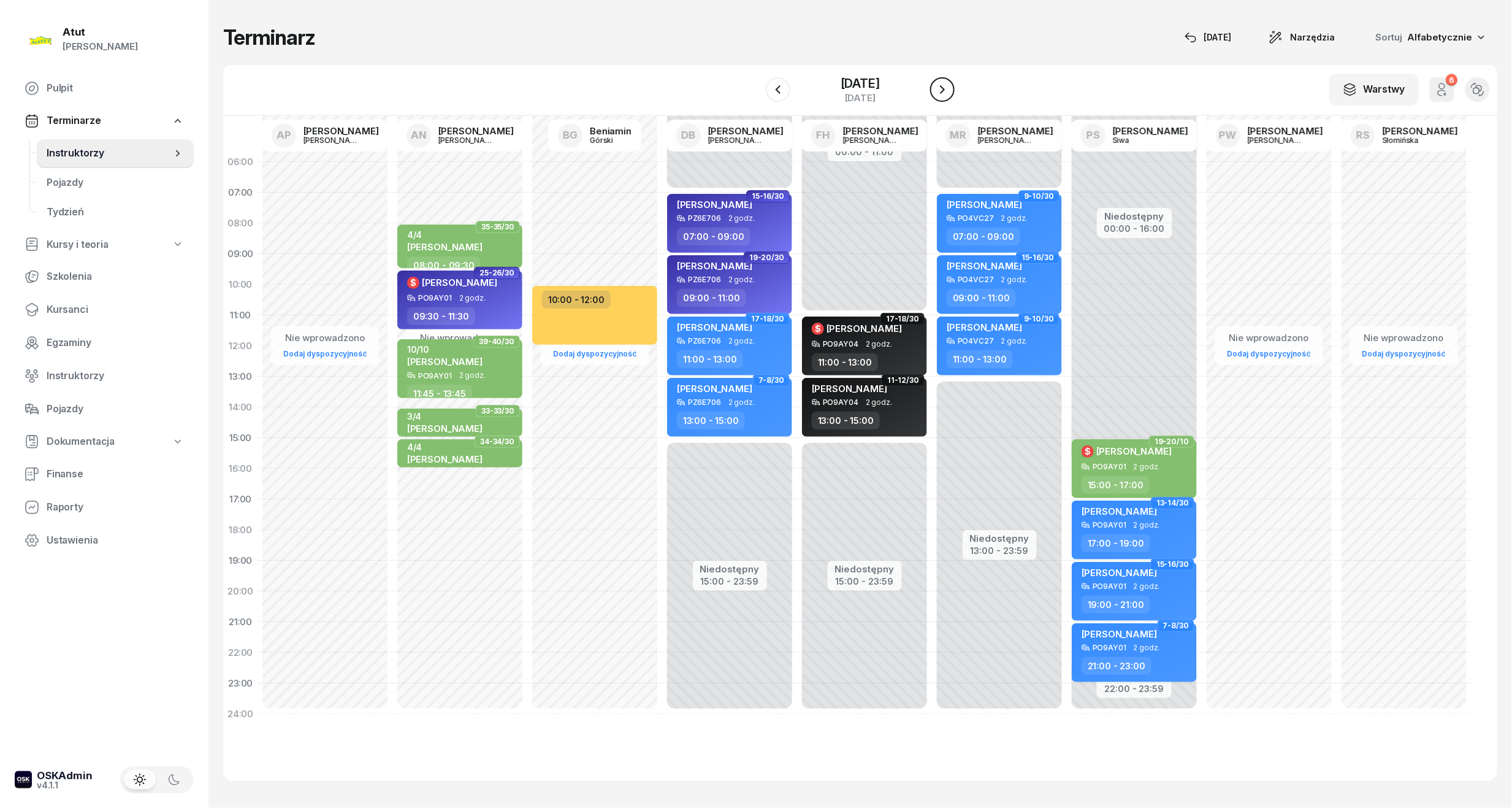
click at [950, 91] on icon "button" at bounding box center [943, 90] width 15 height 15
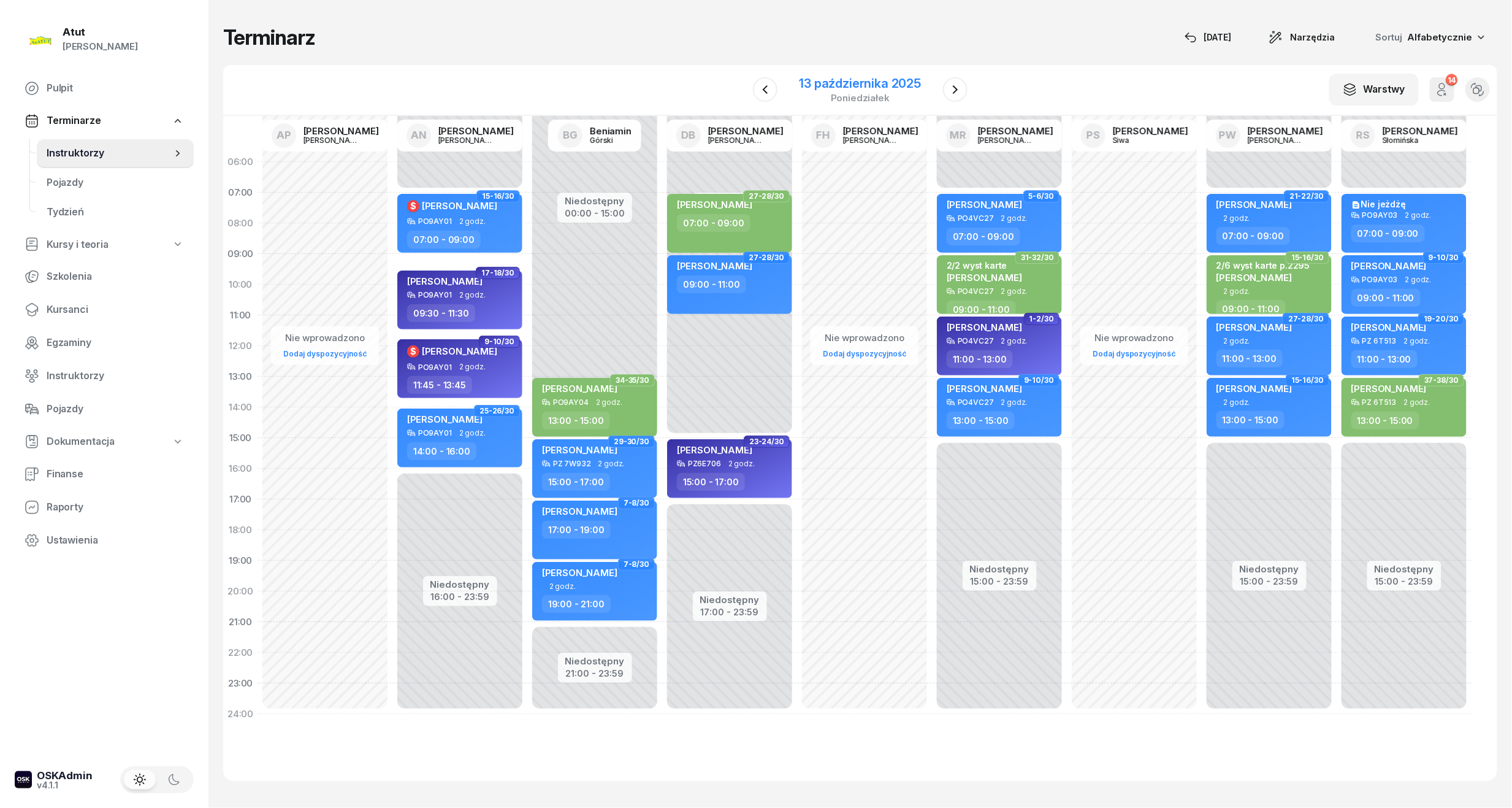
click at [862, 83] on div "13 października 2025" at bounding box center [861, 83] width 122 height 12
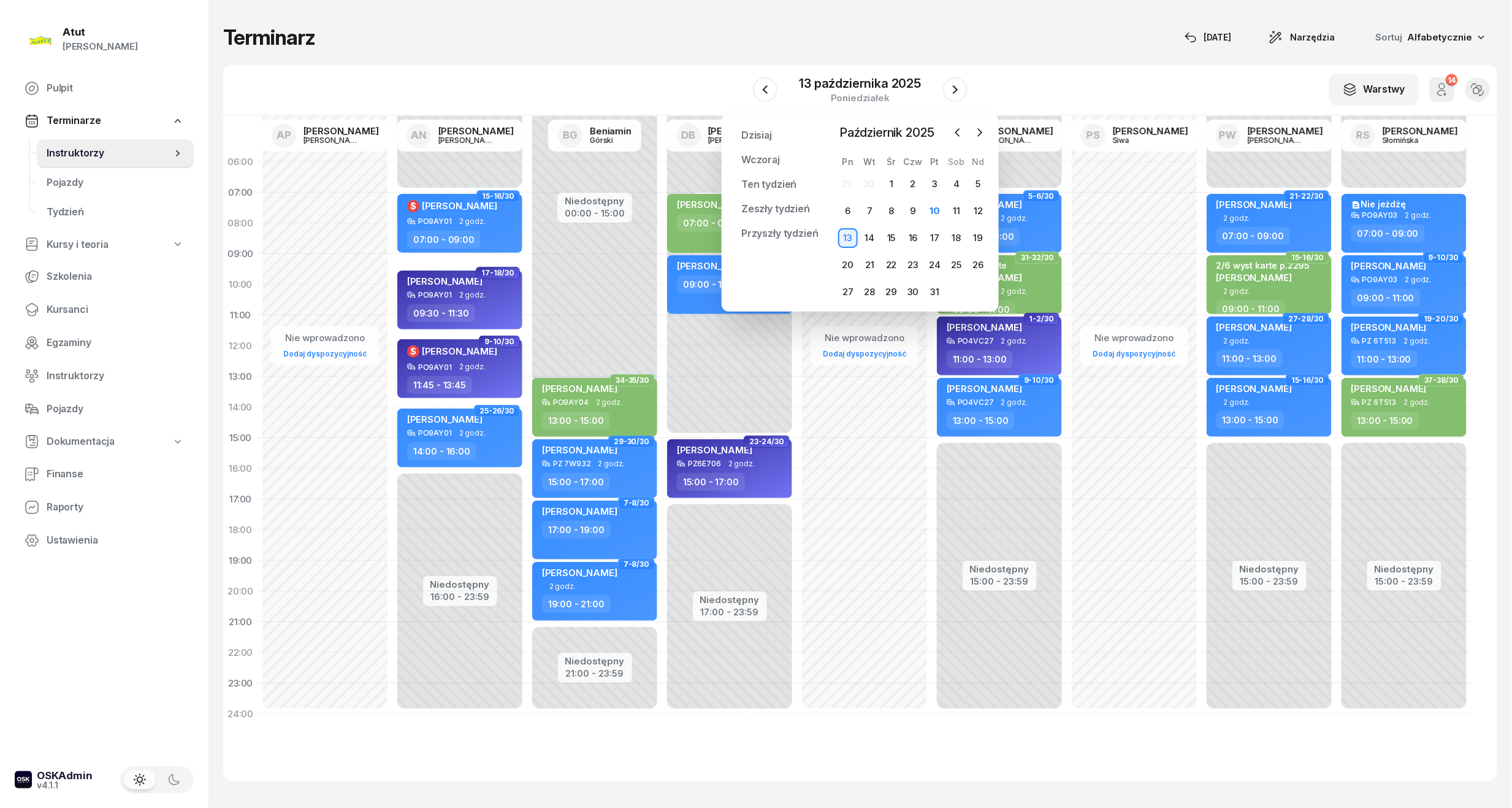
click at [1063, 67] on div "W Wybierz AP Adam Pytlak AN Artur Nowakowski BG Beniamin Górski DB Dariusz Bańk…" at bounding box center [860, 91] width 1275 height 51
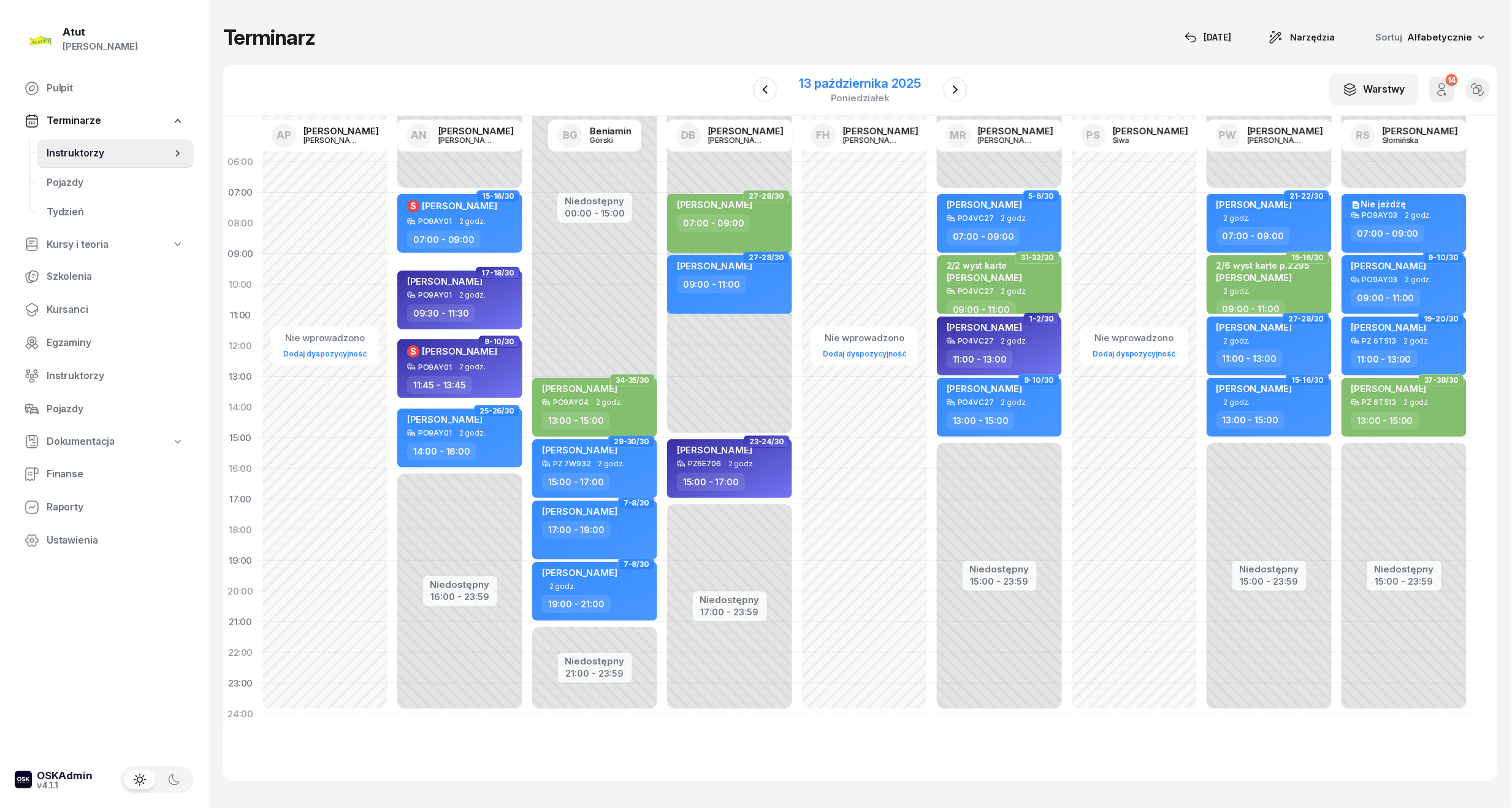
click at [919, 81] on div "13 października 2025" at bounding box center [861, 83] width 122 height 12
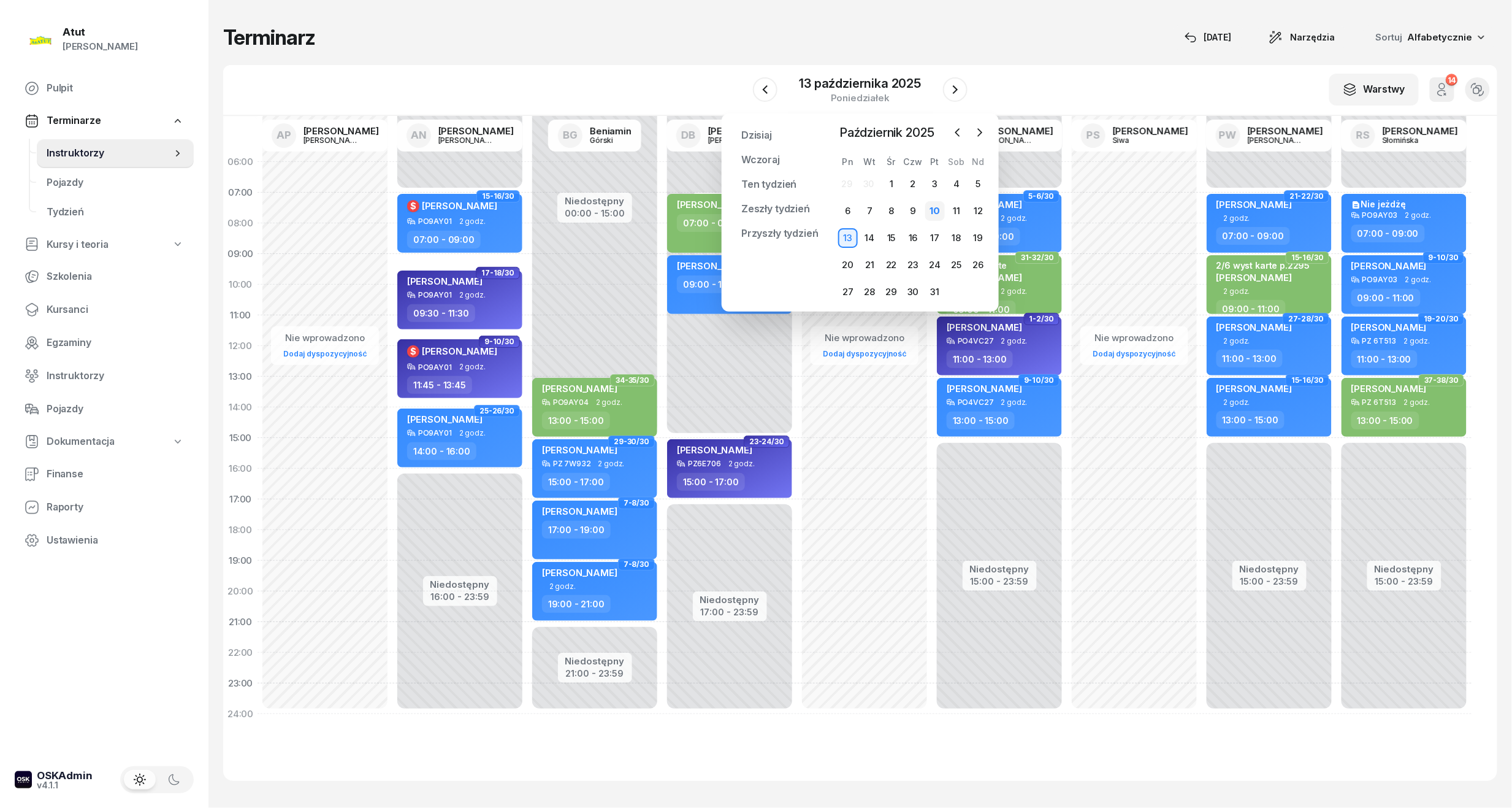
click at [938, 209] on div "10" at bounding box center [935, 211] width 20 height 20
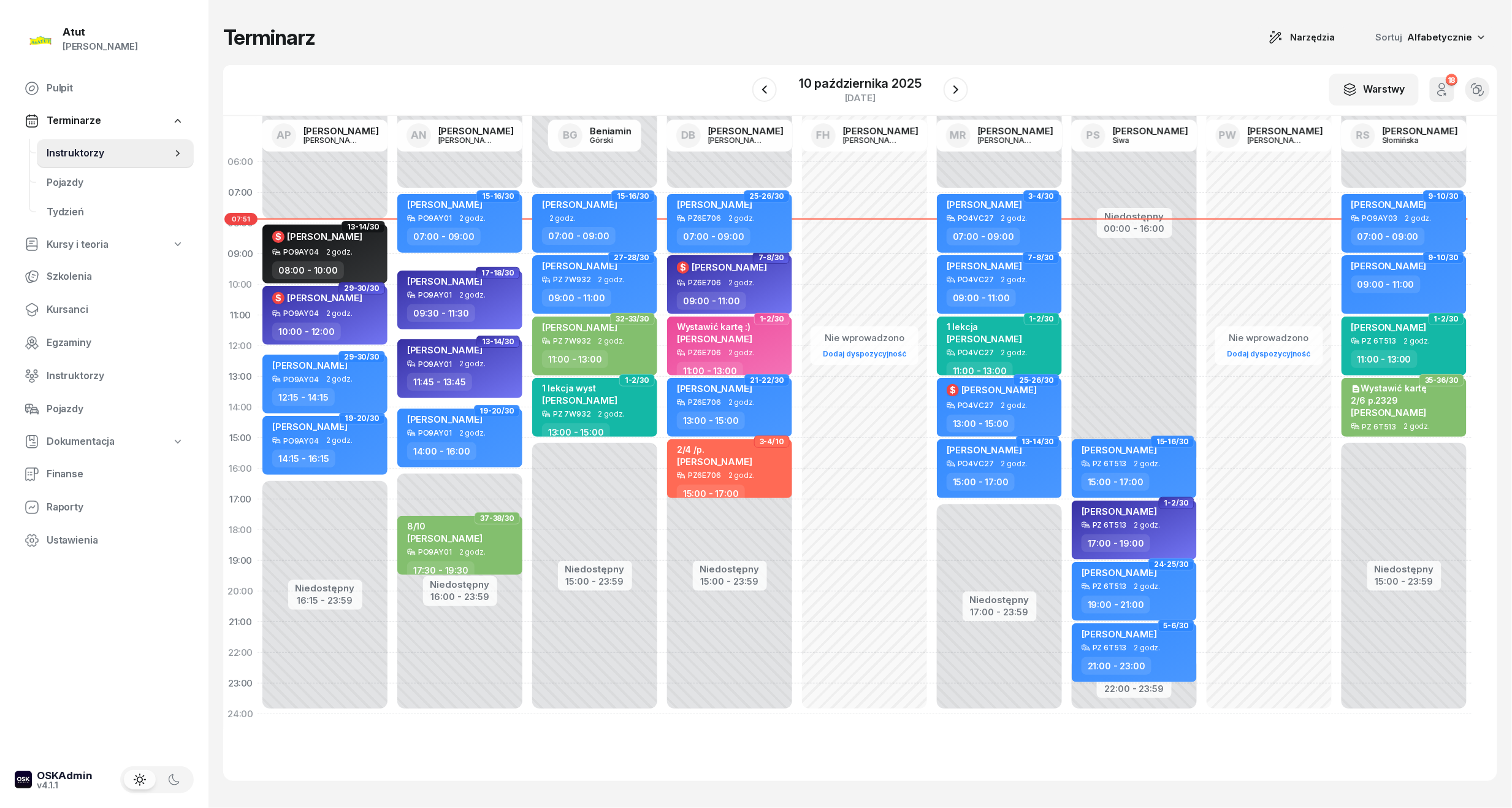
click at [722, 207] on span "[PERSON_NAME]" at bounding box center [714, 204] width 75 height 12
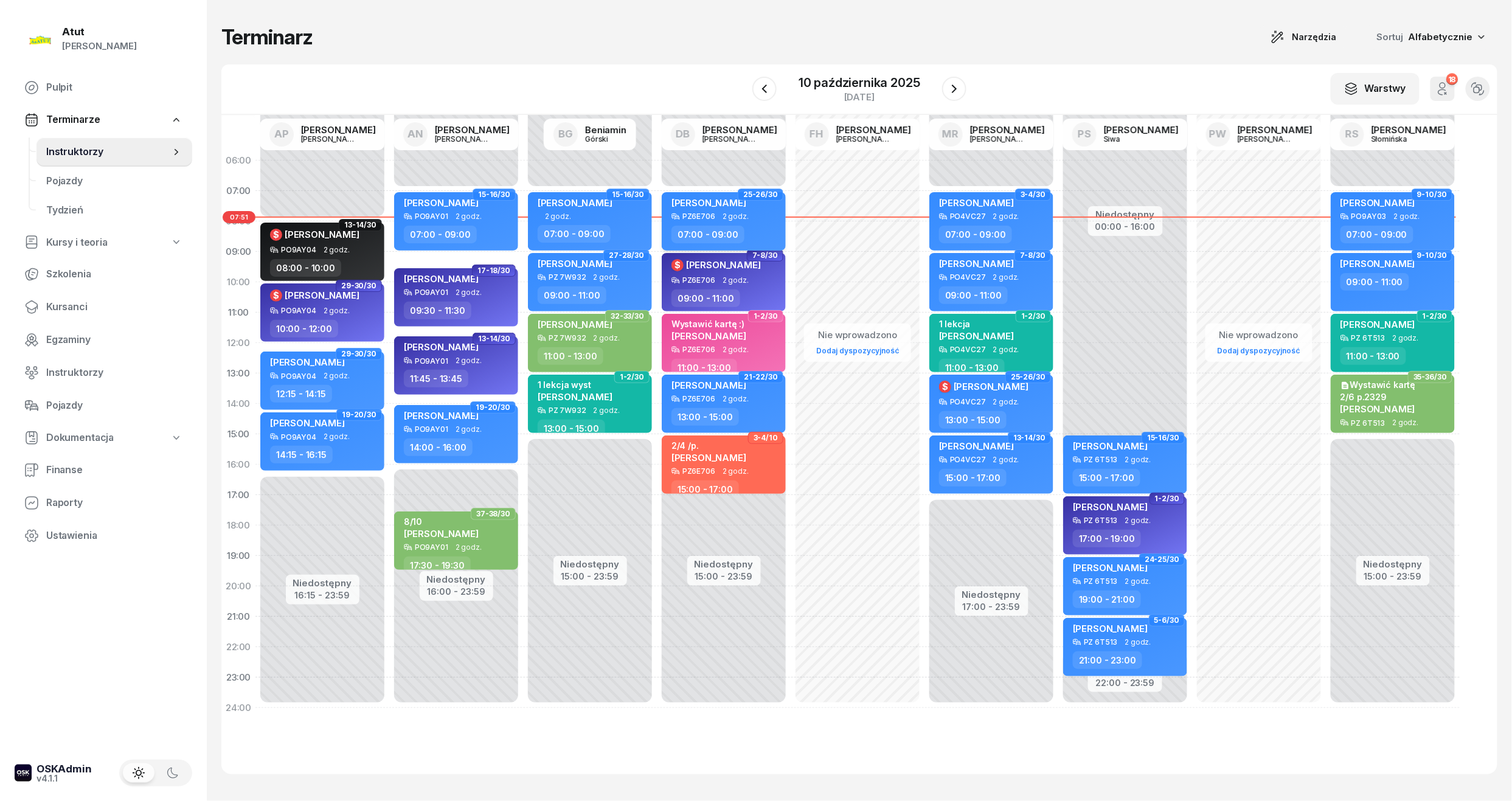
select select "07"
select select "09"
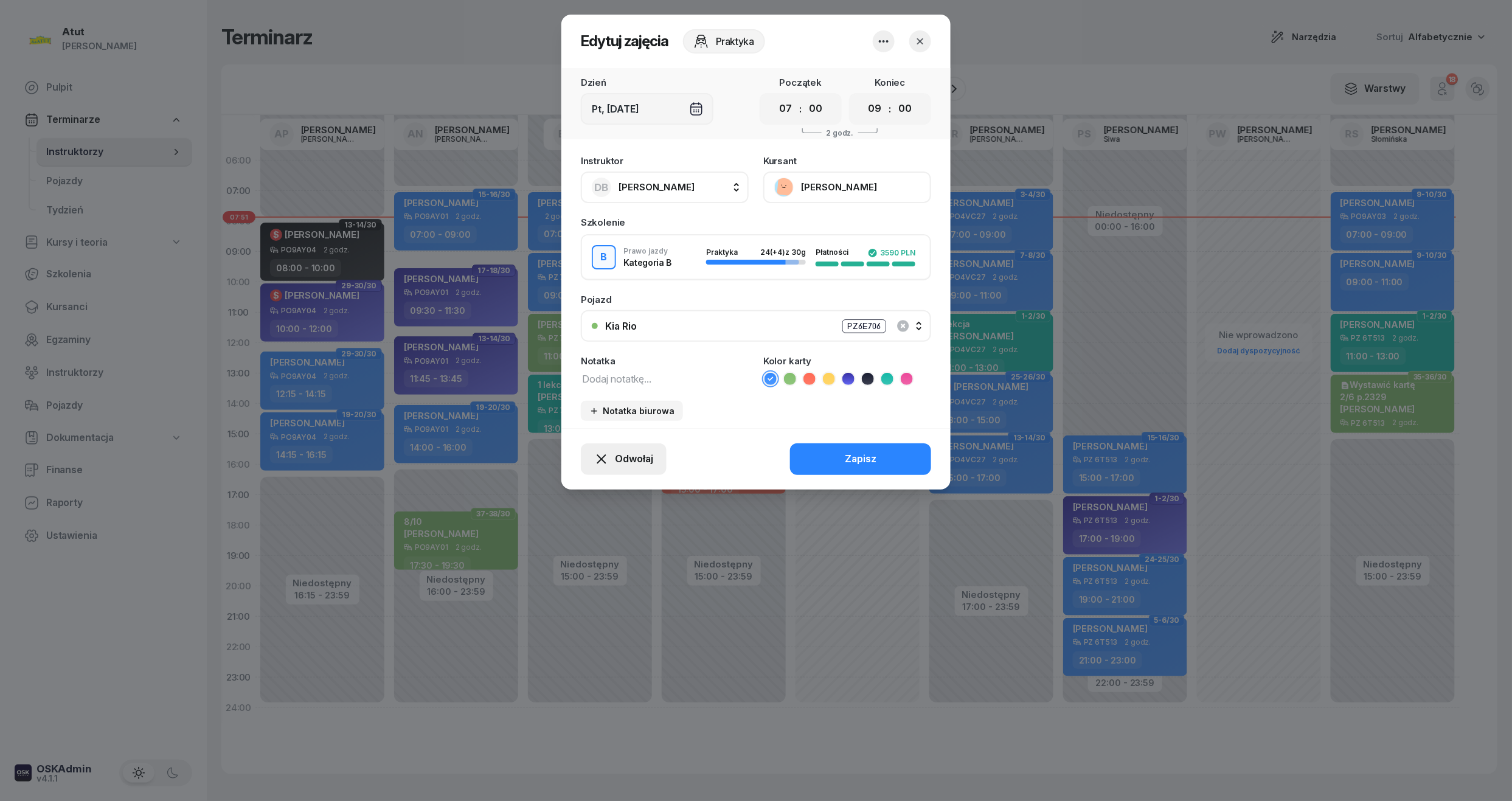
click at [628, 457] on span "Odwołaj" at bounding box center [634, 459] width 38 height 16
click at [622, 416] on div "Kursant nie przyszedł" at bounding box center [615, 415] width 97 height 16
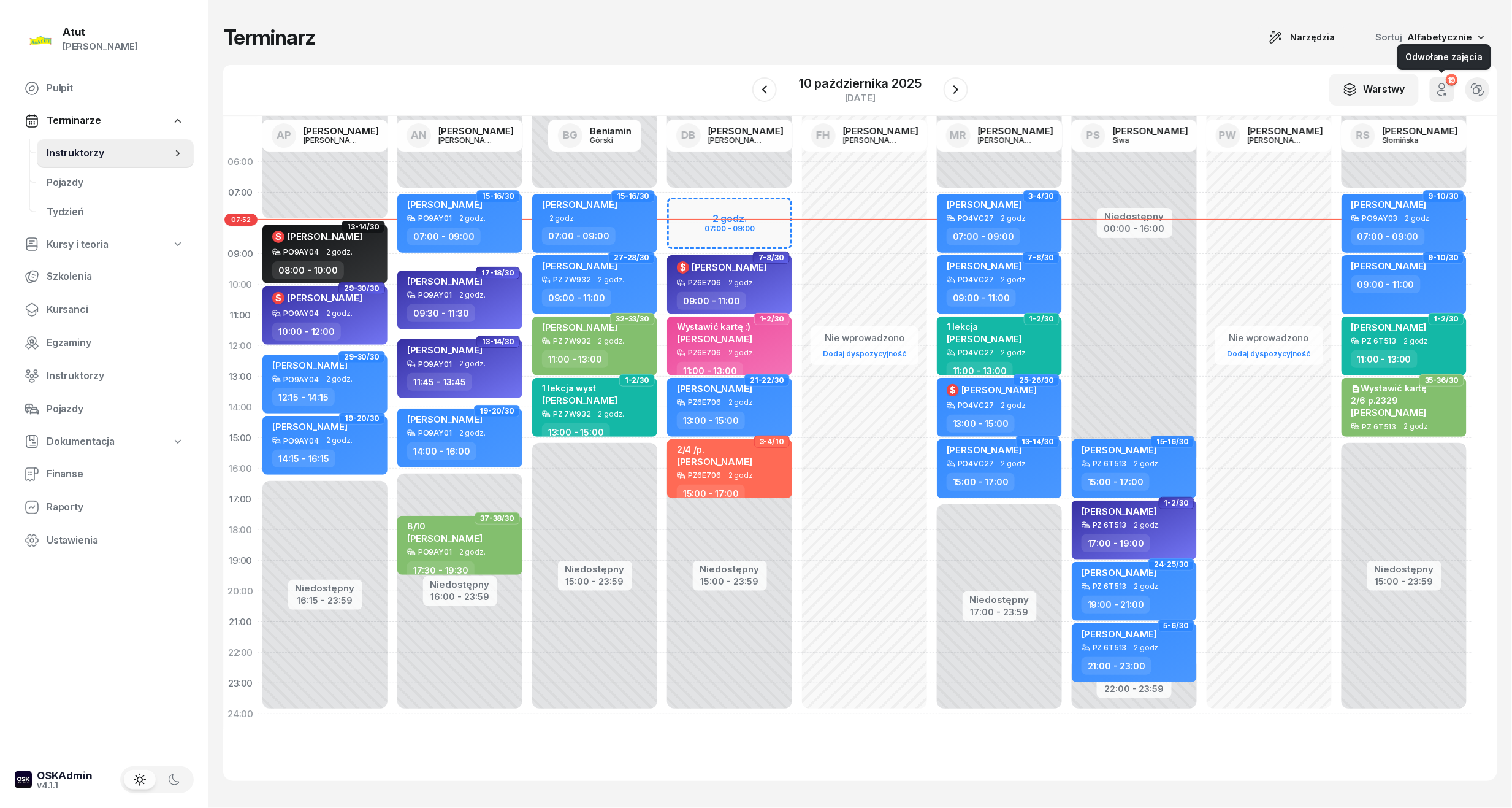
click at [1441, 89] on icon "button" at bounding box center [1442, 86] width 6 height 6
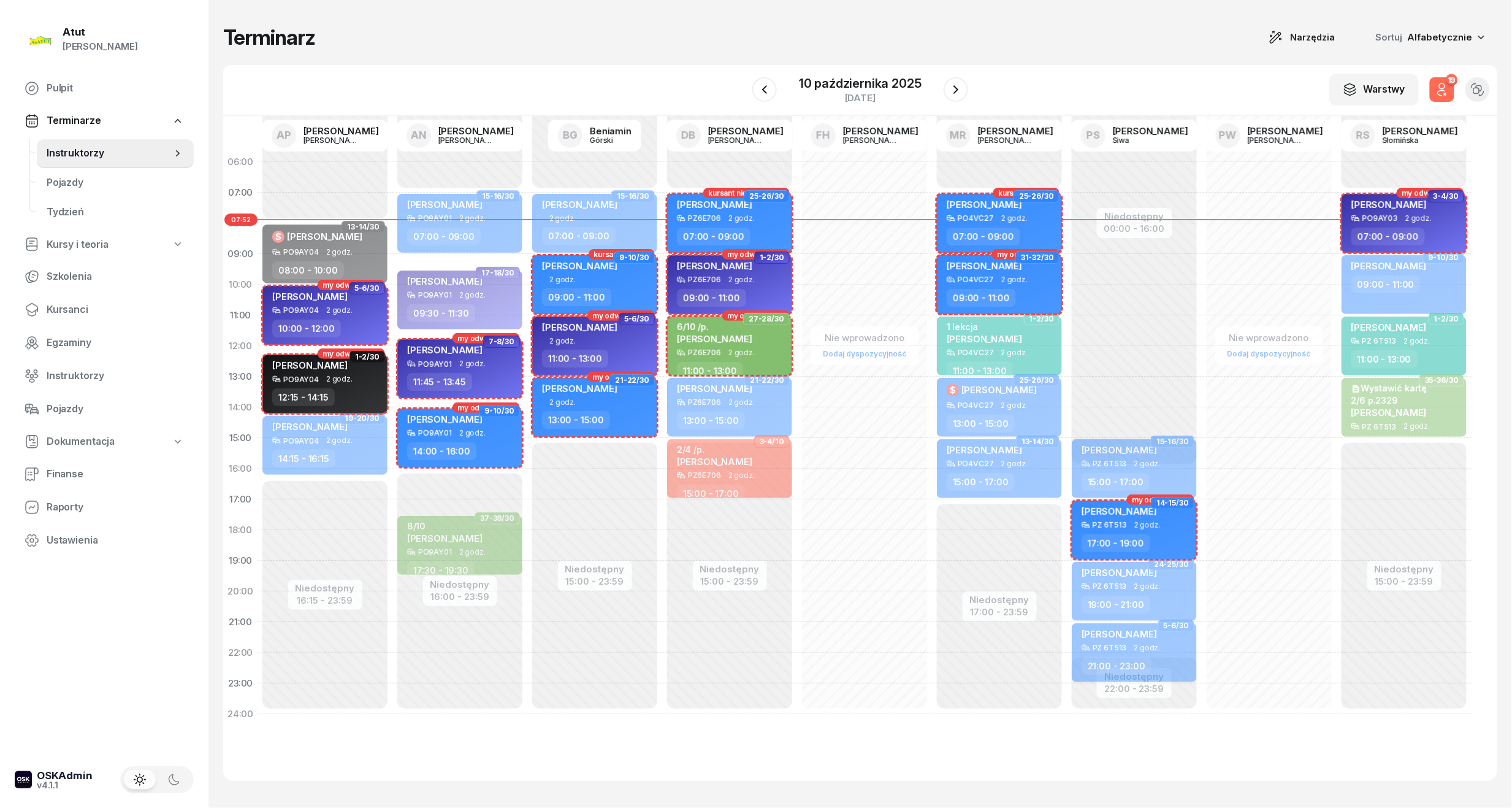
click at [1441, 89] on icon "button" at bounding box center [1442, 86] width 6 height 6
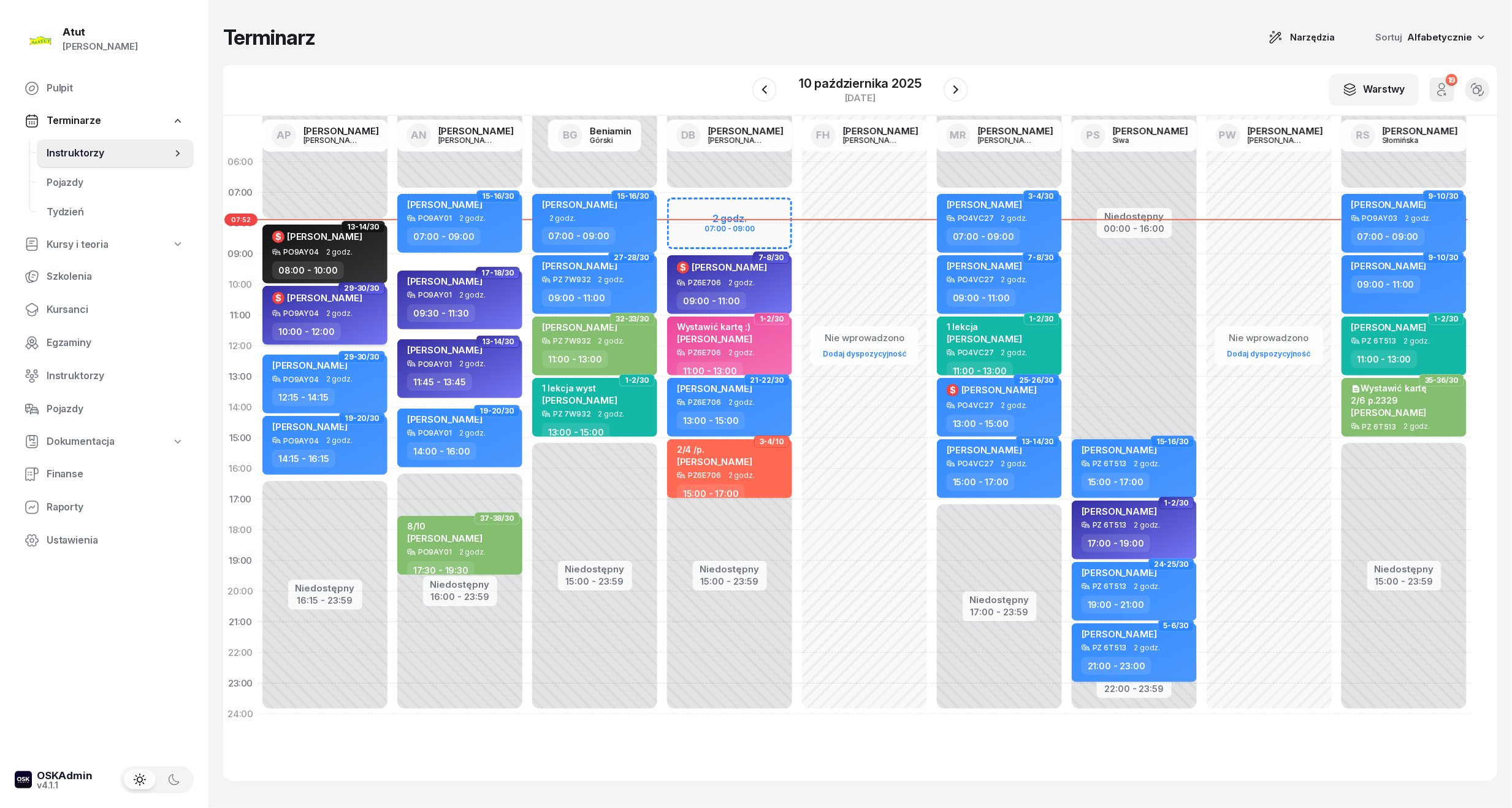
click at [319, 296] on span "[PERSON_NAME]" at bounding box center [324, 298] width 75 height 12
select select "10"
select select "12"
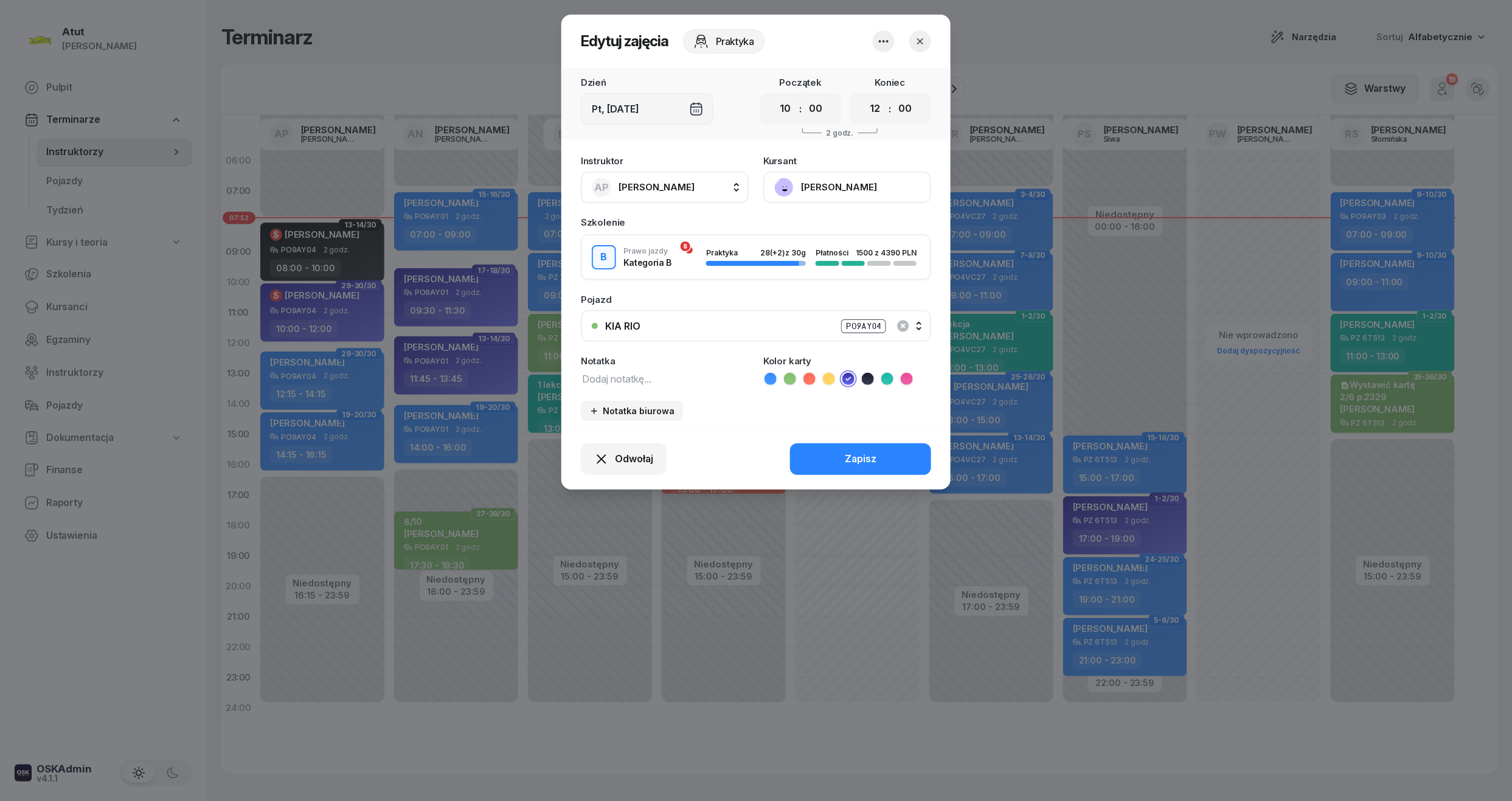
click at [820, 183] on button "[PERSON_NAME]" at bounding box center [847, 187] width 168 height 31
click at [801, 225] on div "Otwórz profil" at bounding box center [803, 229] width 59 height 16
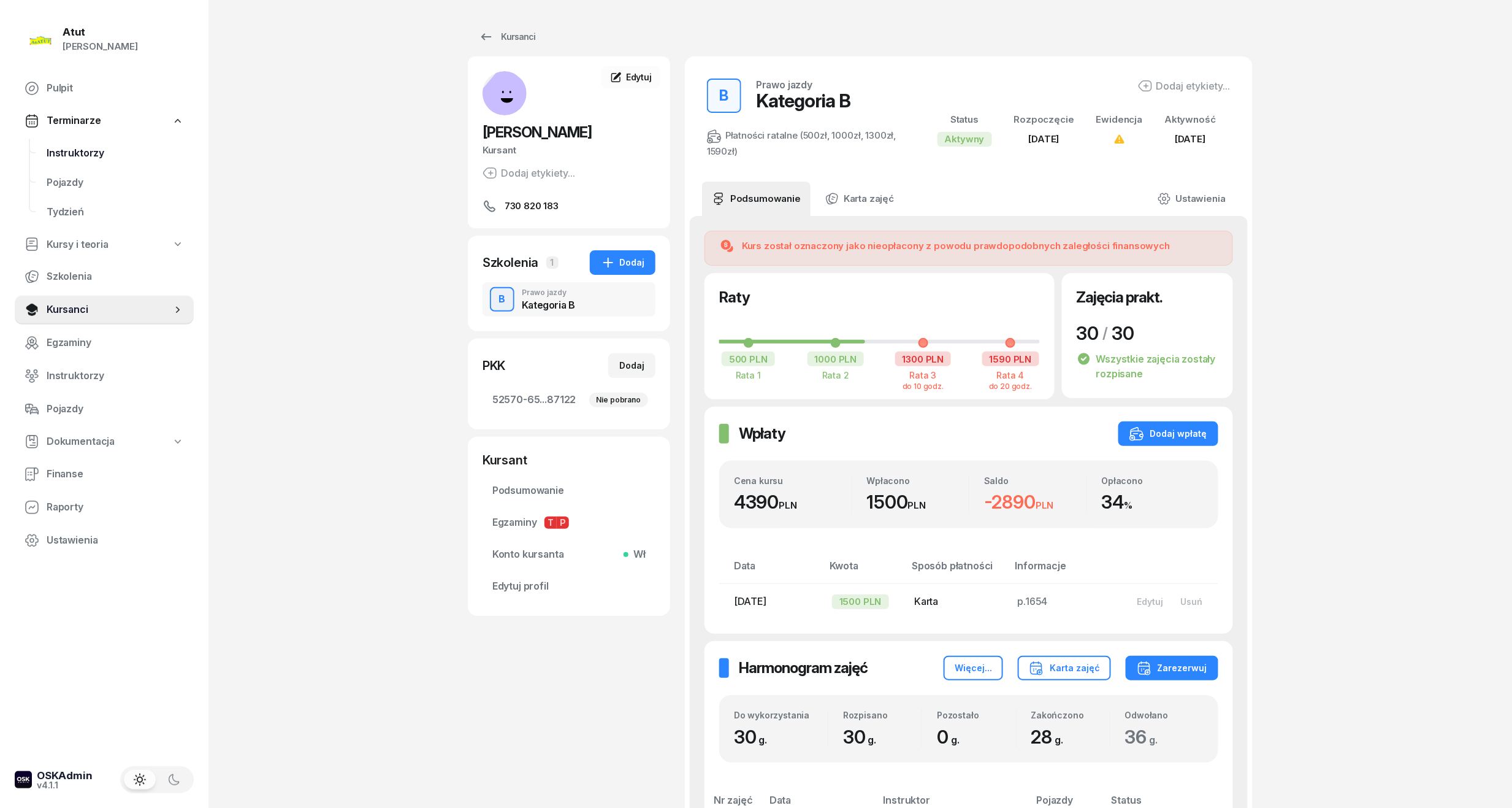
click at [89, 152] on span "Instruktorzy" at bounding box center [115, 154] width 137 height 16
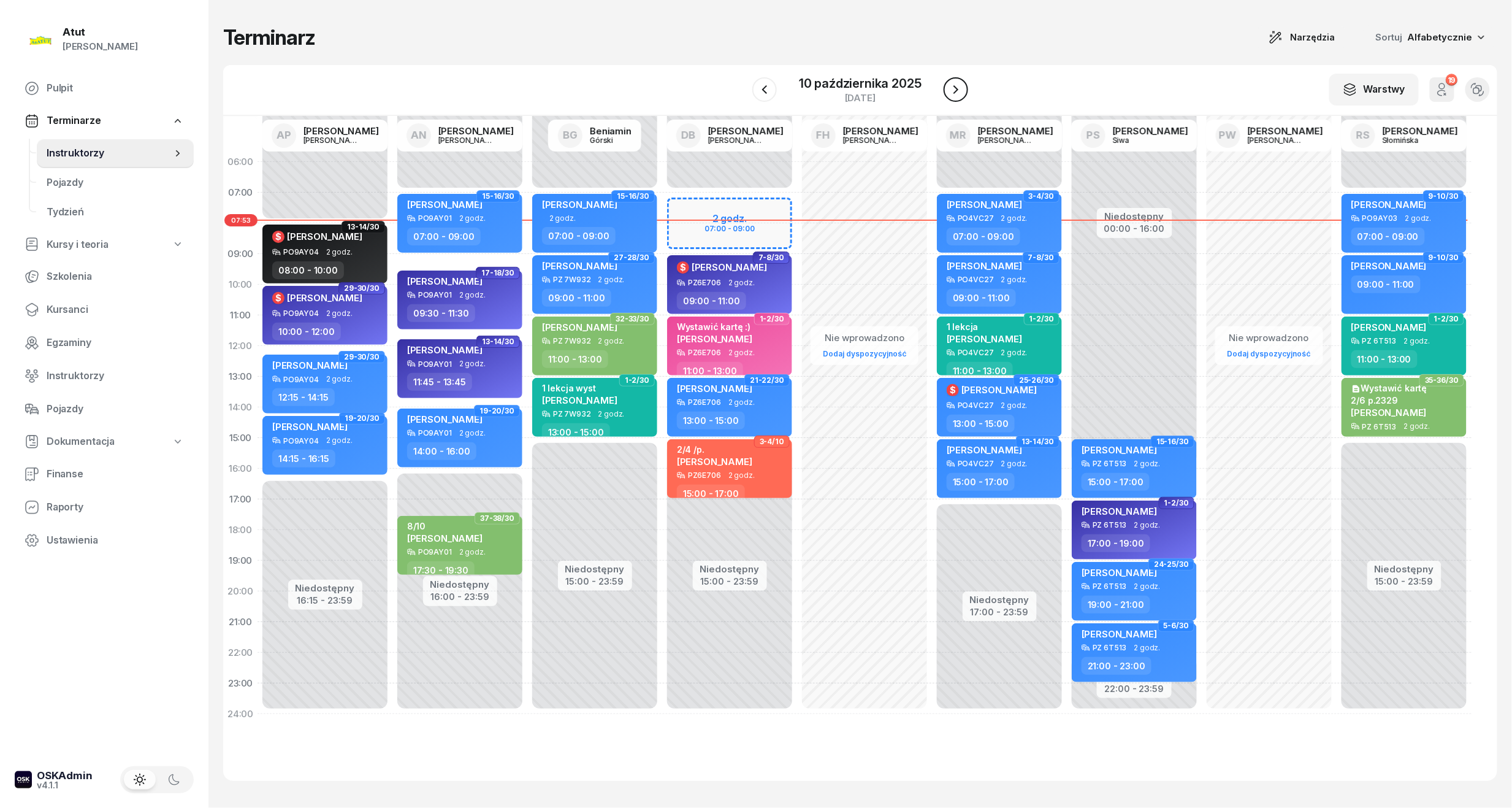
click at [956, 86] on icon "button" at bounding box center [956, 90] width 15 height 15
